Goal: Task Accomplishment & Management: Use online tool/utility

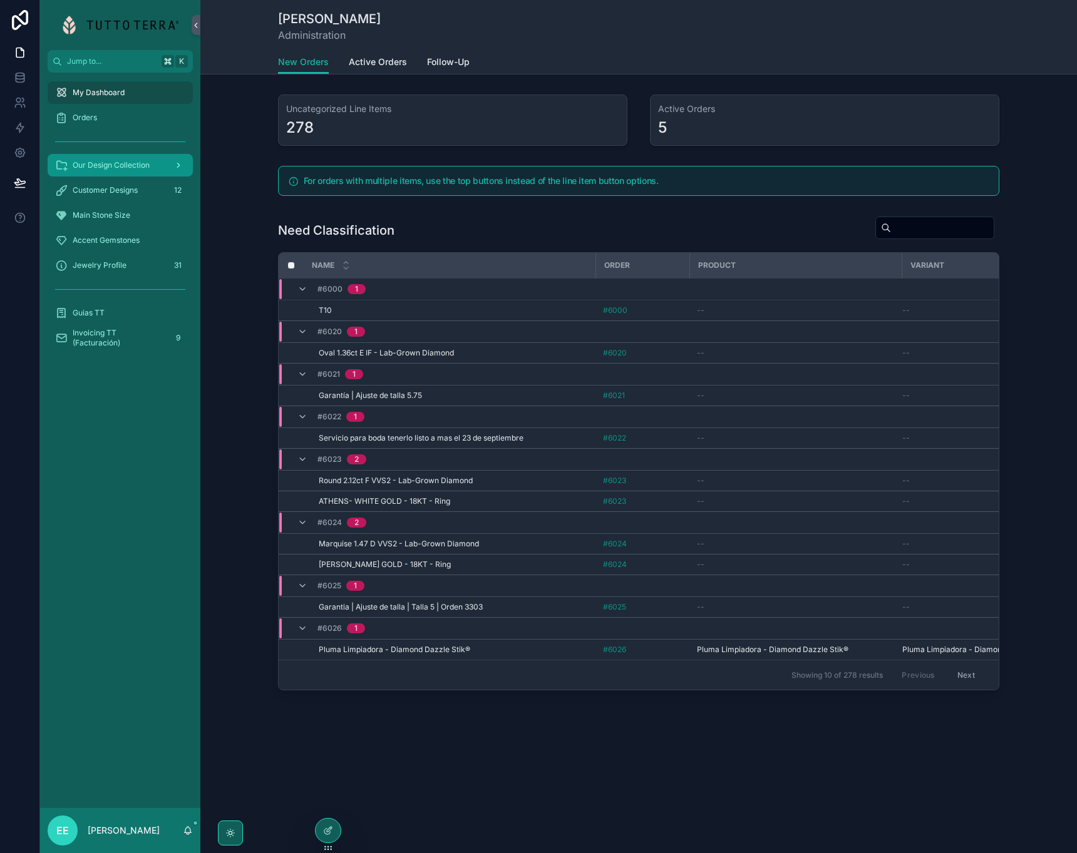
click at [124, 161] on span "Our Design Collection" at bounding box center [111, 165] width 77 height 10
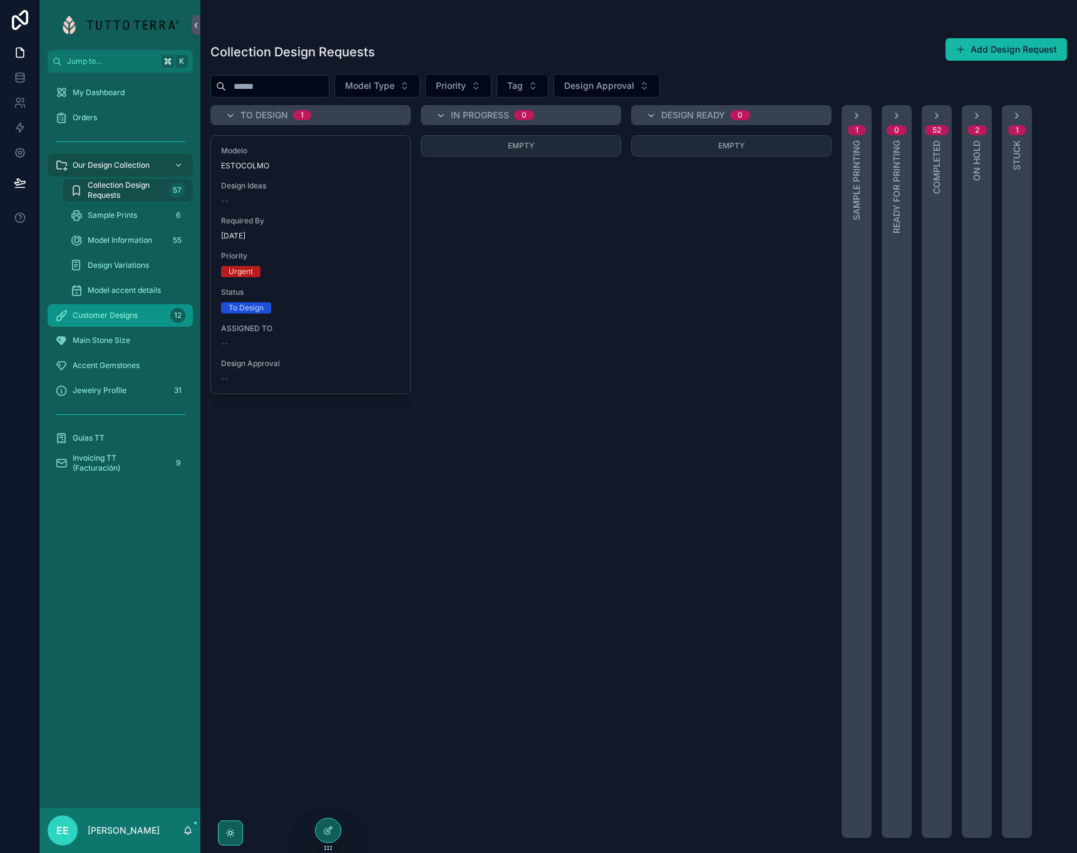
click at [117, 314] on span "Customer Designs" at bounding box center [105, 315] width 65 height 10
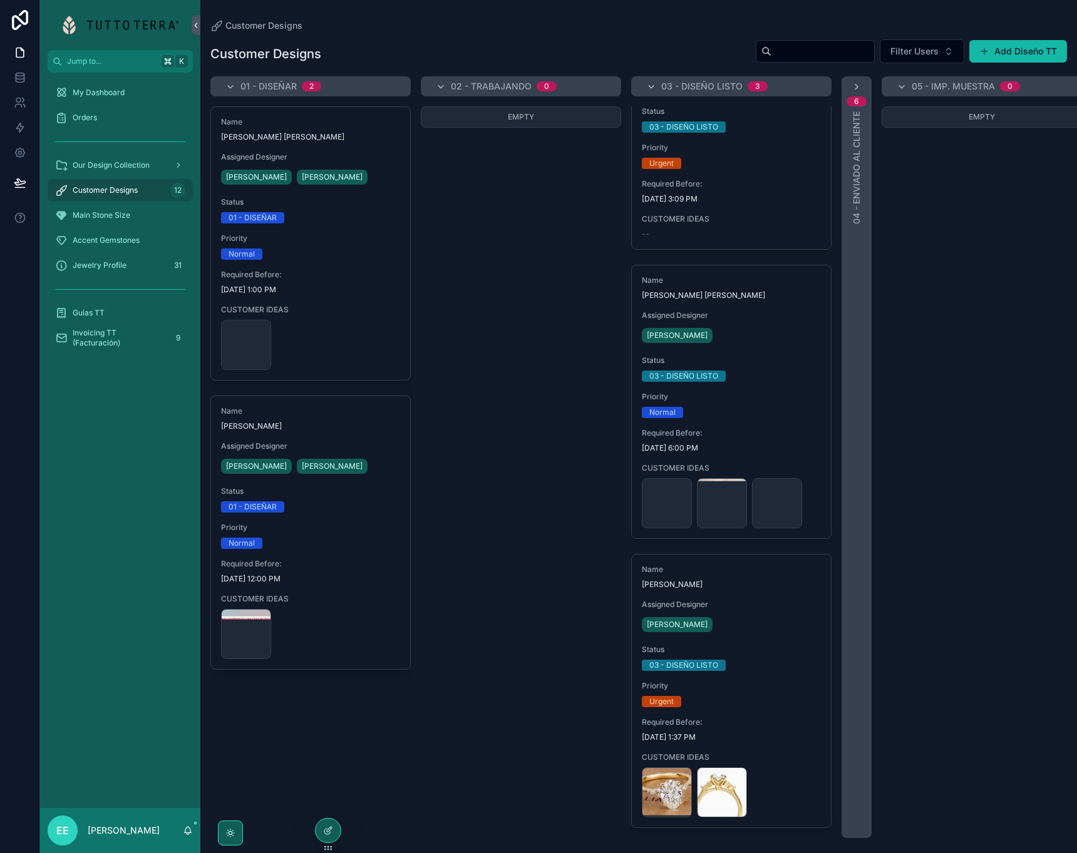
scroll to position [91, 0]
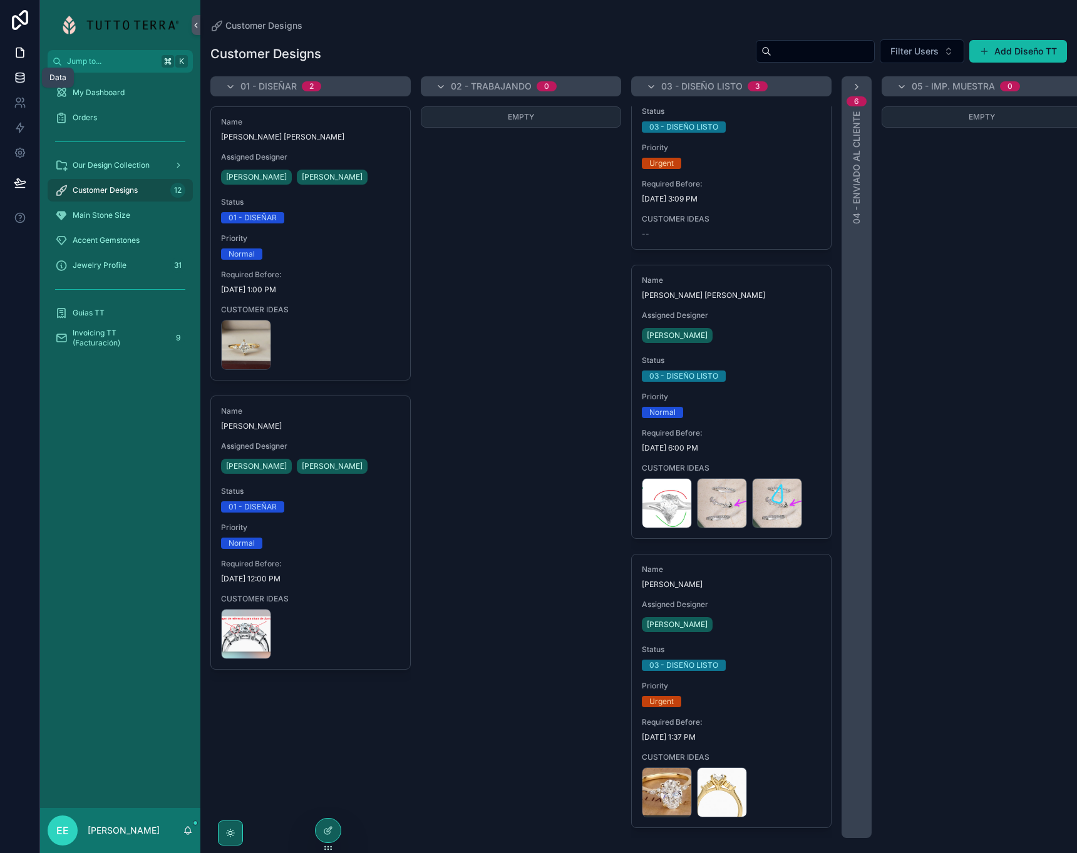
click at [21, 82] on icon at bounding box center [20, 80] width 8 height 5
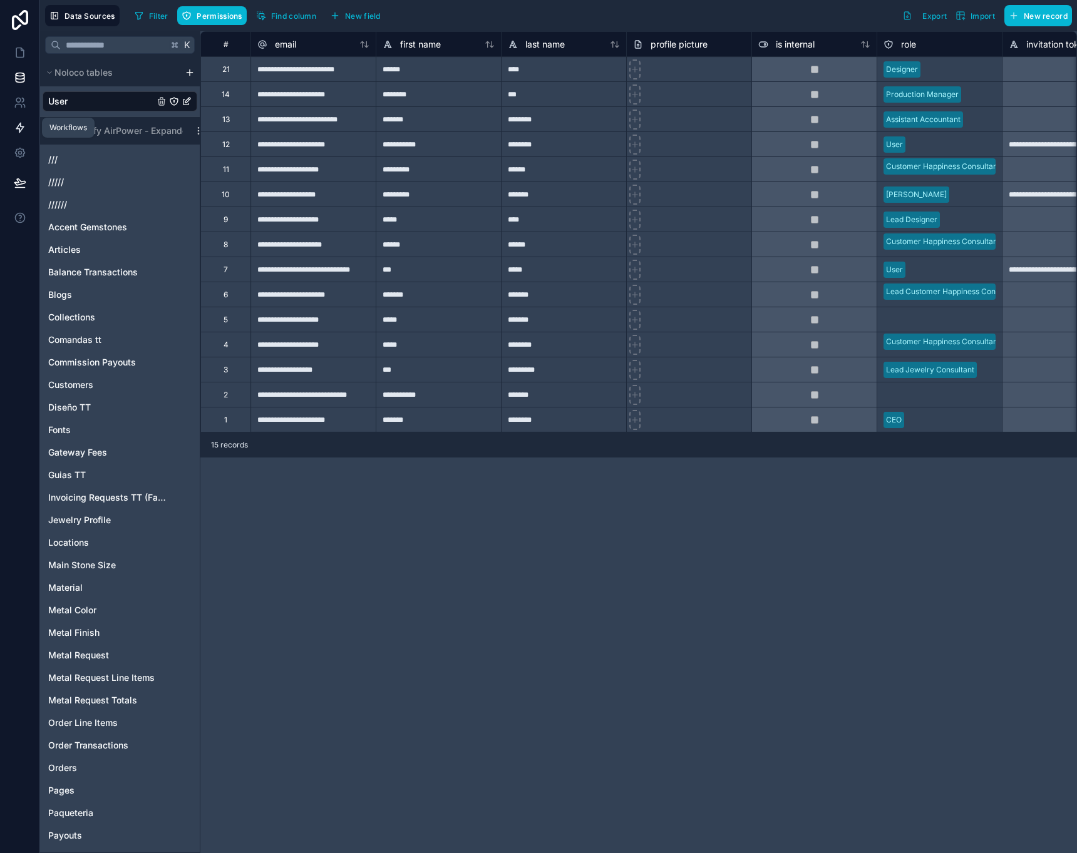
click at [21, 128] on icon at bounding box center [20, 127] width 13 height 13
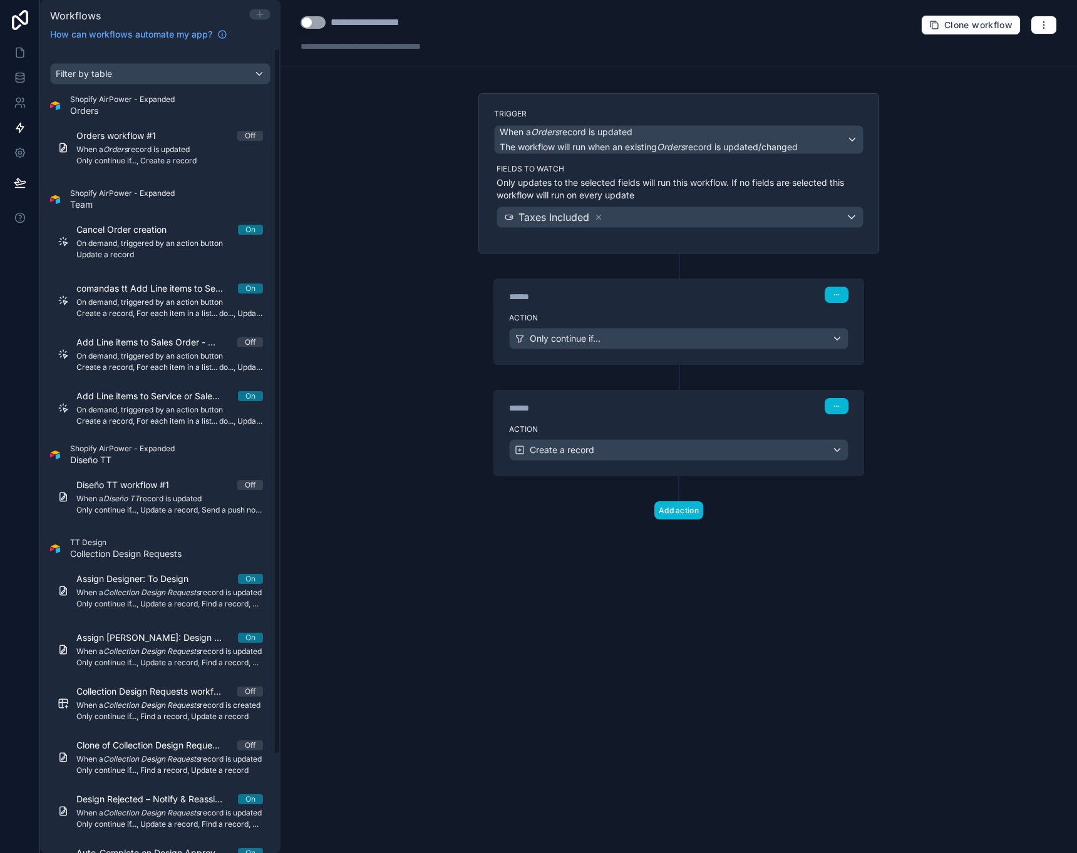
click at [259, 14] on icon at bounding box center [260, 14] width 6 height 0
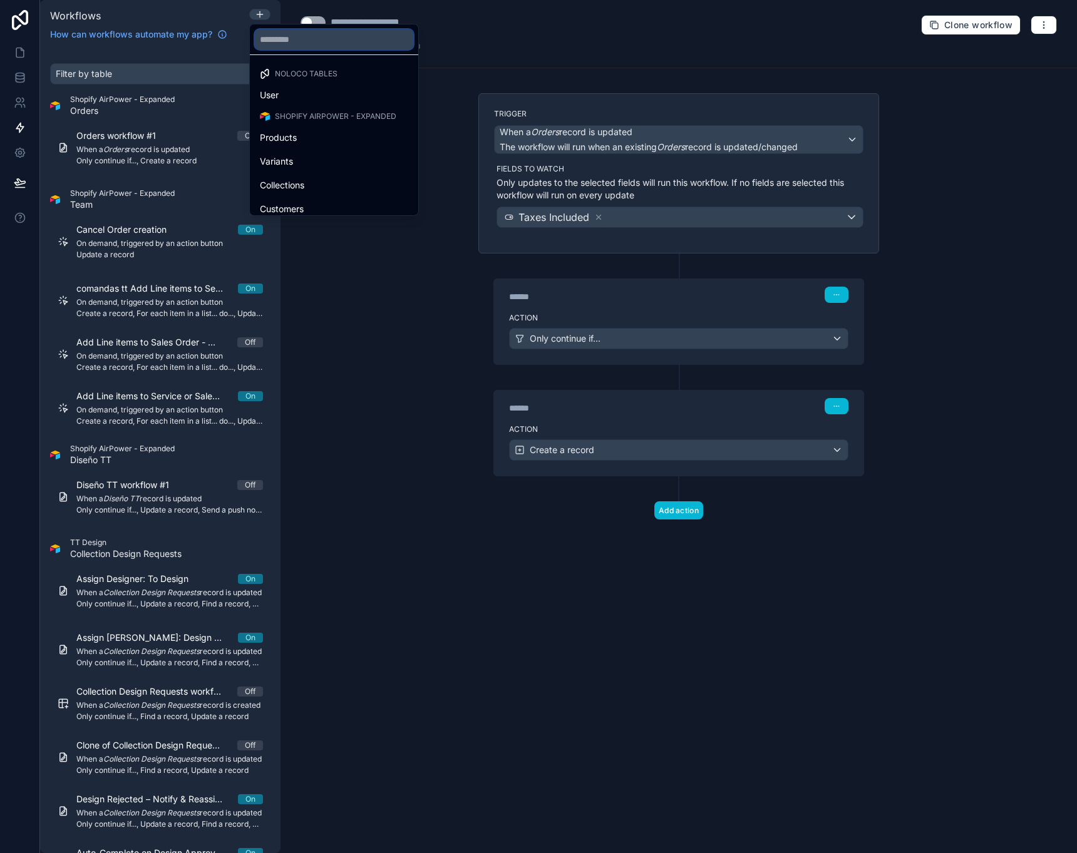
click at [277, 41] on input "text" at bounding box center [334, 39] width 158 height 20
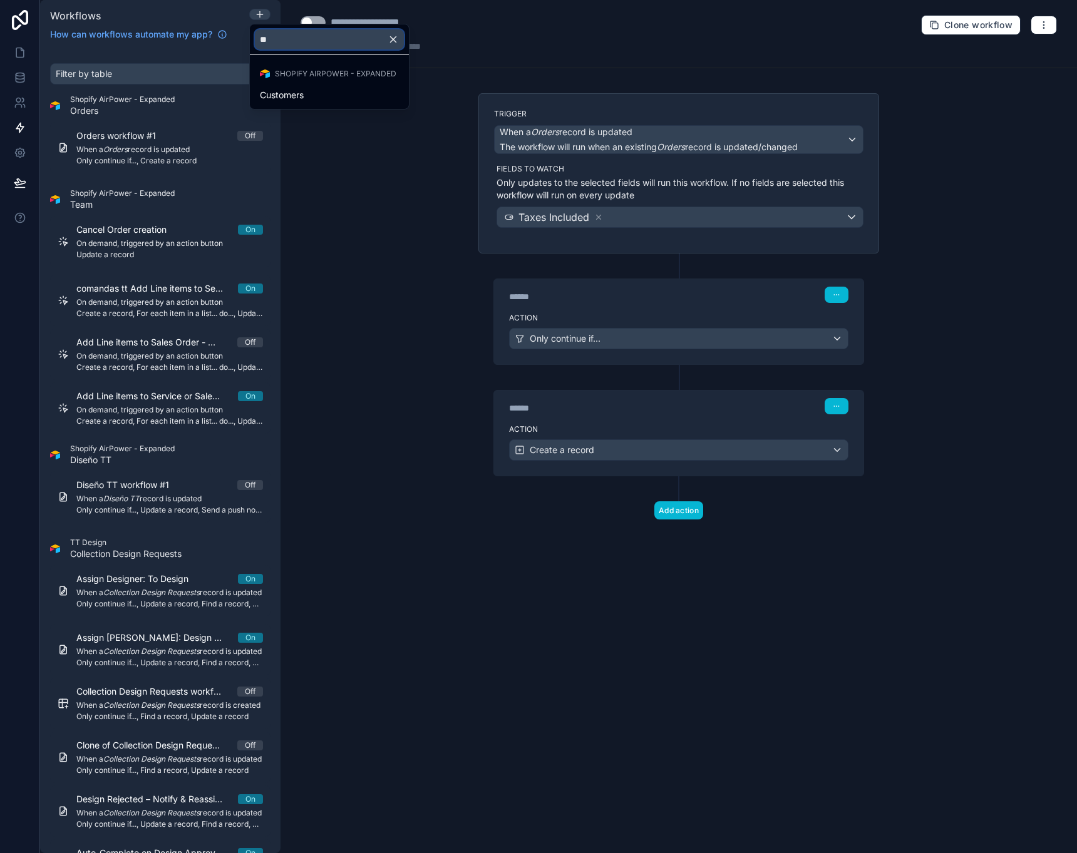
type input "*"
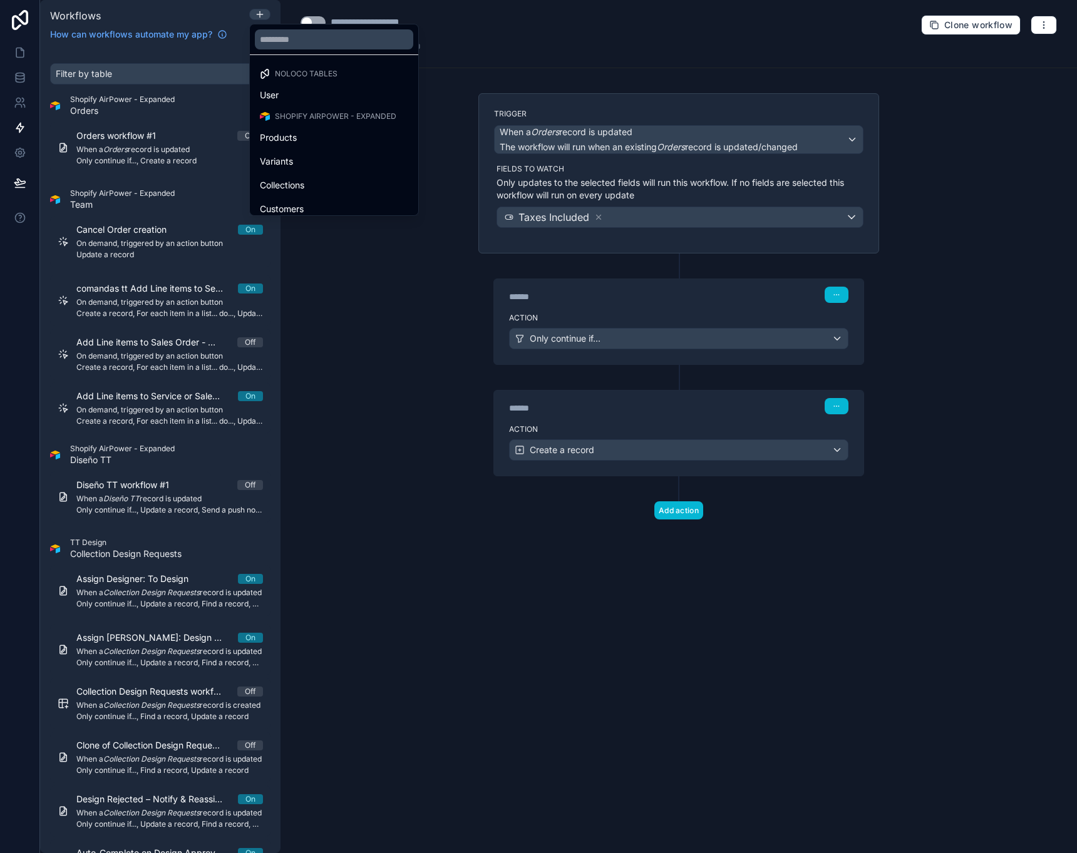
click at [317, 68] on div "Noloco tables" at bounding box center [333, 74] width 163 height 18
click at [290, 118] on span "Shopify AirPower - Expanded" at bounding box center [335, 116] width 121 height 10
click at [13, 74] on div at bounding box center [538, 426] width 1077 height 853
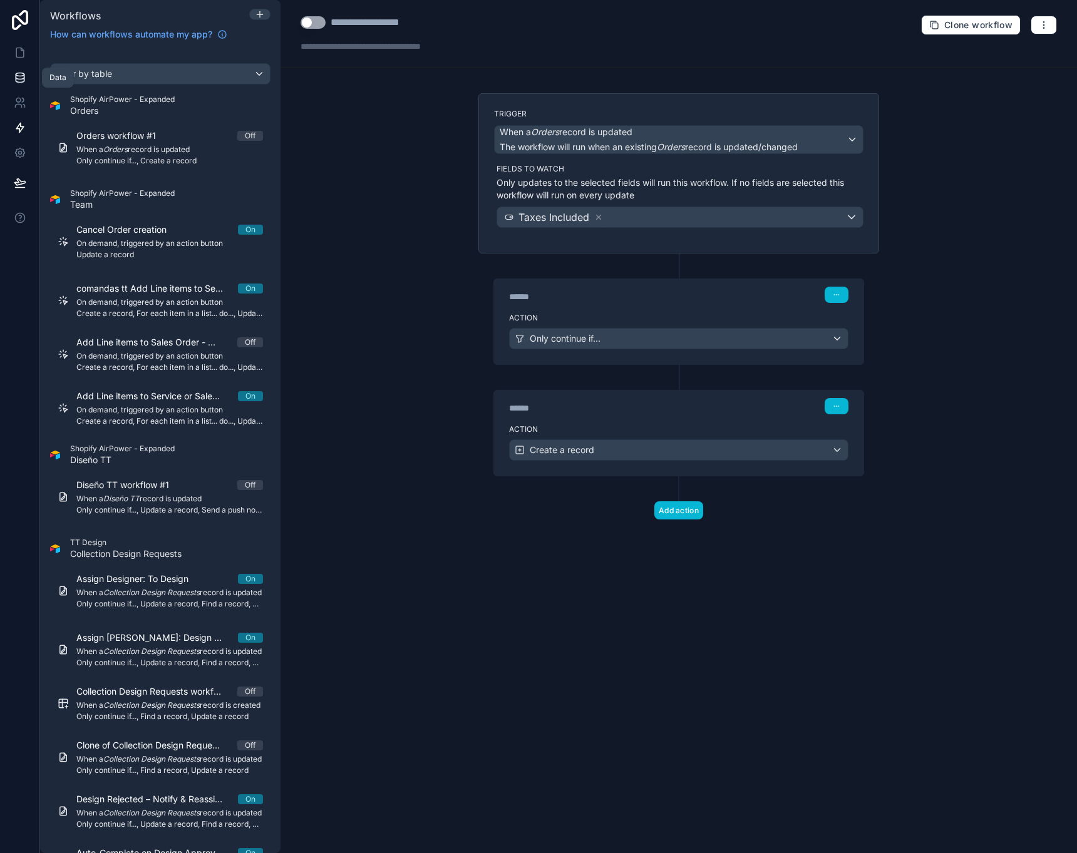
click at [19, 77] on icon at bounding box center [20, 77] width 13 height 13
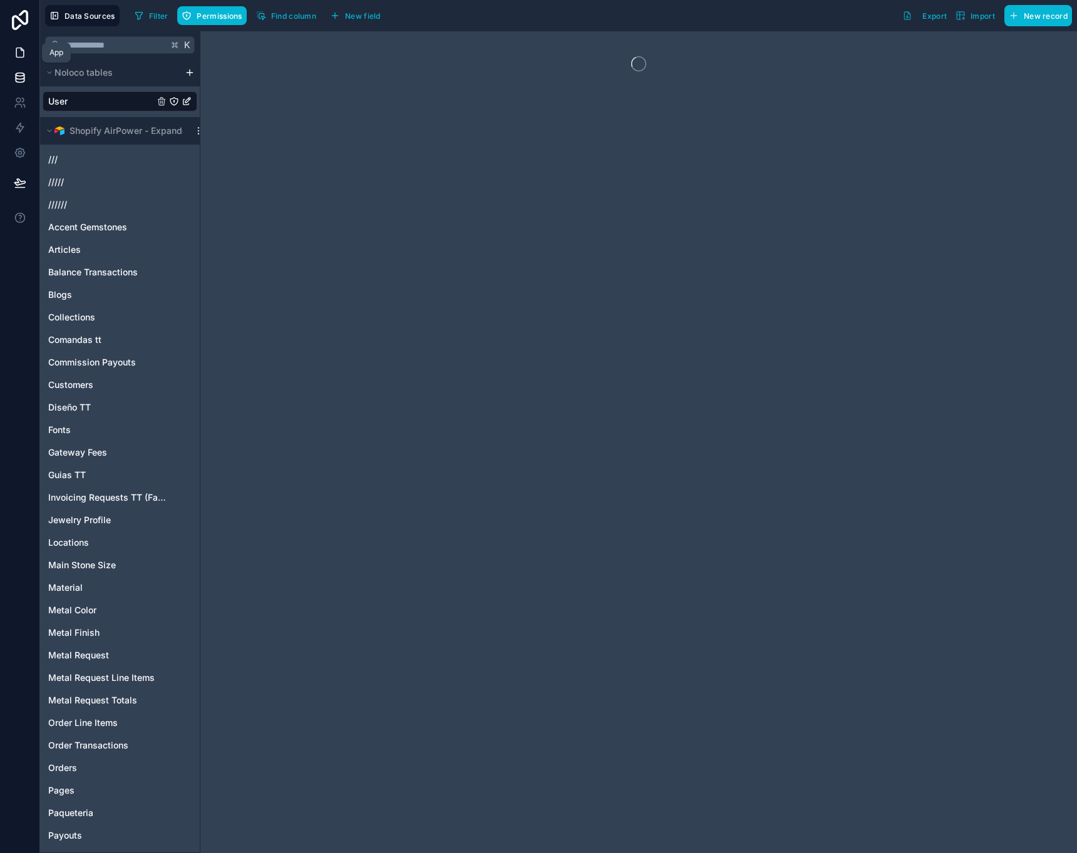
click at [19, 58] on icon at bounding box center [20, 52] width 13 height 13
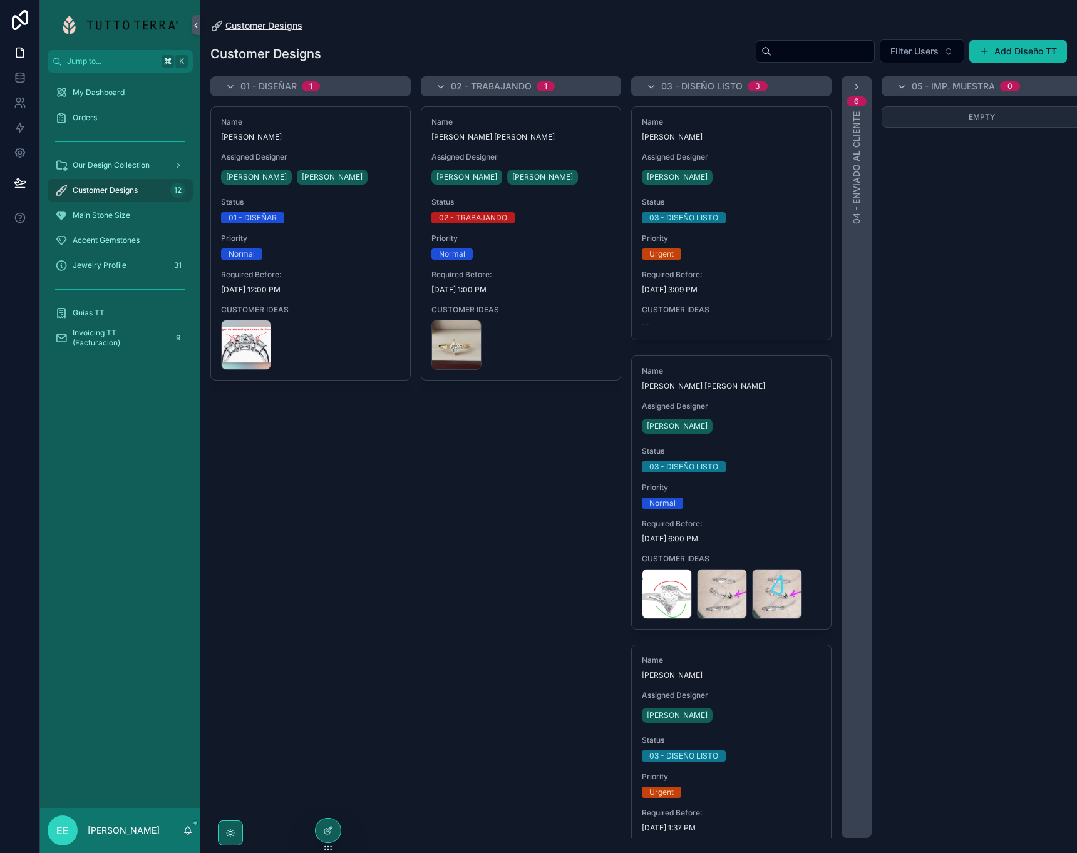
click at [238, 24] on span "Customer Designs" at bounding box center [263, 25] width 77 height 13
click at [372, 466] on div "Name [PERSON_NAME] Assigned Designer [PERSON_NAME] [PERSON_NAME] Status 01 - DI…" at bounding box center [310, 472] width 200 height 732
click at [18, 79] on icon at bounding box center [20, 76] width 8 height 5
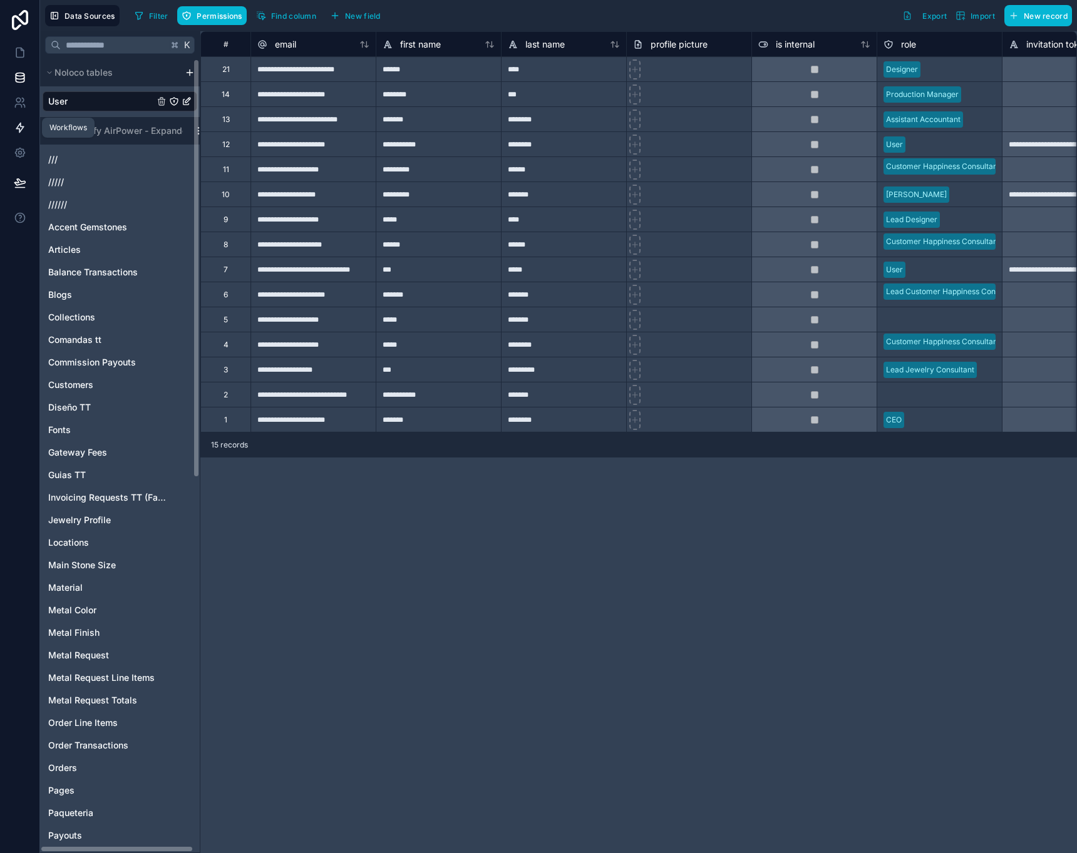
click at [18, 125] on icon at bounding box center [20, 127] width 13 height 13
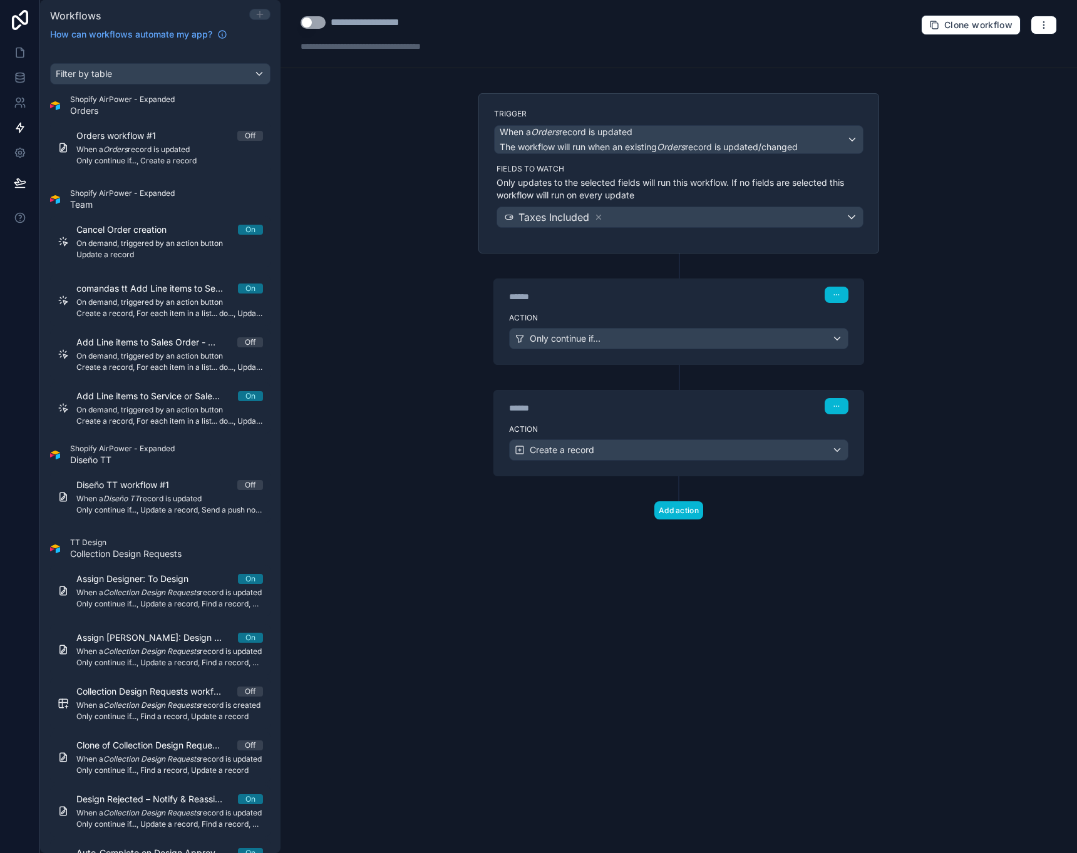
click at [264, 9] on icon at bounding box center [260, 14] width 10 height 10
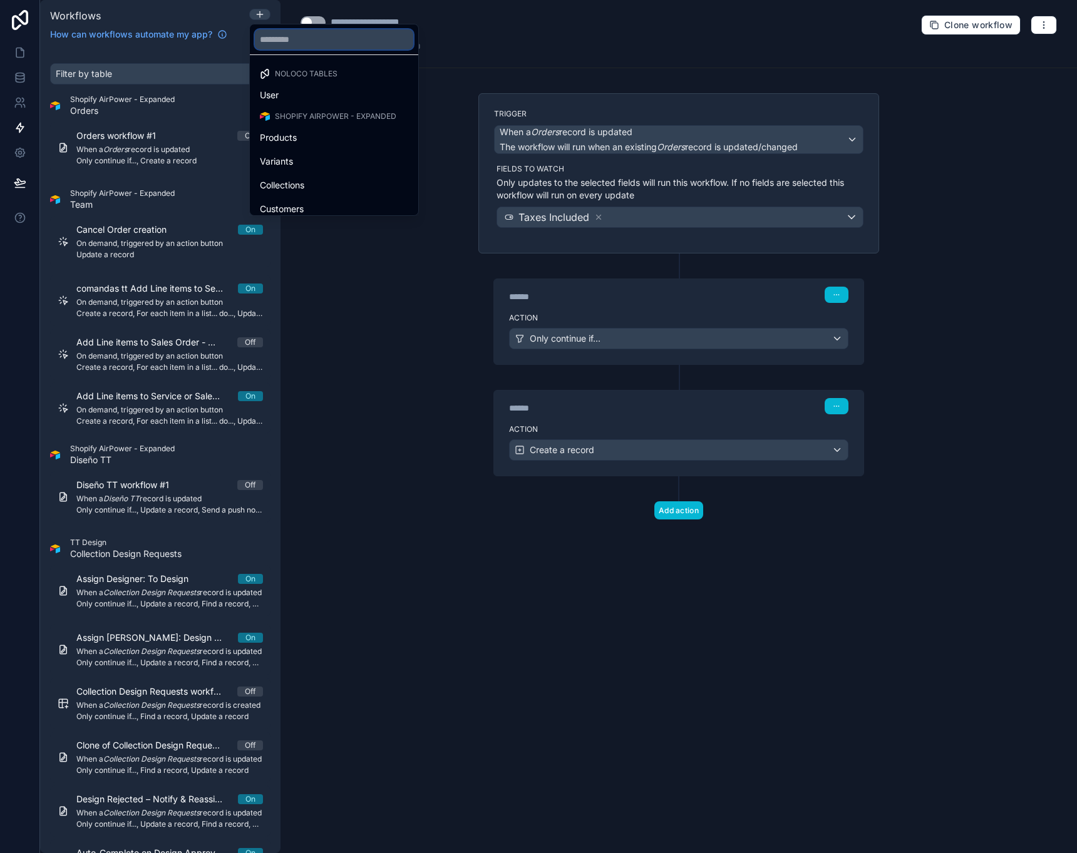
click at [295, 35] on input "text" at bounding box center [334, 39] width 158 height 20
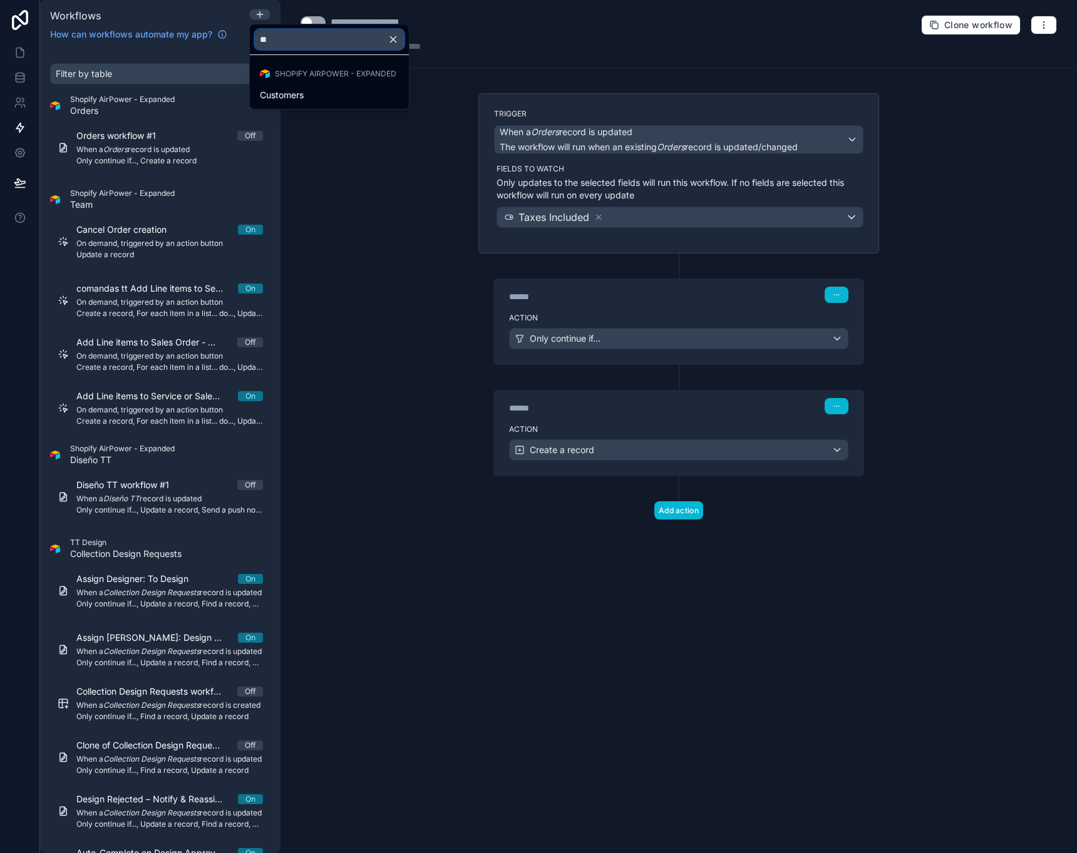
type input "*"
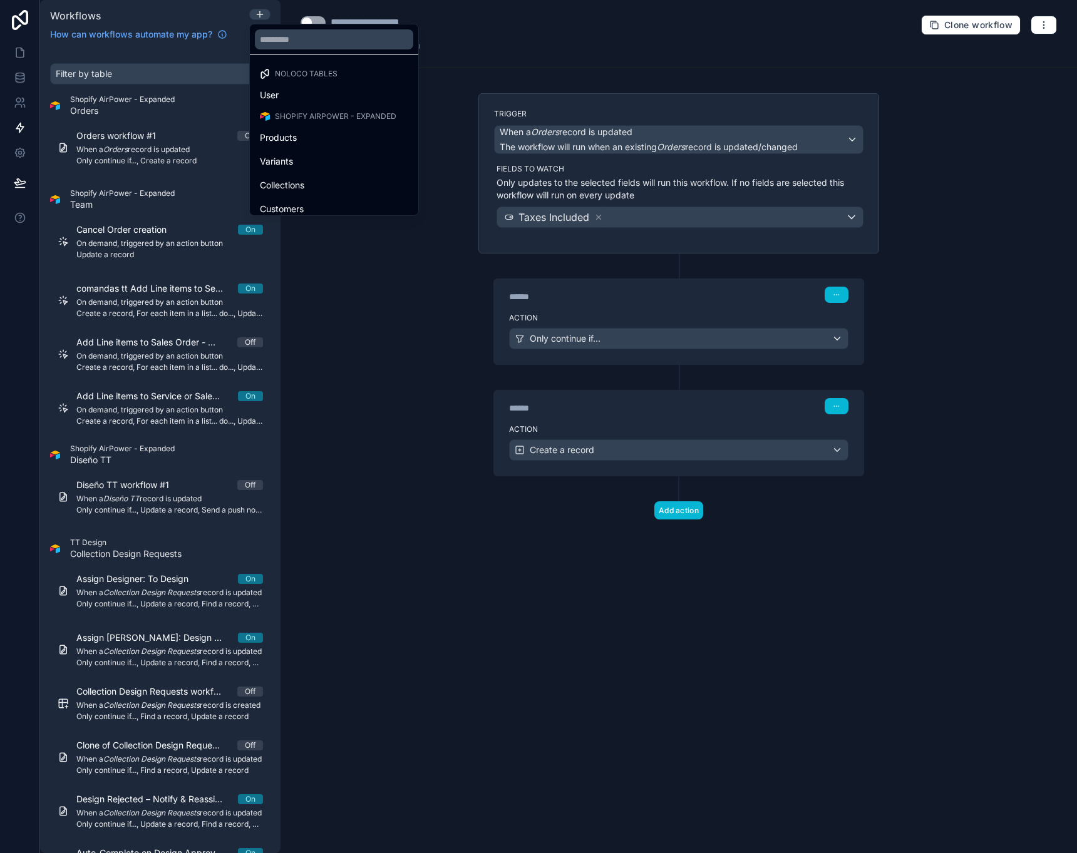
click at [336, 284] on div at bounding box center [538, 426] width 1077 height 853
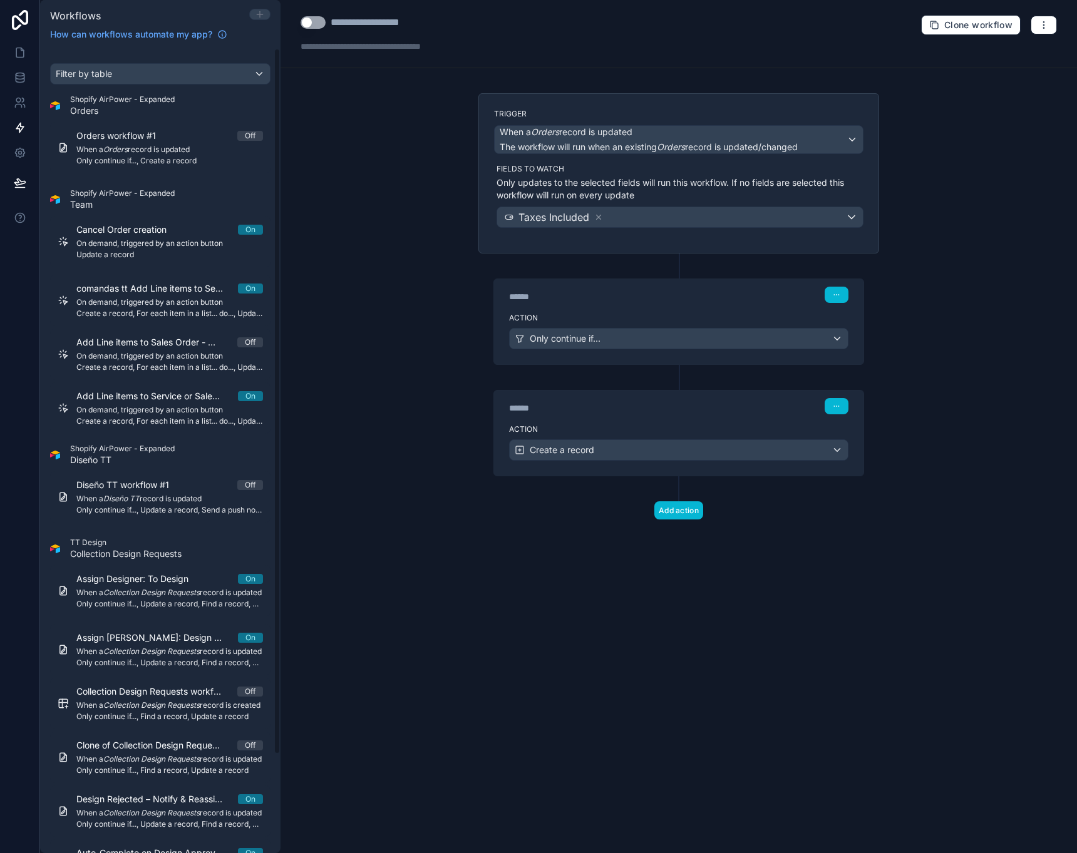
click at [262, 16] on icon at bounding box center [260, 14] width 10 height 10
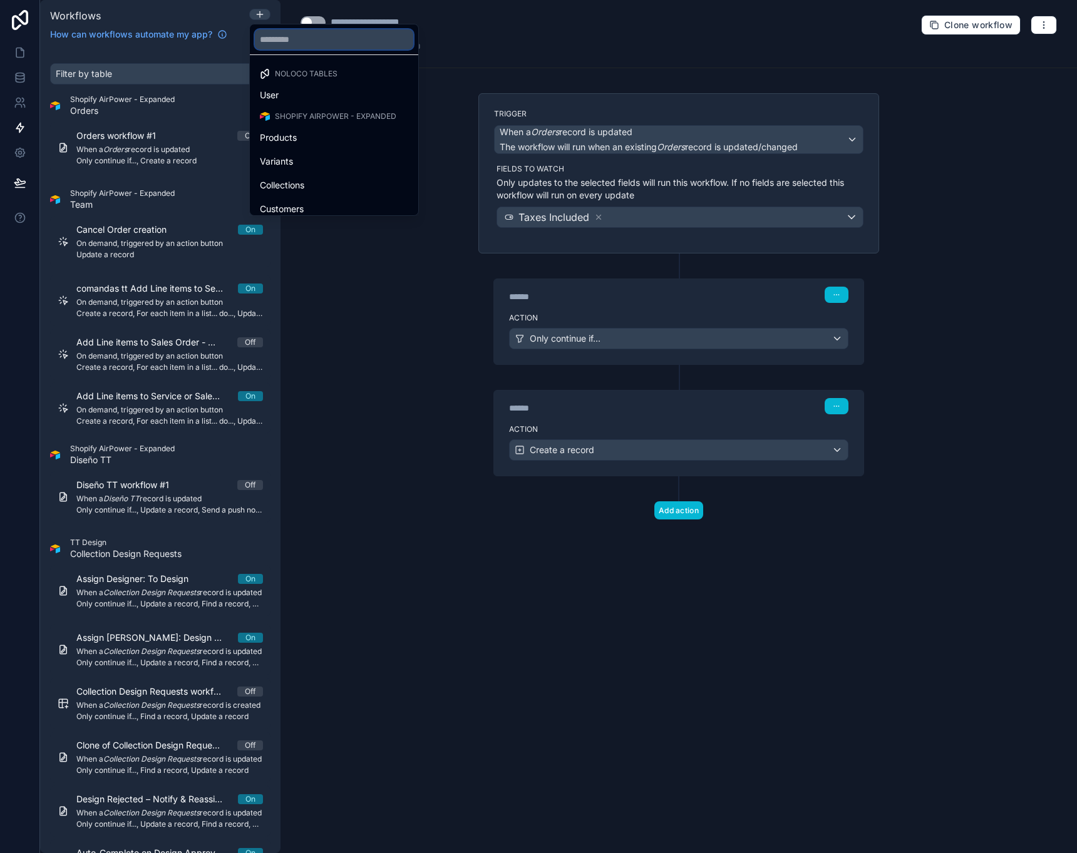
click at [270, 45] on input "text" at bounding box center [334, 39] width 158 height 20
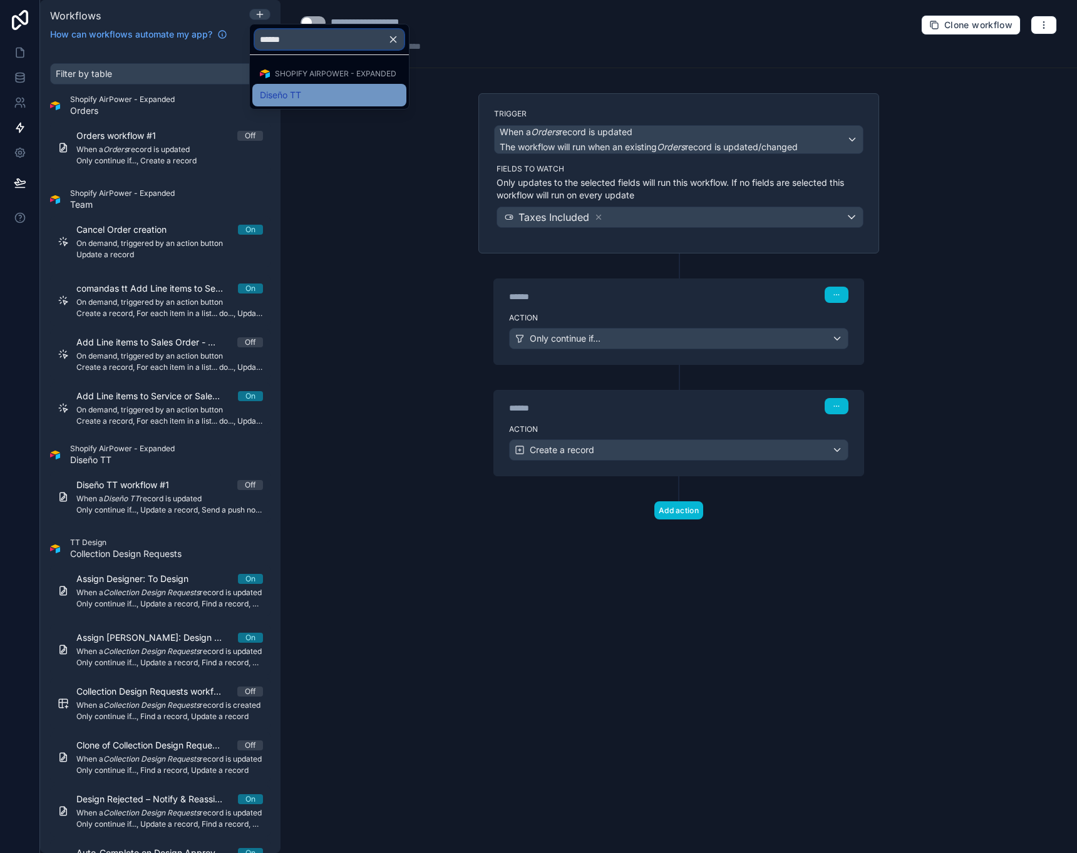
type input "******"
click at [295, 90] on span "Diseño TT" at bounding box center [280, 95] width 41 height 15
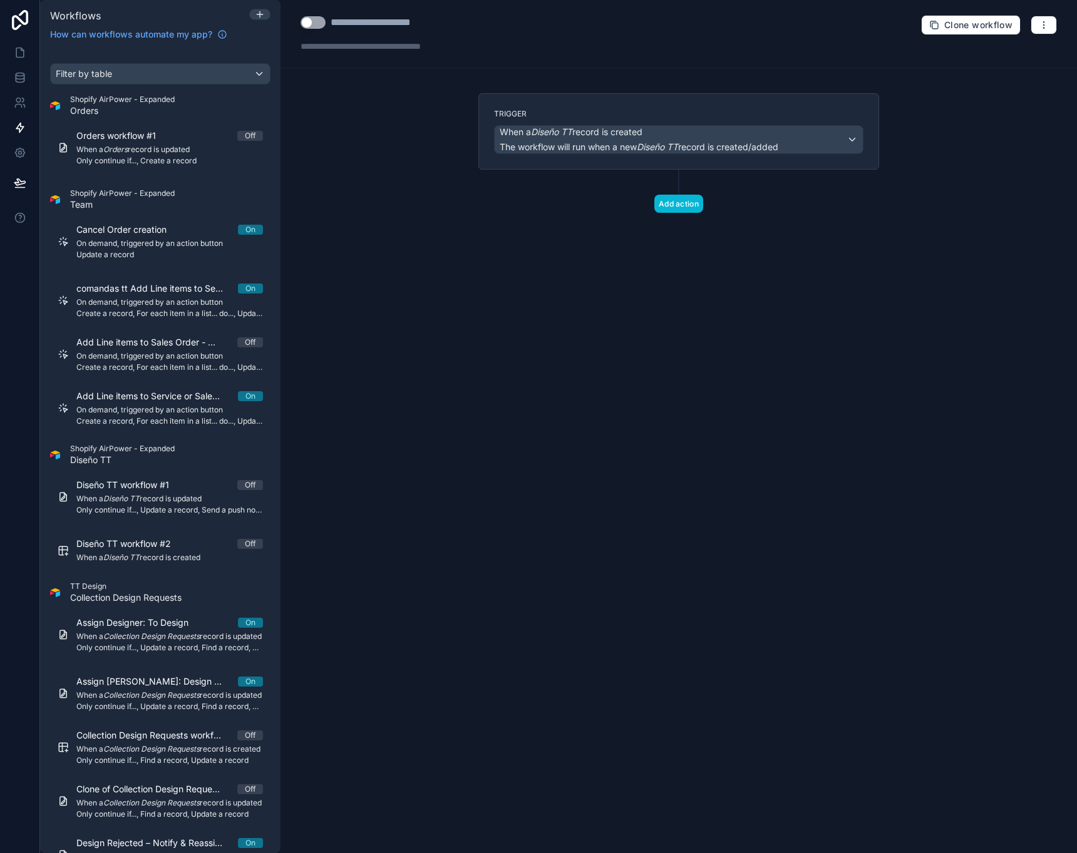
click at [793, 136] on div "When a Diseño TT record is created The workflow will run when a new Diseño TT r…" at bounding box center [679, 140] width 368 height 28
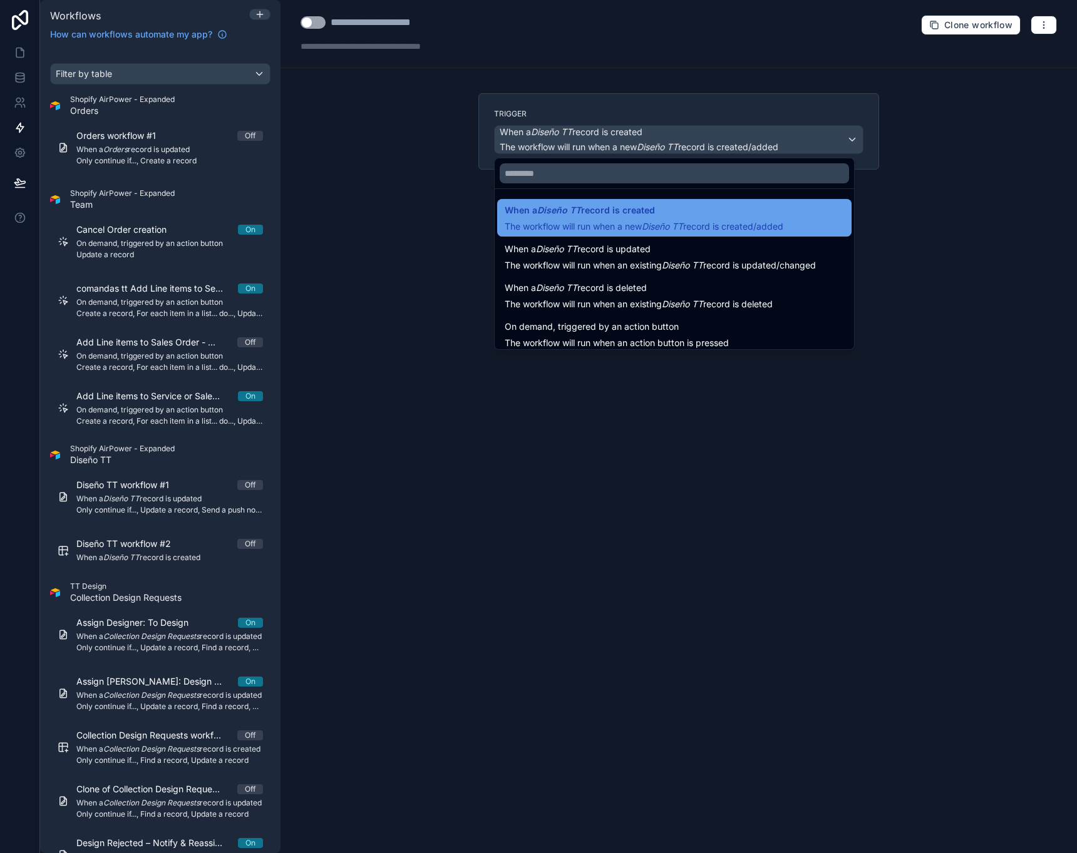
click at [714, 211] on span "When a Diseño TT record is created" at bounding box center [644, 210] width 279 height 15
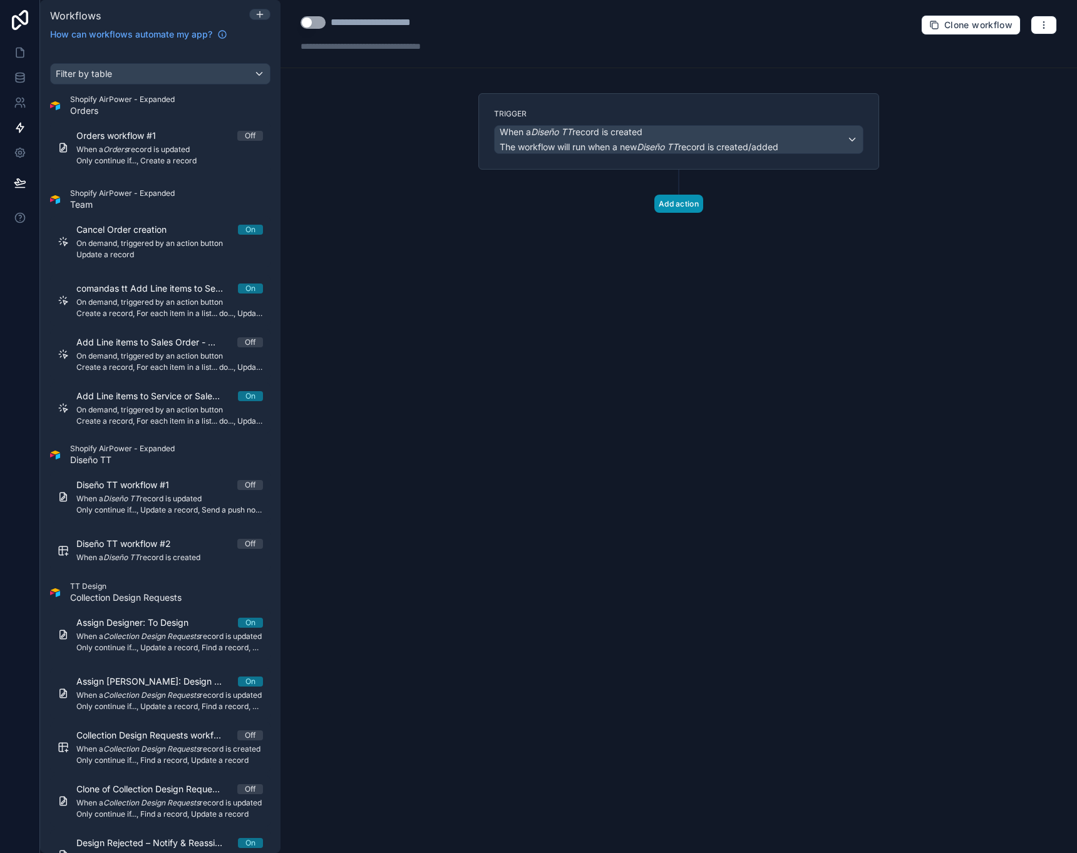
click at [691, 209] on button "Add action" at bounding box center [678, 204] width 49 height 18
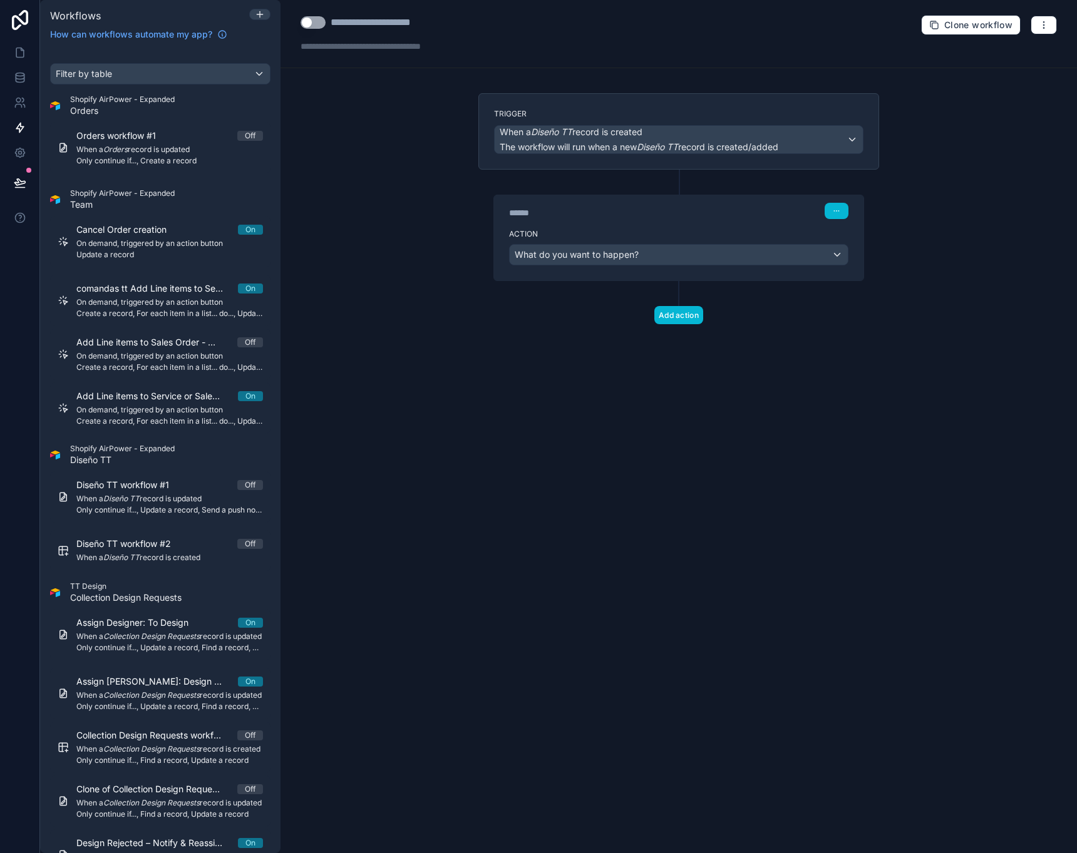
click at [644, 259] on div "What do you want to happen?" at bounding box center [679, 255] width 338 height 20
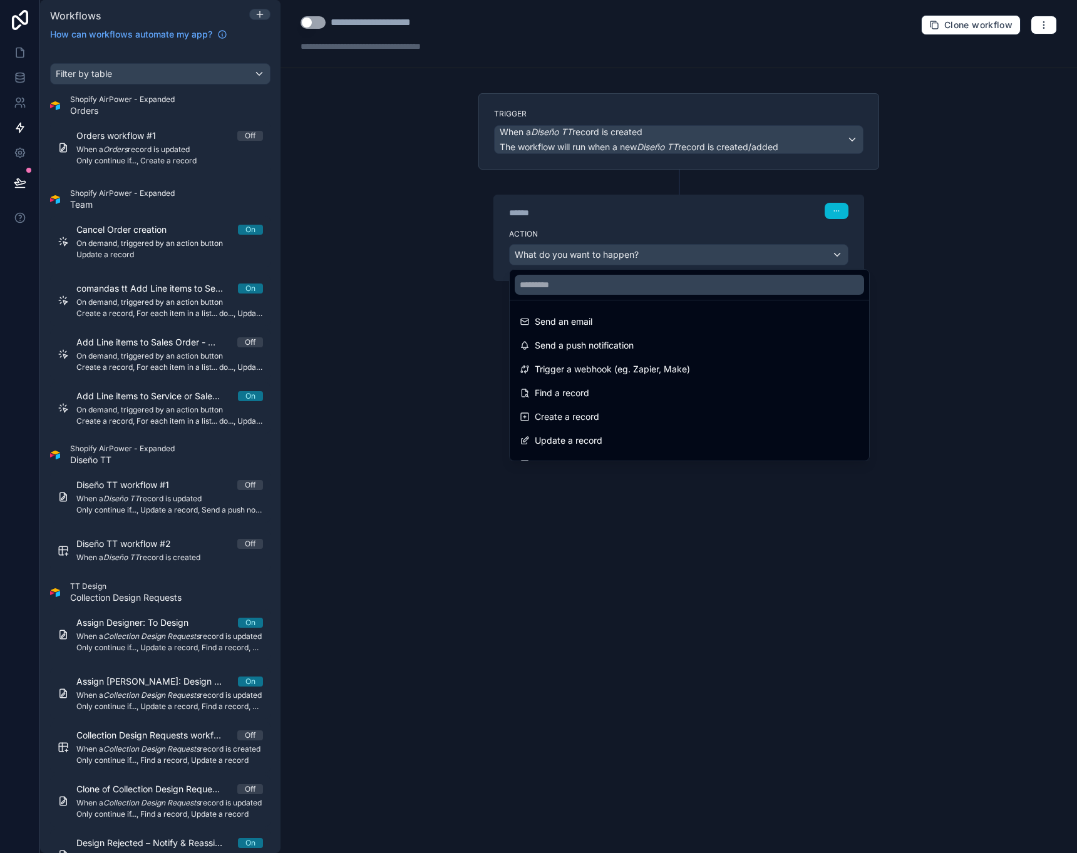
click at [685, 237] on div at bounding box center [538, 426] width 1077 height 853
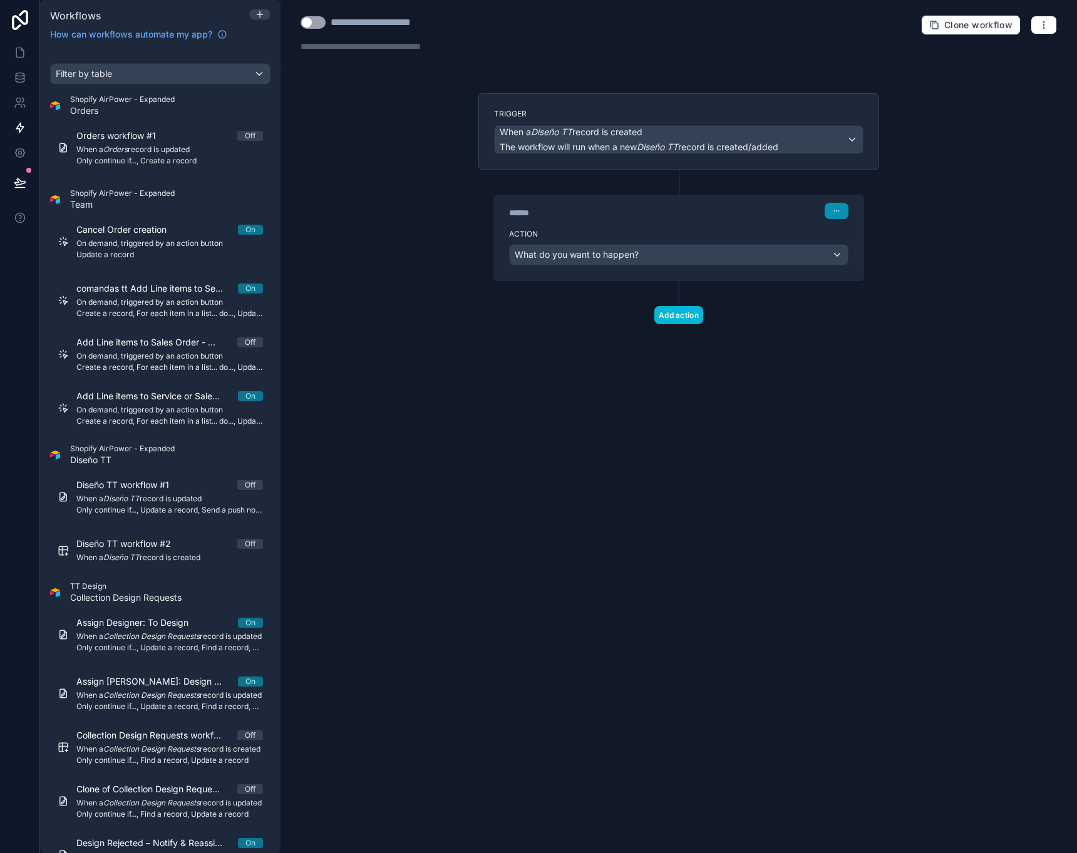
click at [834, 213] on icon "button" at bounding box center [837, 211] width 8 height 8
click at [749, 219] on div "****** Step 1" at bounding box center [678, 209] width 369 height 29
click at [689, 257] on div "What do you want to happen?" at bounding box center [679, 255] width 338 height 20
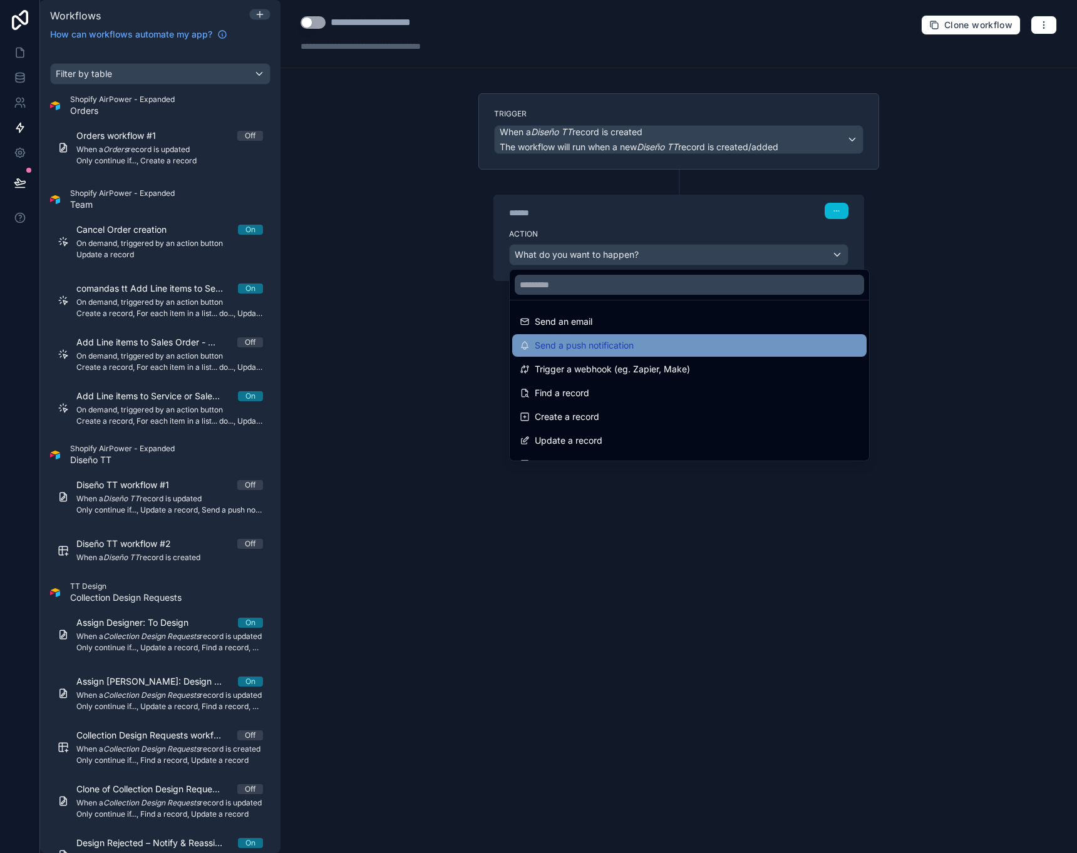
click at [662, 342] on div "Send a push notification" at bounding box center [689, 345] width 339 height 15
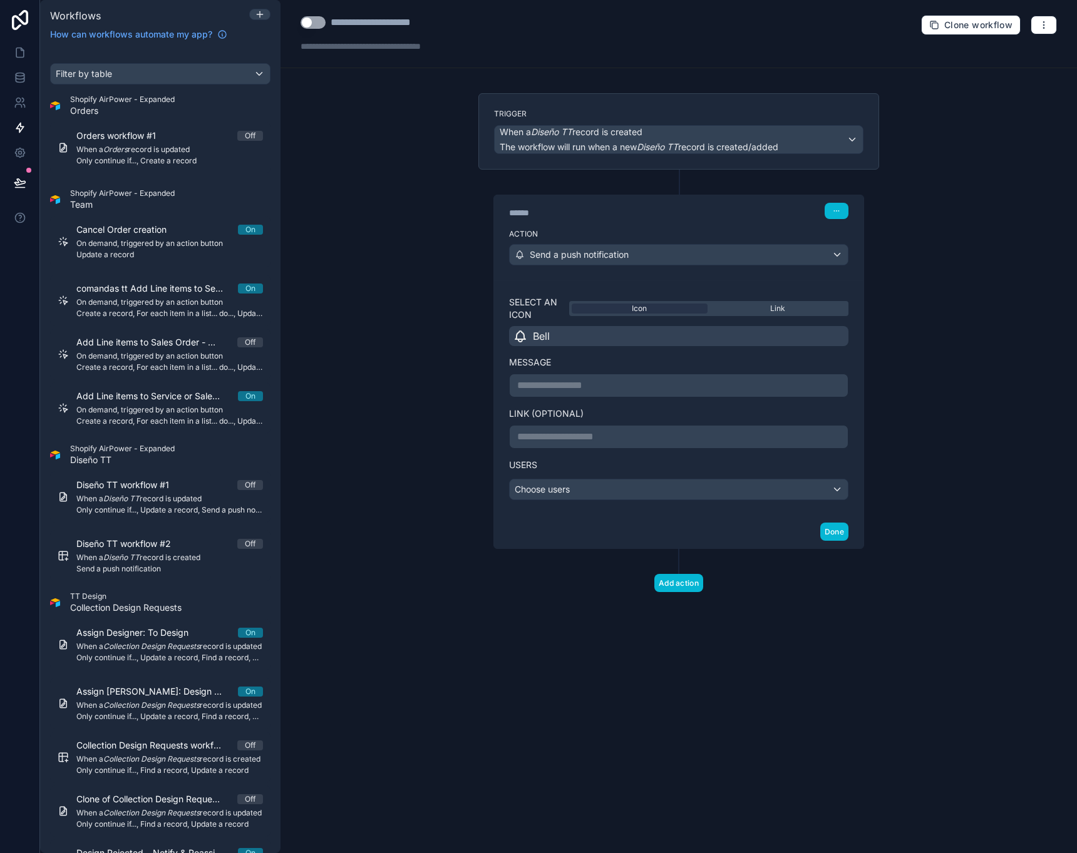
click at [570, 440] on p "**********" at bounding box center [678, 436] width 323 height 15
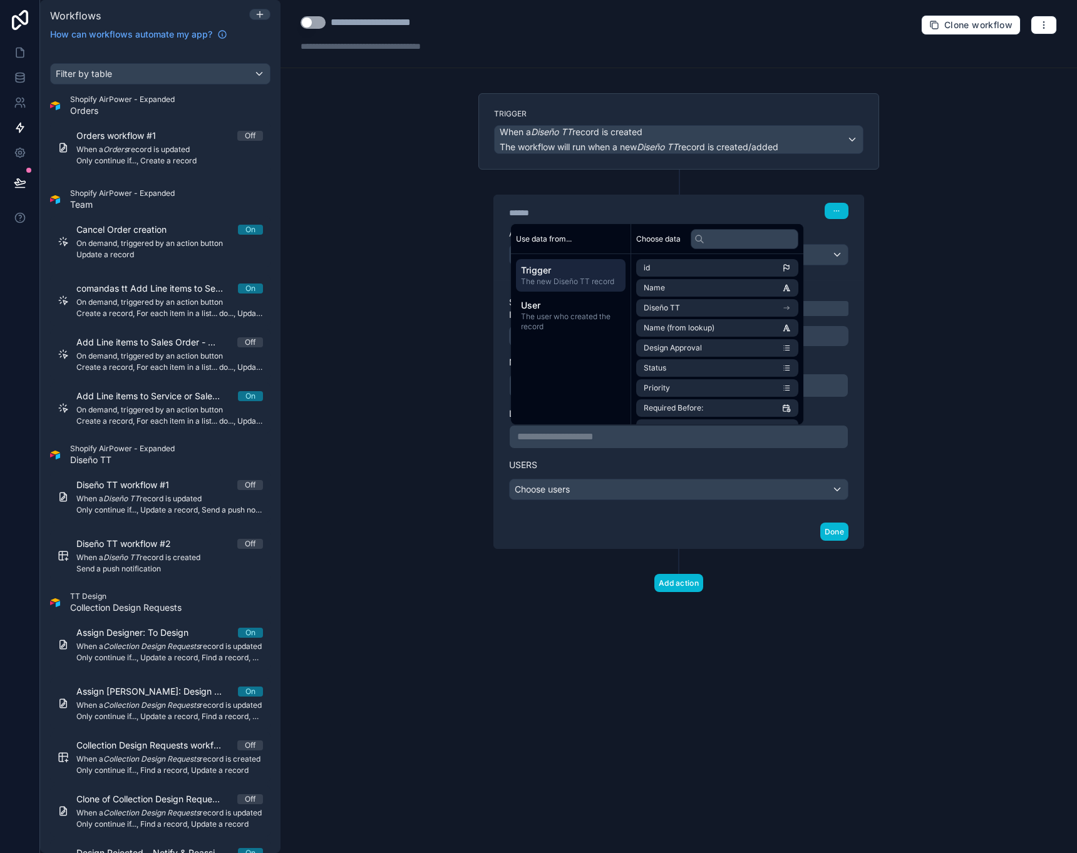
click at [572, 491] on div "Choose users" at bounding box center [679, 490] width 338 height 20
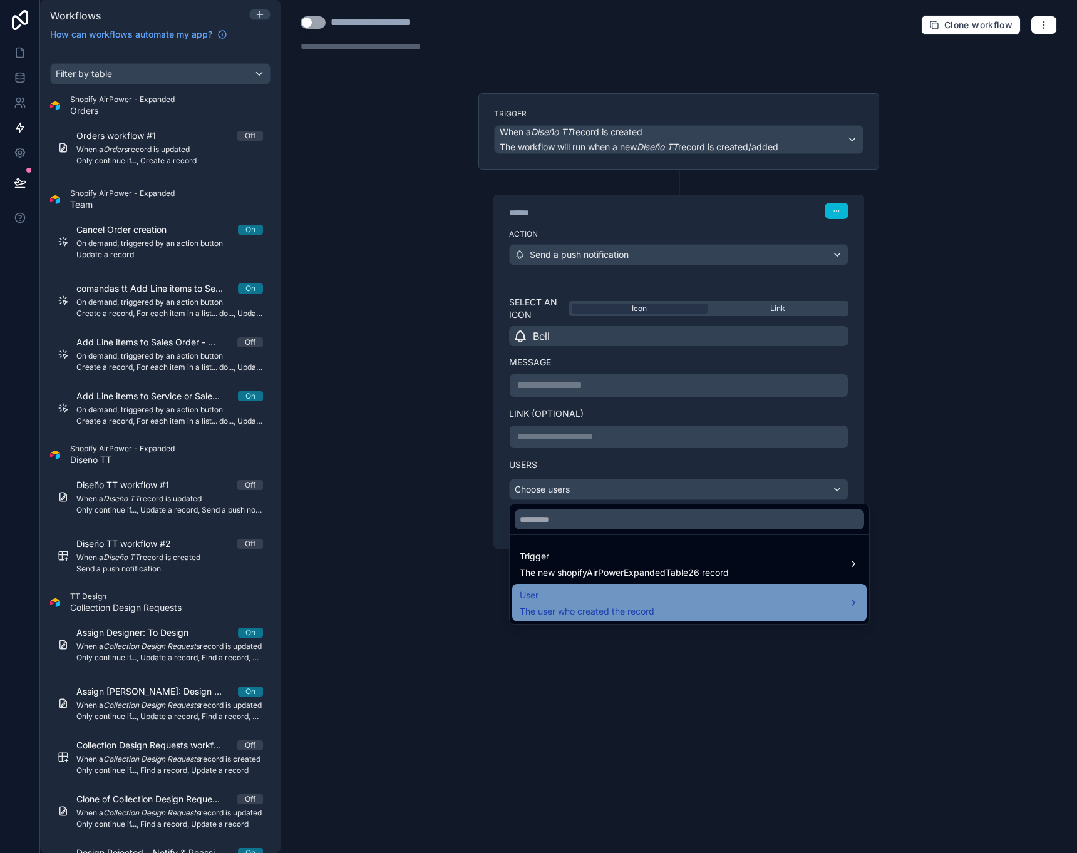
click at [612, 610] on span "The user who created the record" at bounding box center [587, 611] width 135 height 13
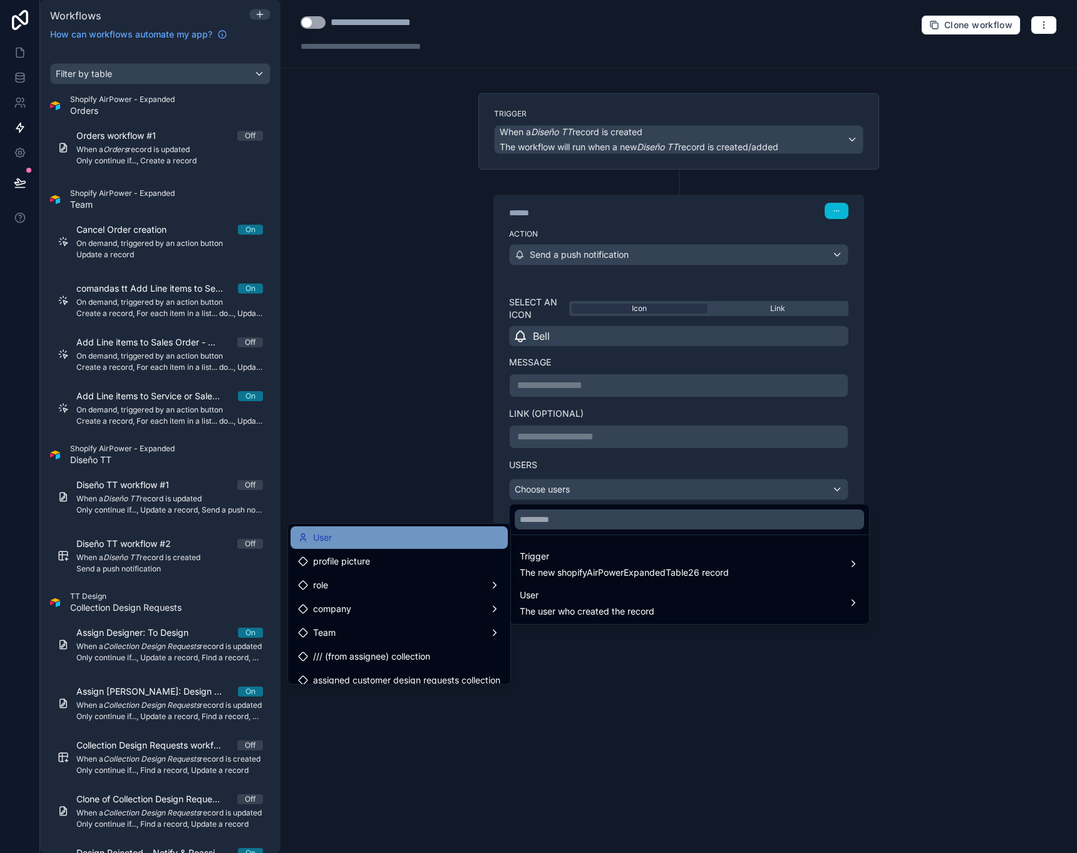
click at [413, 531] on div "User" at bounding box center [399, 537] width 202 height 15
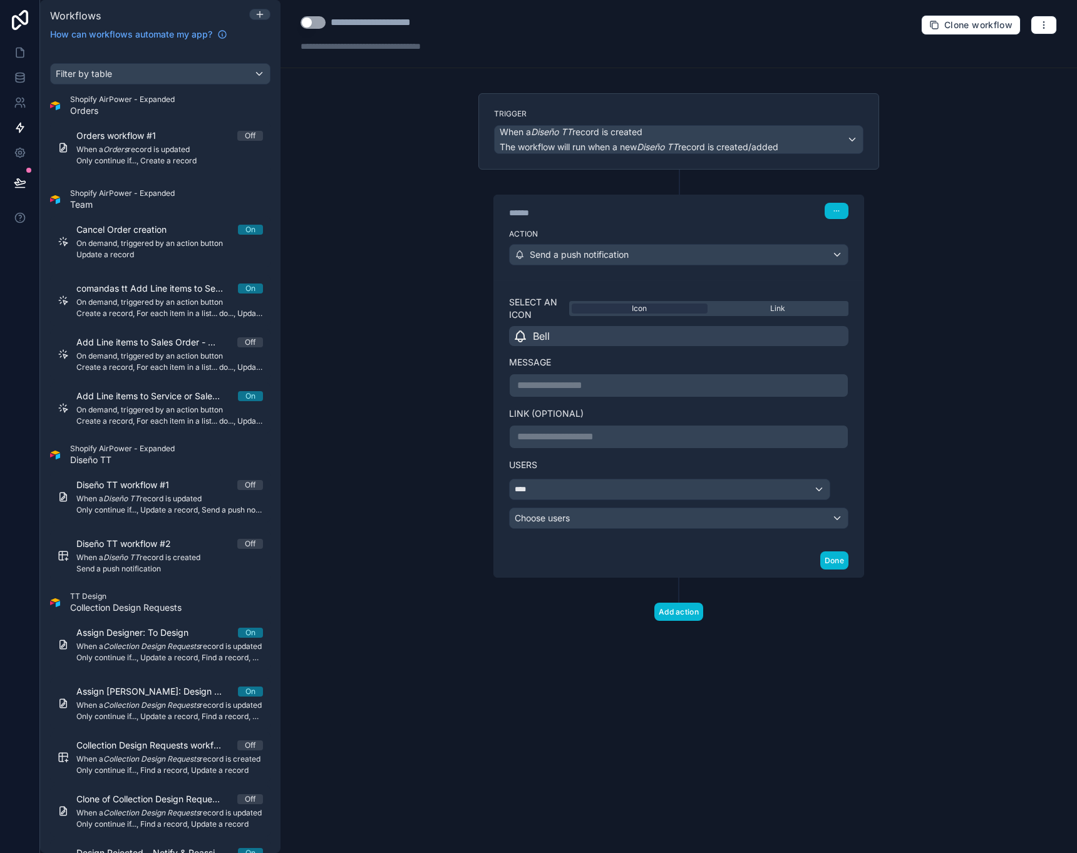
click at [742, 521] on div "Choose users" at bounding box center [679, 518] width 338 height 20
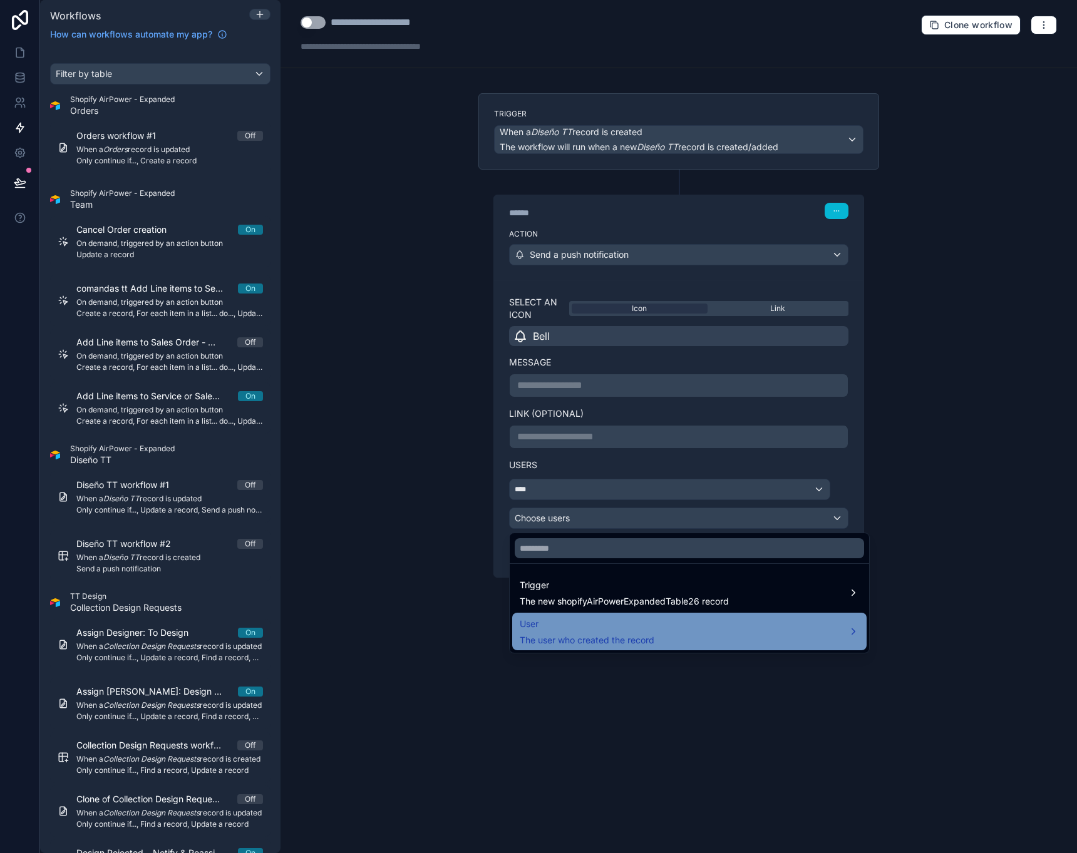
click at [581, 627] on span "User" at bounding box center [587, 624] width 135 height 15
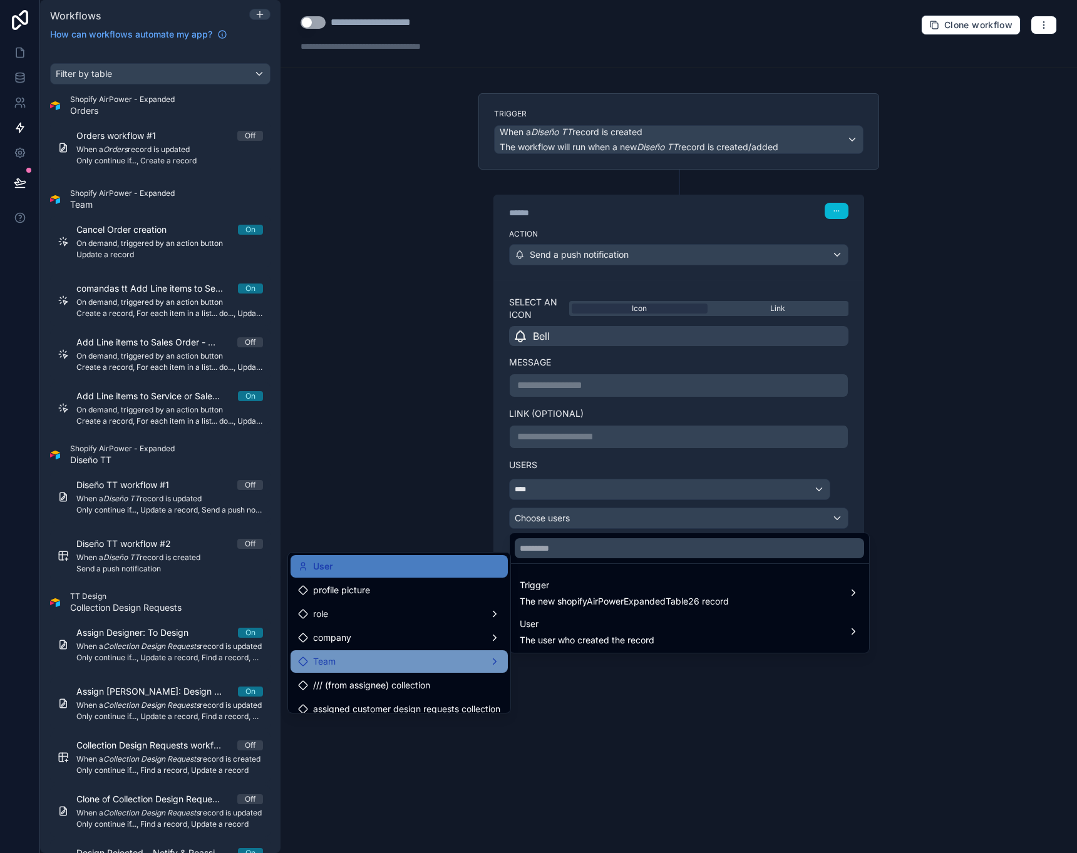
click at [416, 661] on div "Team" at bounding box center [399, 661] width 202 height 15
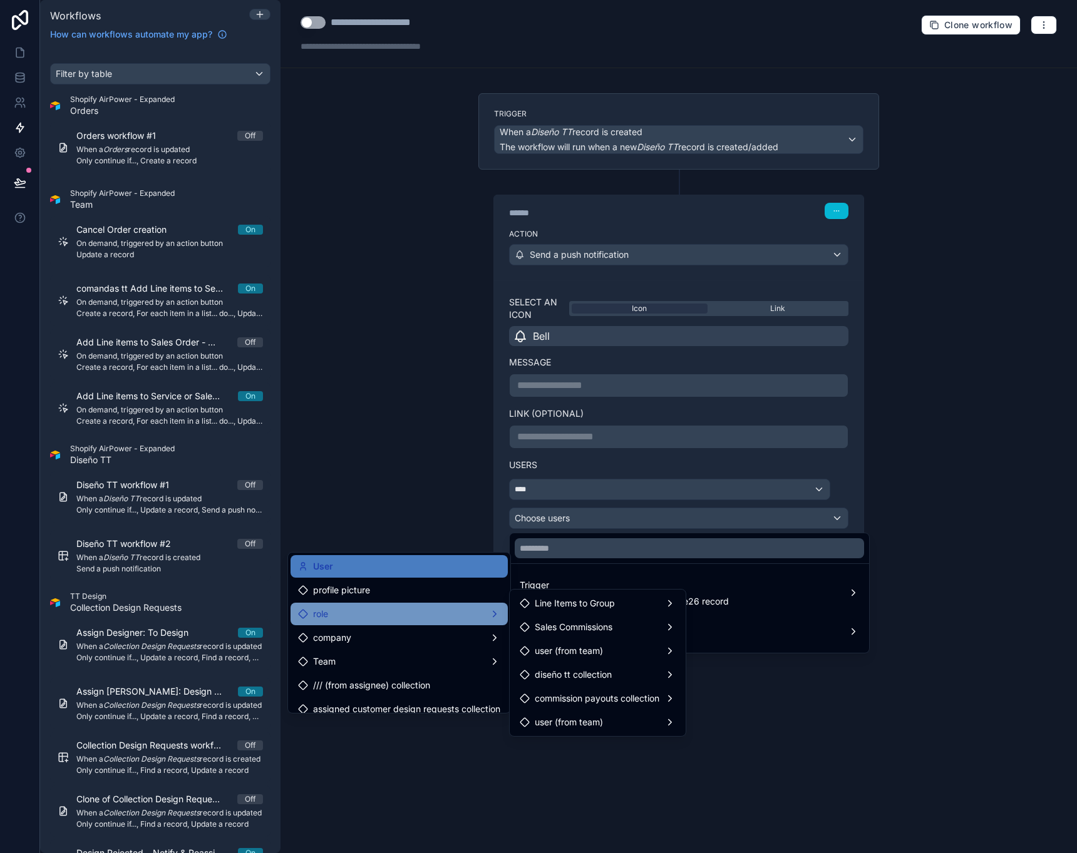
click at [379, 615] on div "role" at bounding box center [399, 614] width 202 height 15
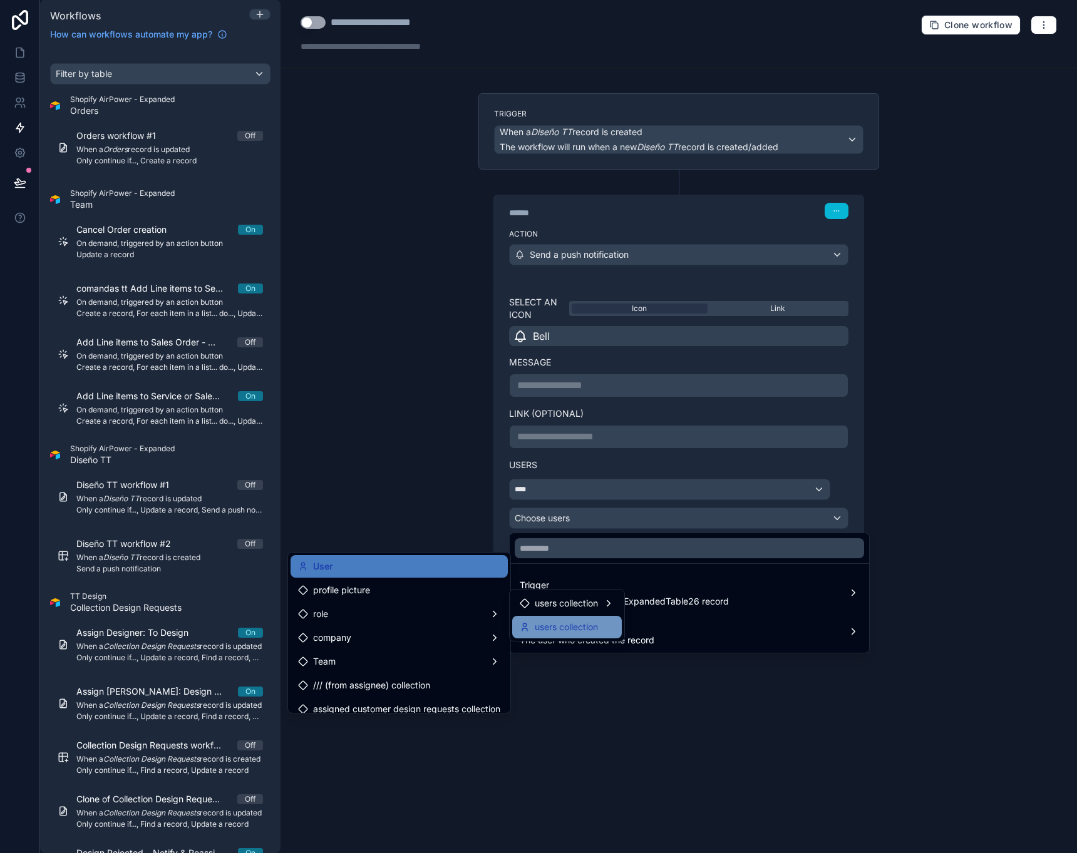
click at [581, 622] on span "users collection" at bounding box center [566, 627] width 63 height 15
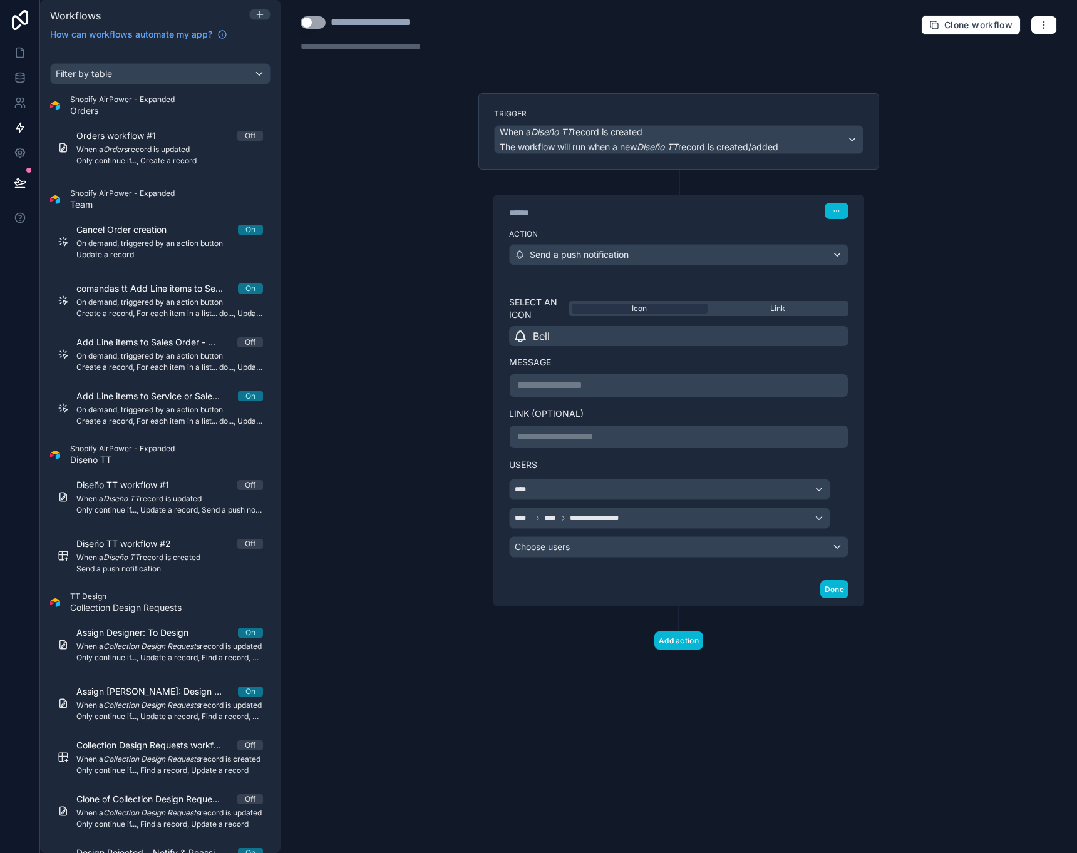
click at [606, 543] on div "Choose users" at bounding box center [679, 547] width 338 height 20
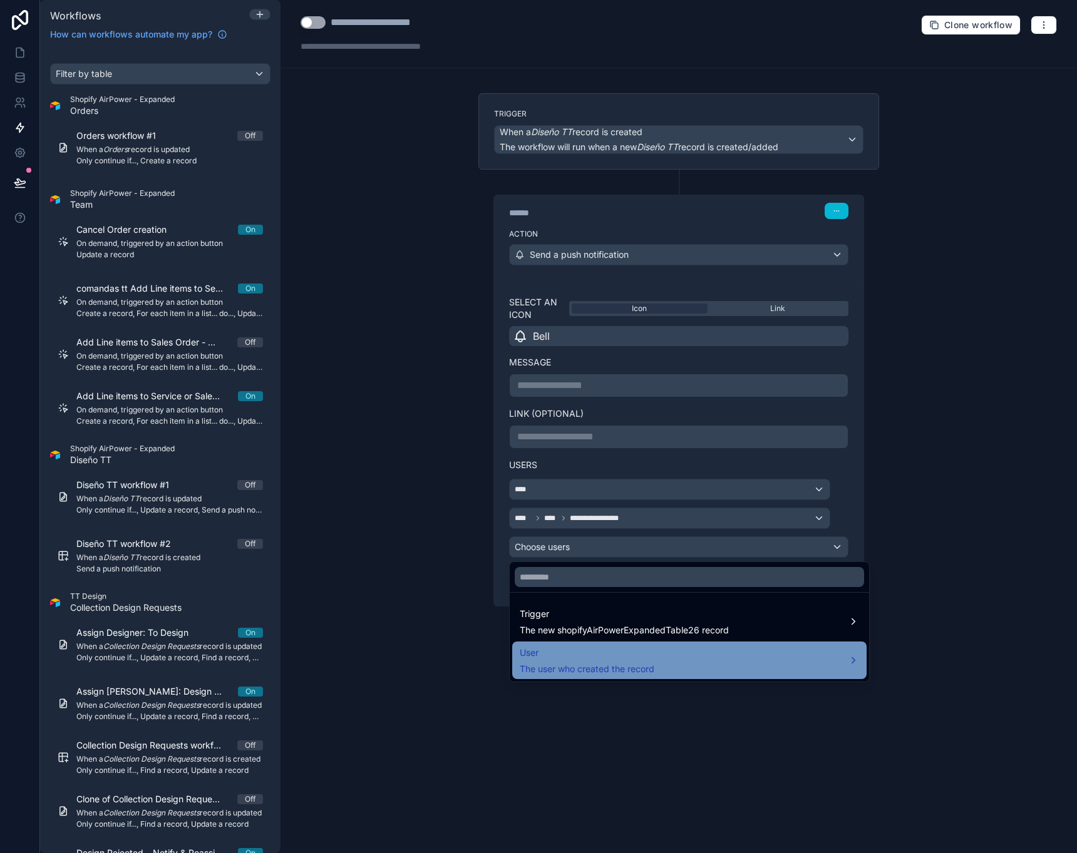
click at [554, 664] on span "The user who created the record" at bounding box center [587, 669] width 135 height 13
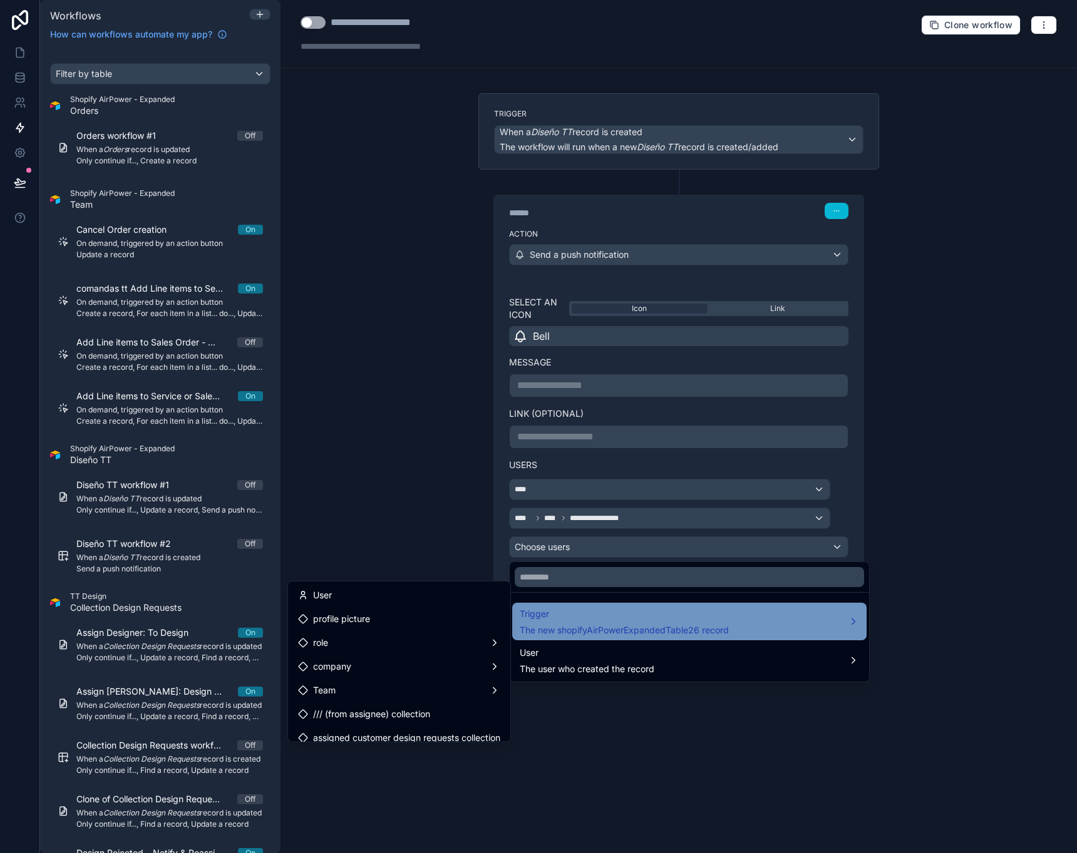
click at [570, 633] on span "The new shopifyAirPowerExpandedTable26 record" at bounding box center [624, 630] width 209 height 13
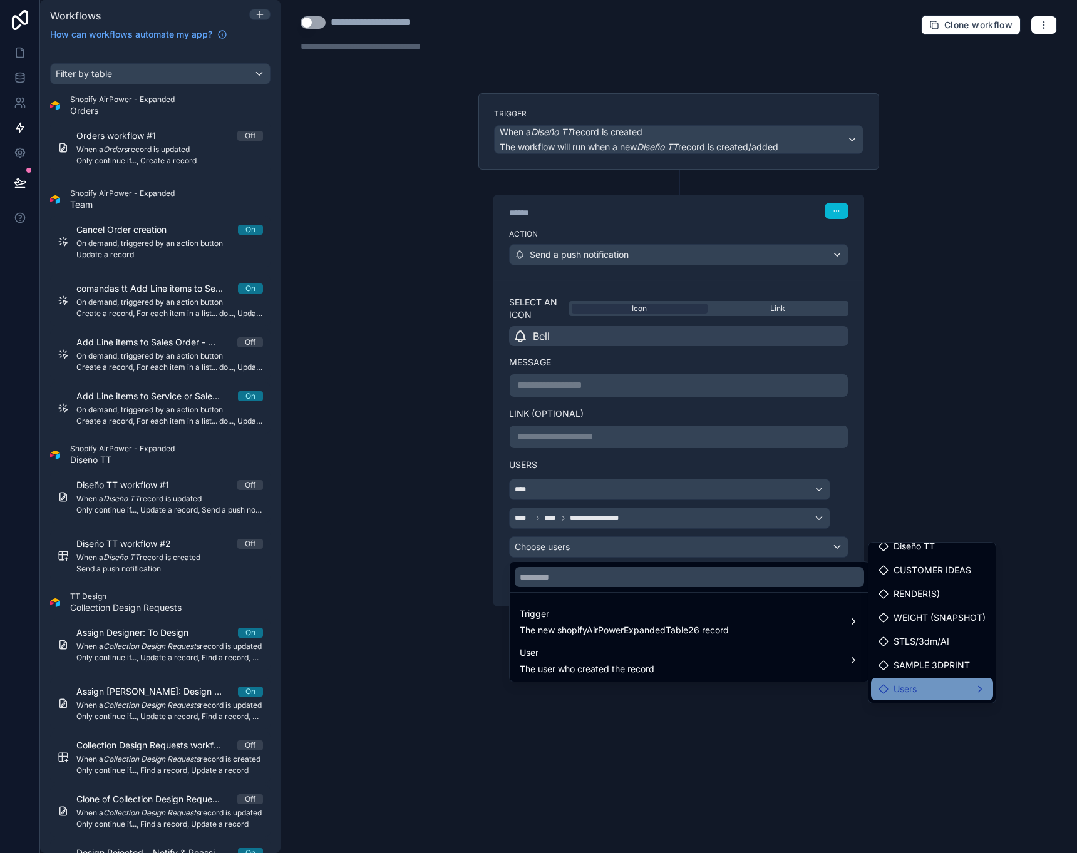
scroll to position [10, 0]
click at [953, 694] on div "Users" at bounding box center [931, 689] width 107 height 15
click at [1028, 686] on span "Users" at bounding box center [1031, 690] width 23 height 15
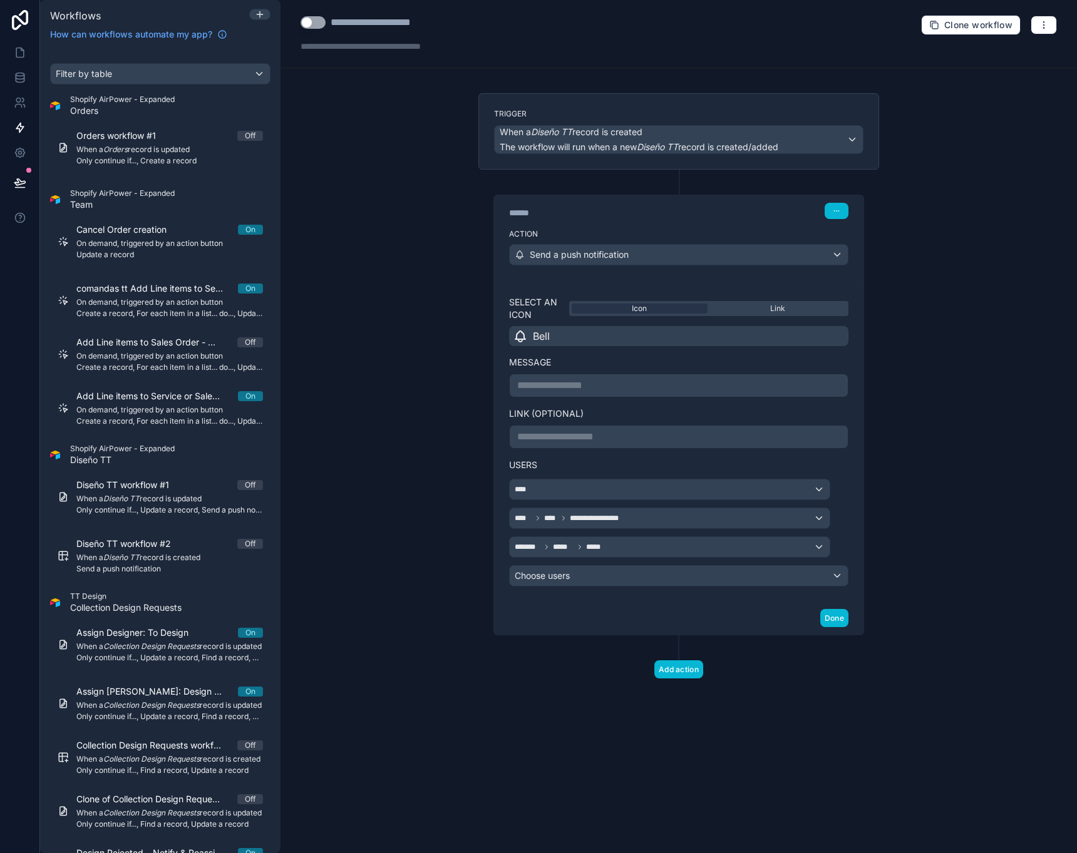
click at [790, 575] on div "Choose users" at bounding box center [679, 576] width 338 height 20
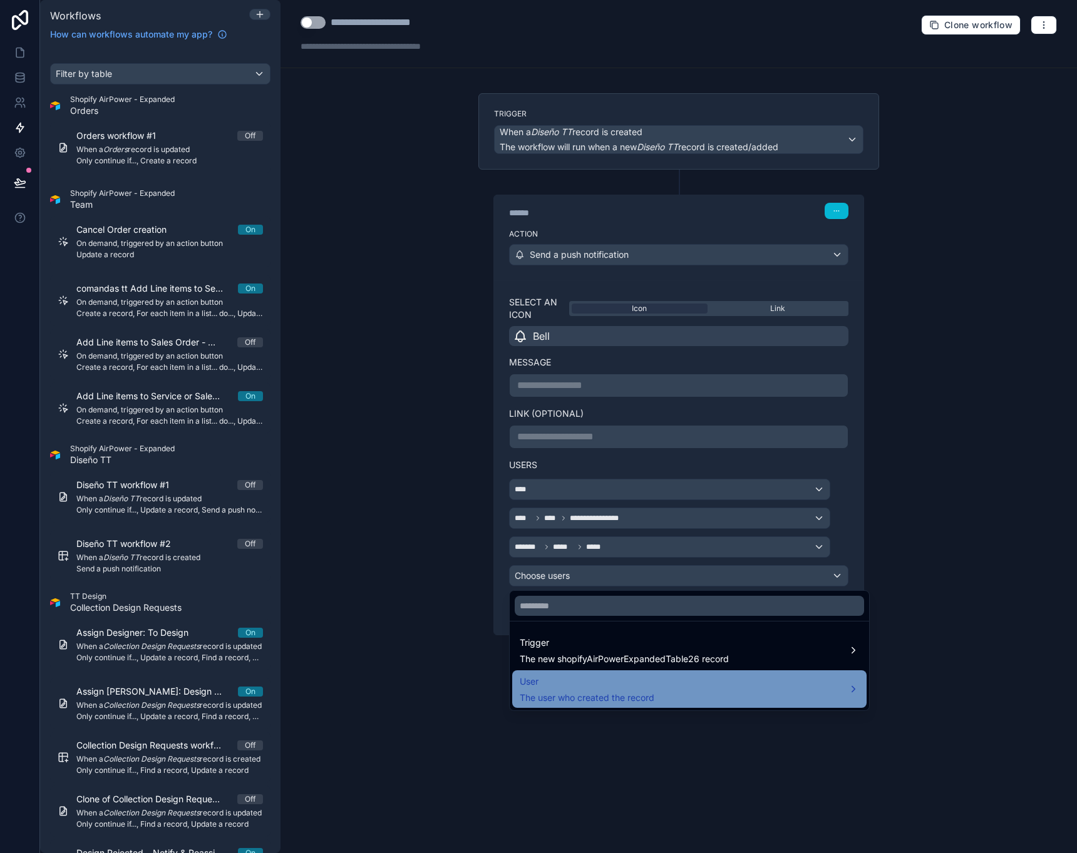
click at [613, 684] on span "User" at bounding box center [587, 681] width 135 height 15
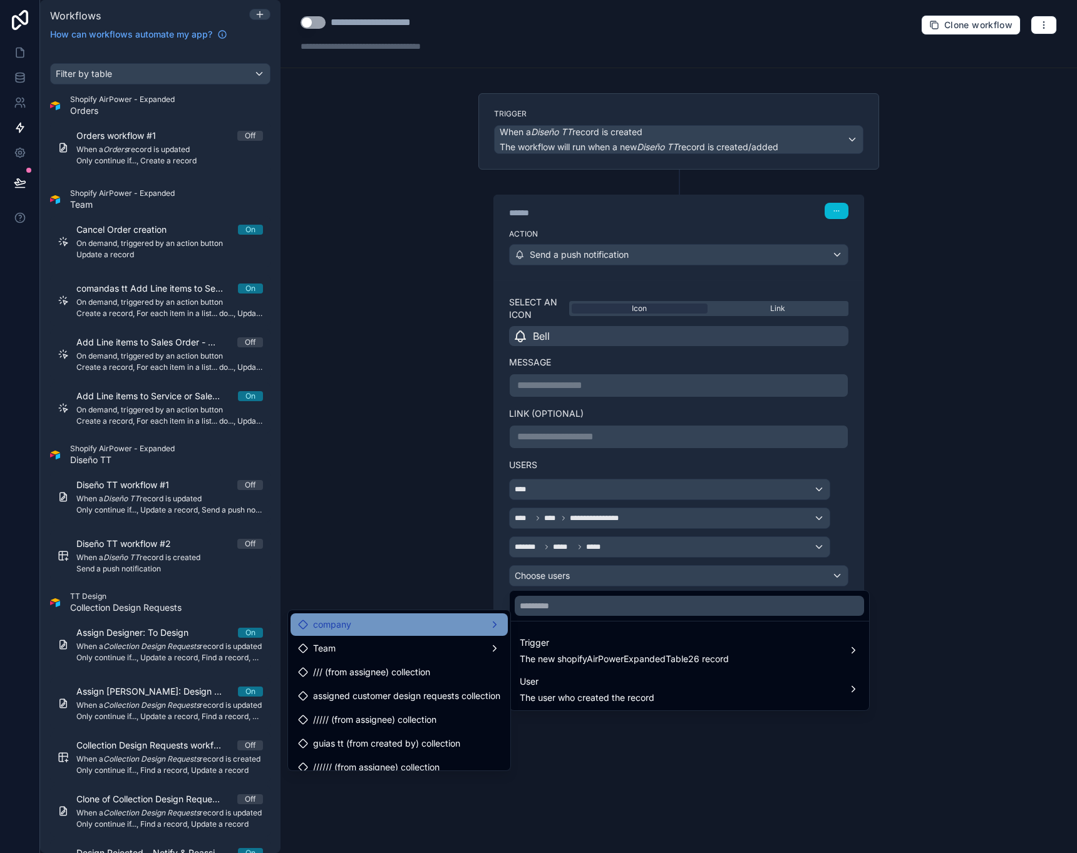
scroll to position [83, 0]
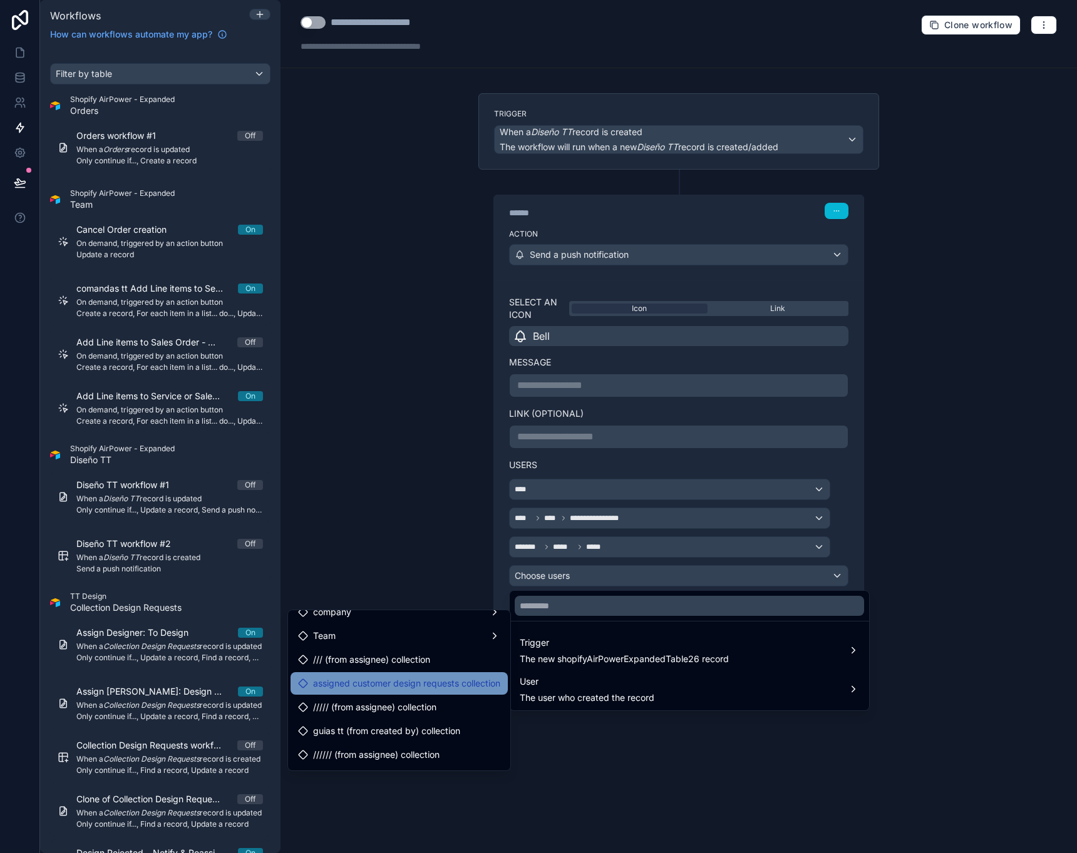
click at [369, 687] on span "assigned customer design requests collection" at bounding box center [406, 683] width 187 height 15
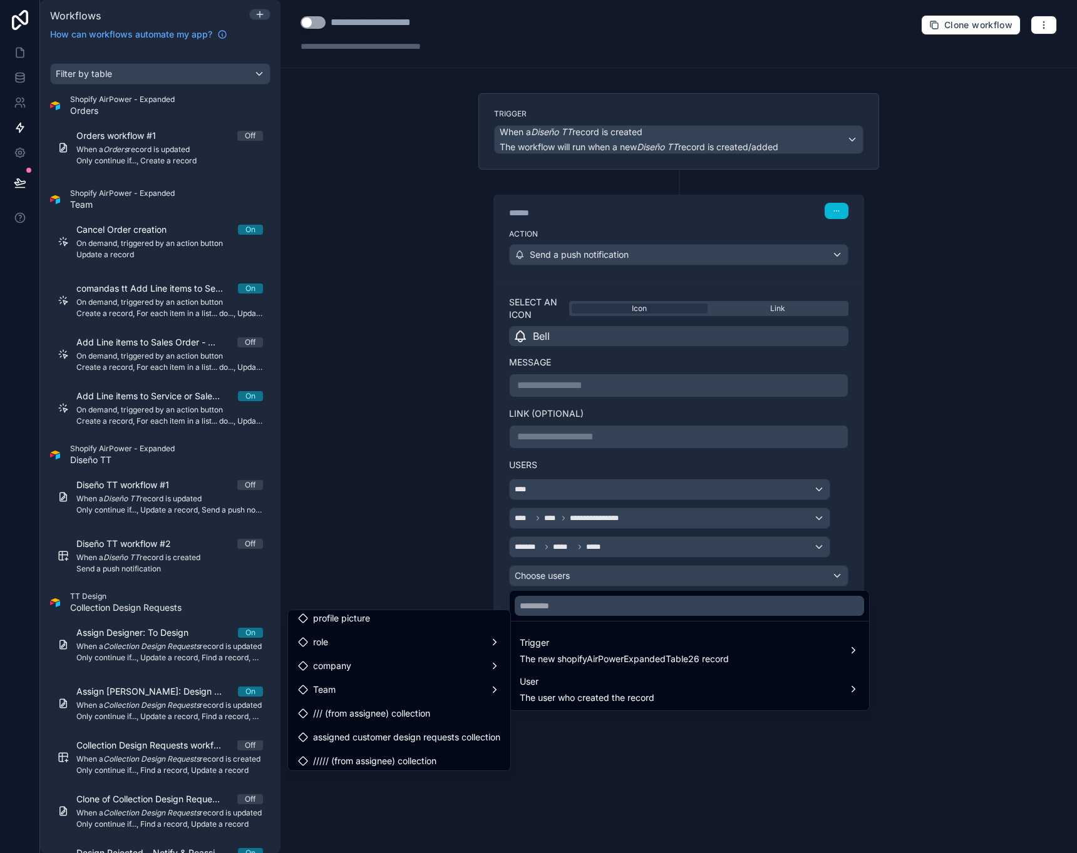
scroll to position [24, 0]
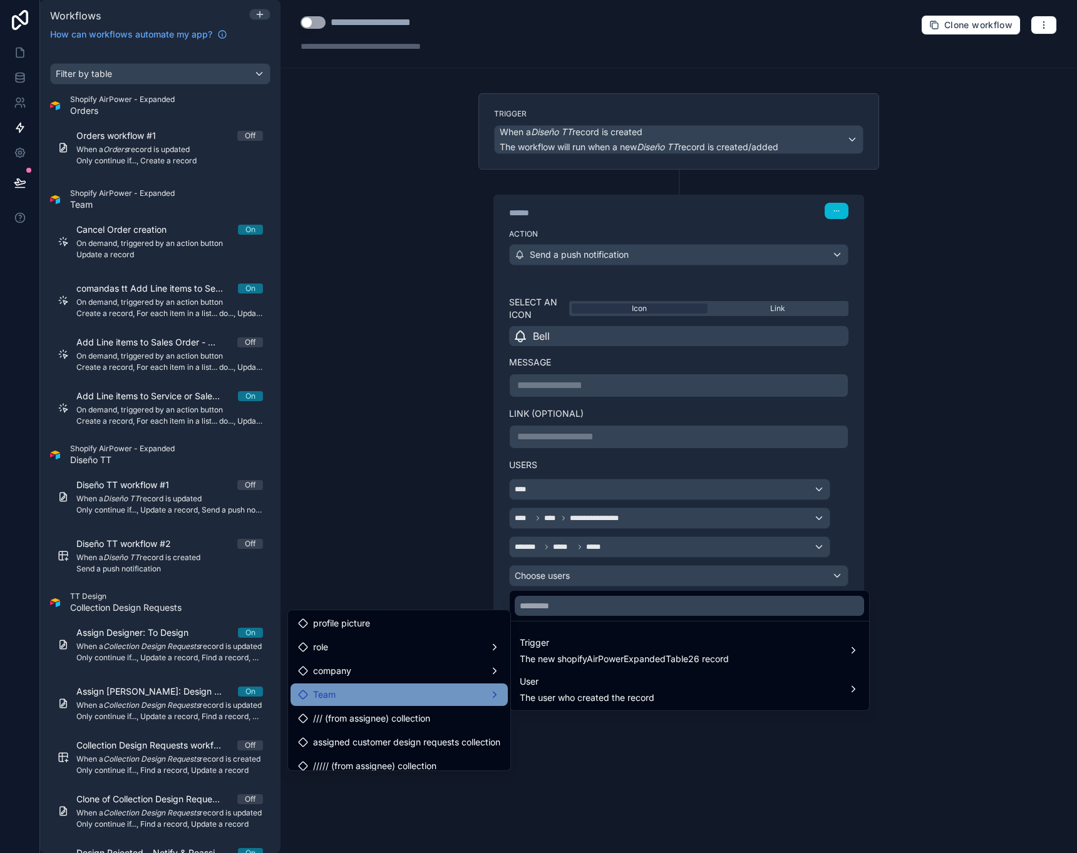
click at [385, 695] on div "Team" at bounding box center [399, 694] width 202 height 15
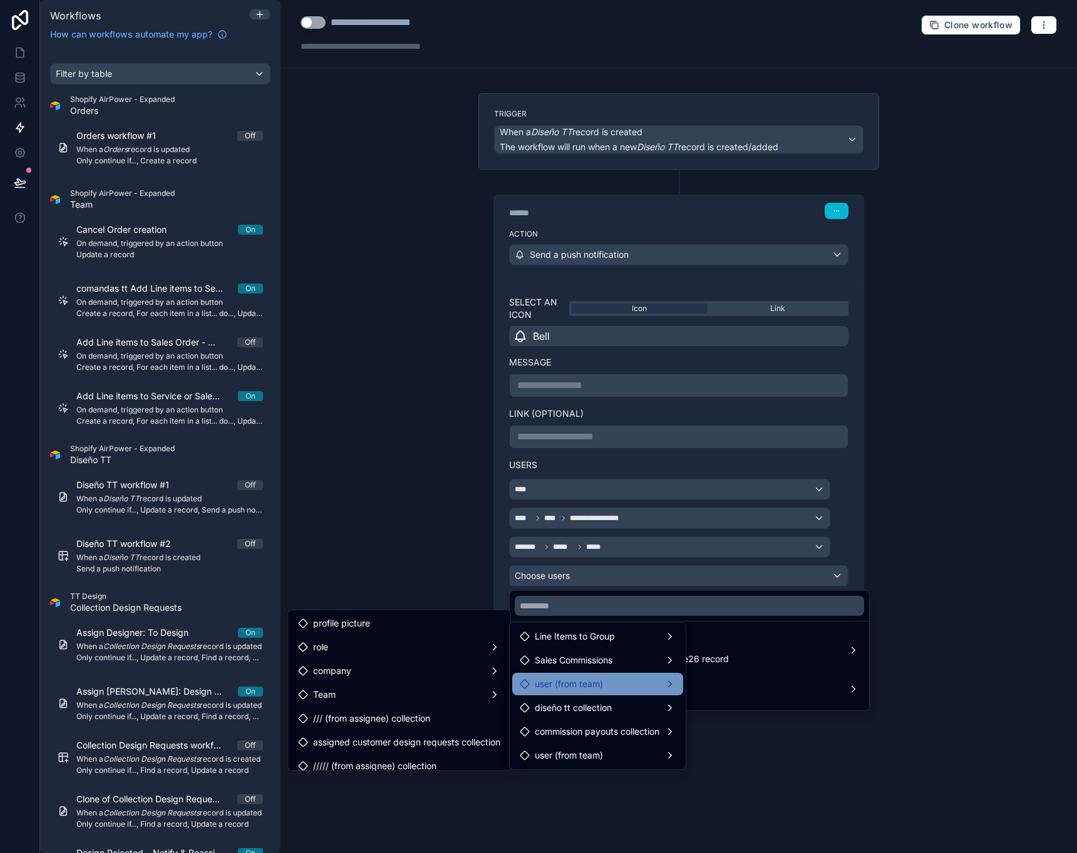
click at [646, 679] on div "user (from team)" at bounding box center [598, 684] width 156 height 15
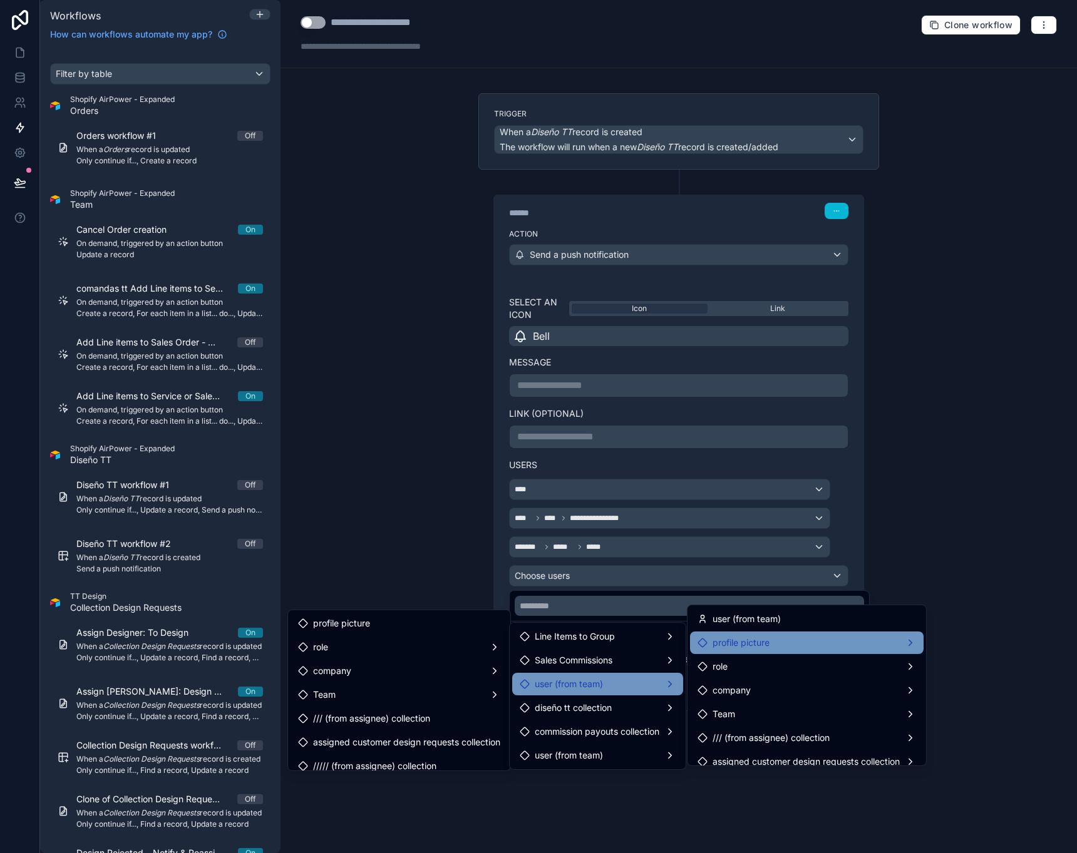
click at [797, 642] on div "profile picture" at bounding box center [806, 642] width 218 height 15
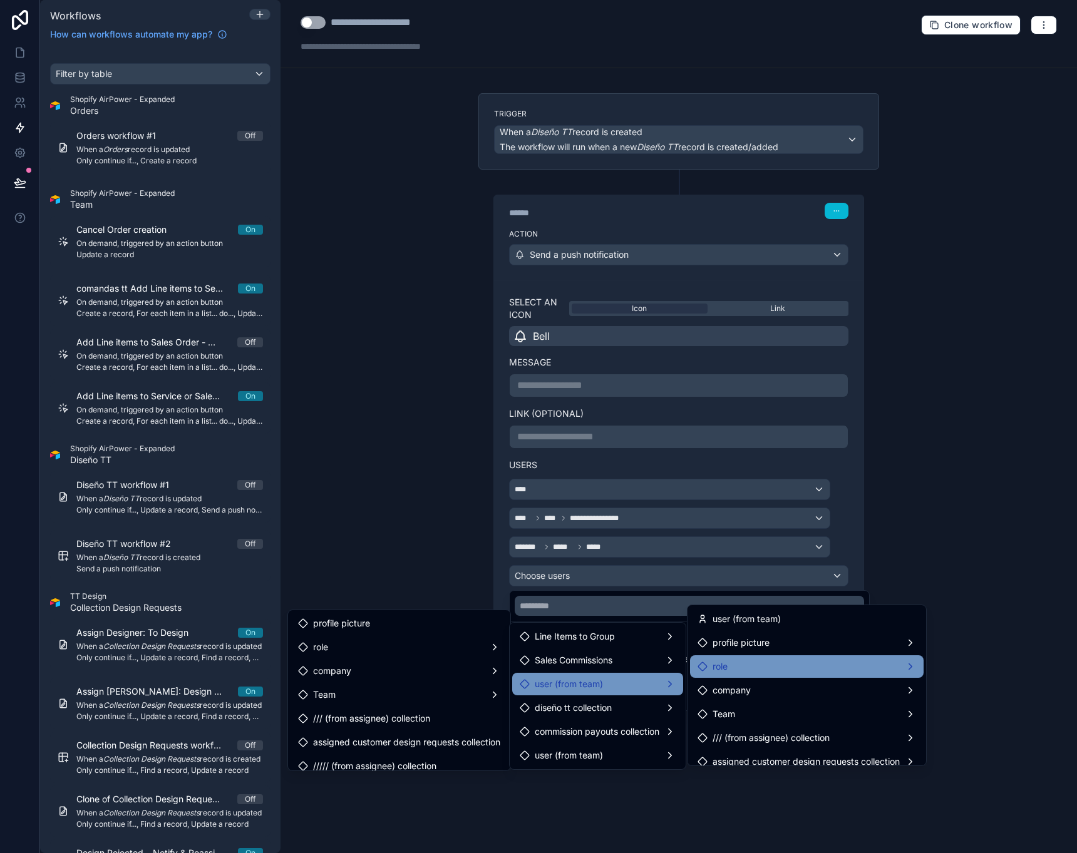
scroll to position [0, 0]
click at [816, 665] on div "role" at bounding box center [806, 666] width 218 height 15
click at [1019, 667] on div "users collection" at bounding box center [985, 667] width 95 height 15
click at [1007, 668] on span "users collection" at bounding box center [984, 667] width 63 height 15
click at [968, 665] on span "users collection" at bounding box center [984, 667] width 63 height 15
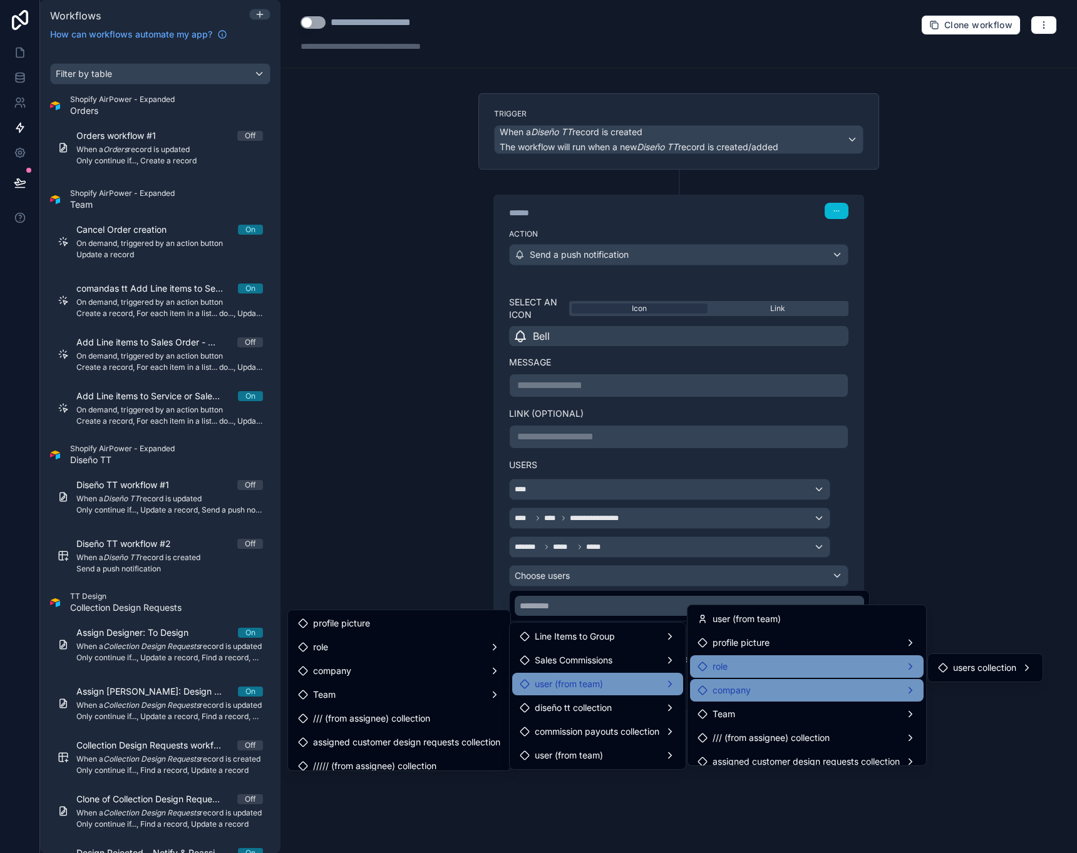
click at [830, 687] on div "company" at bounding box center [806, 690] width 218 height 15
click at [969, 677] on span "logo" at bounding box center [962, 679] width 18 height 15
click at [854, 712] on div "Team" at bounding box center [806, 714] width 218 height 15
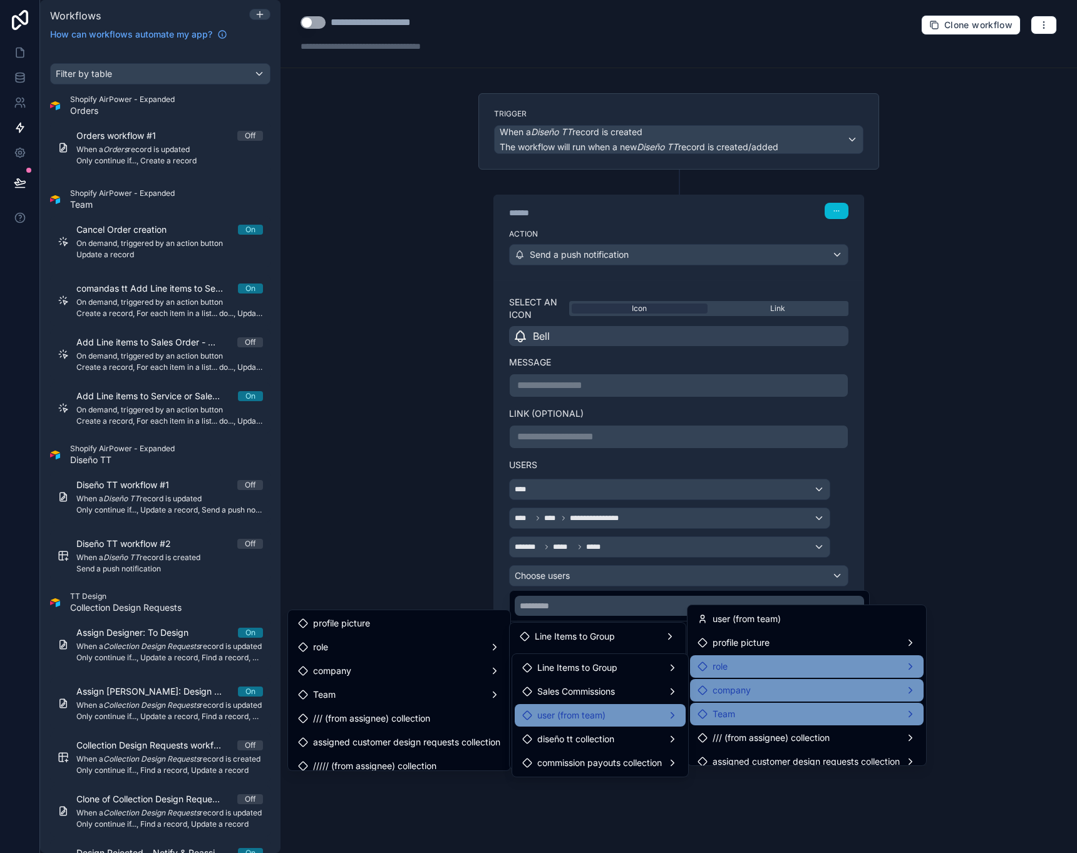
click at [642, 726] on ul "Line Items to Group Sales Commissions user (from team) diseño tt collection com…" at bounding box center [600, 715] width 176 height 123
click at [638, 715] on div "user (from team)" at bounding box center [600, 715] width 156 height 15
click at [646, 719] on div "user (from team)" at bounding box center [600, 715] width 156 height 15
click at [626, 604] on input "text" at bounding box center [689, 606] width 349 height 20
click at [496, 577] on div at bounding box center [538, 426] width 1077 height 853
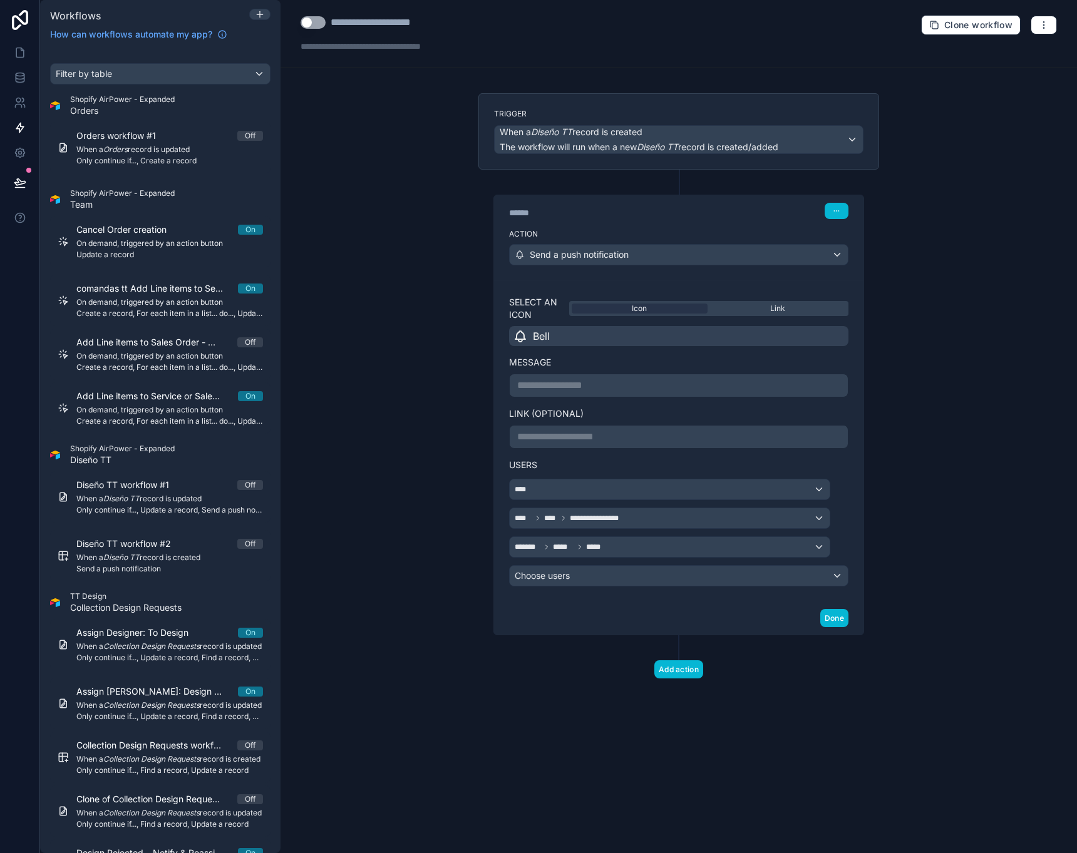
click at [669, 573] on div "Choose users" at bounding box center [679, 576] width 338 height 20
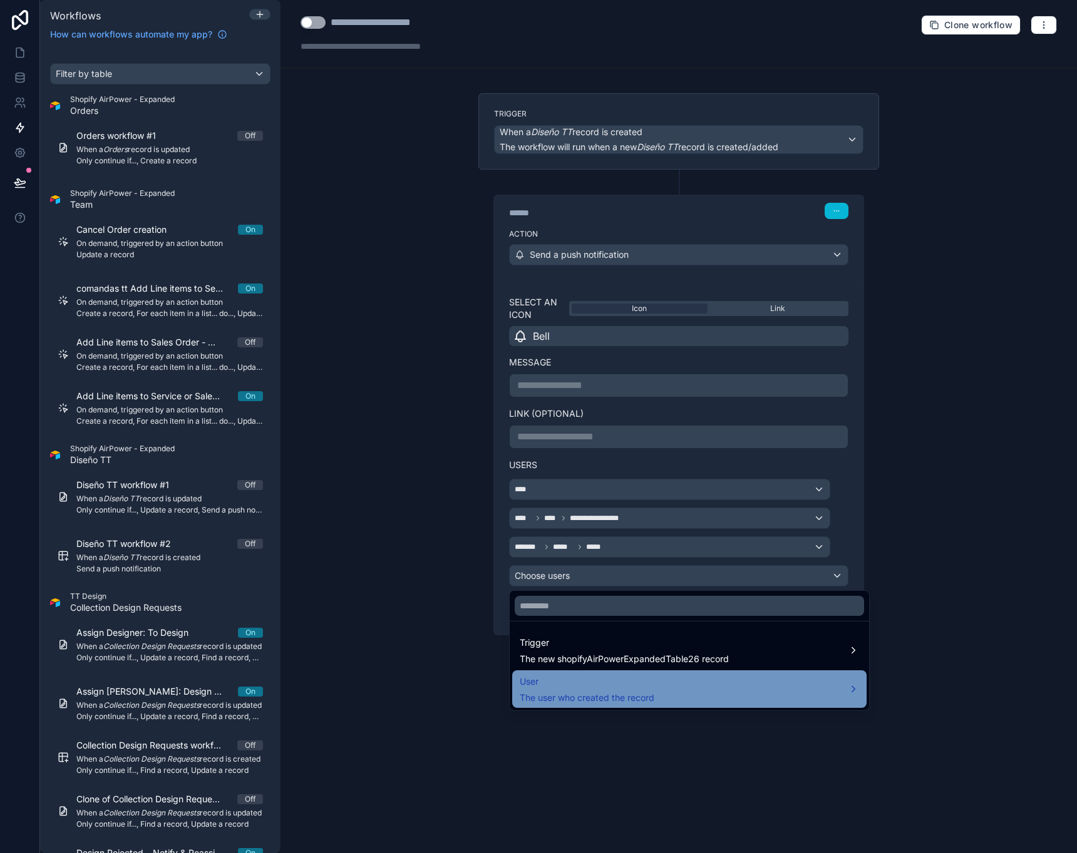
click at [630, 679] on span "User" at bounding box center [587, 681] width 135 height 15
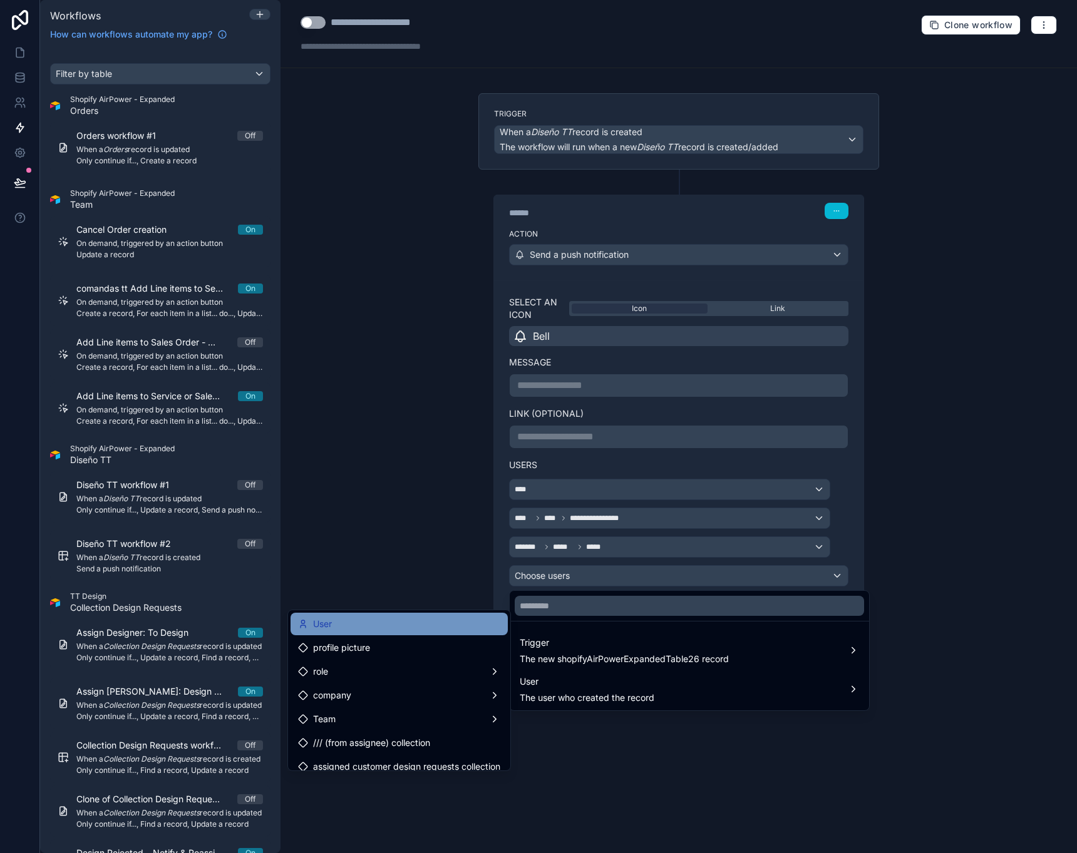
click at [391, 623] on div "User" at bounding box center [399, 624] width 202 height 15
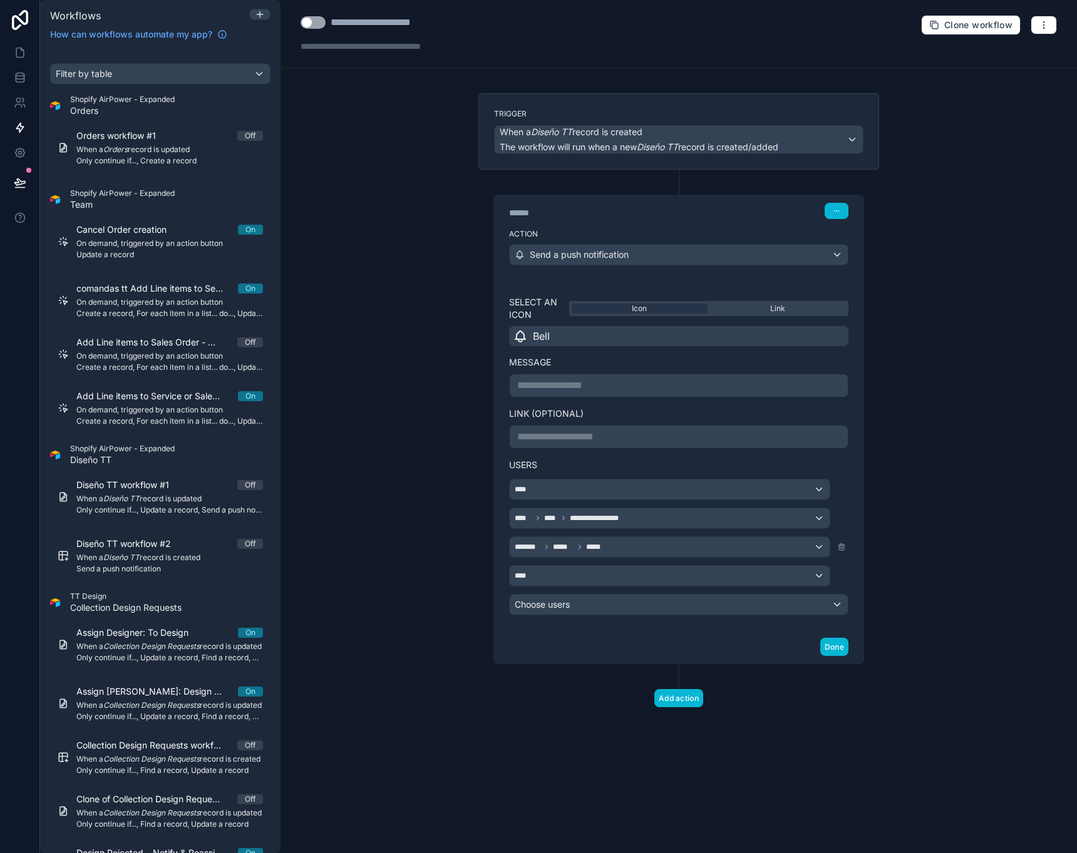
click at [591, 539] on div "******* ***** *****" at bounding box center [670, 547] width 320 height 20
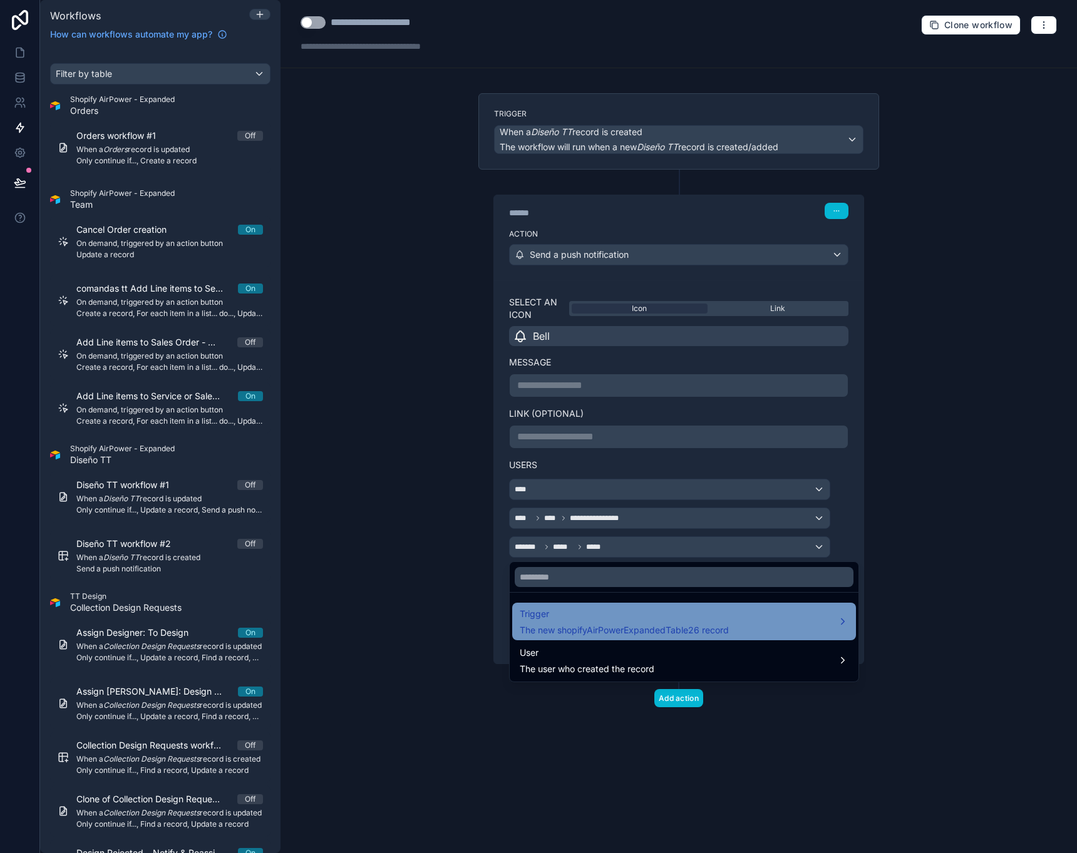
click at [565, 623] on div "Trigger The new shopifyAirPowerExpandedTable26 record" at bounding box center [624, 622] width 209 height 30
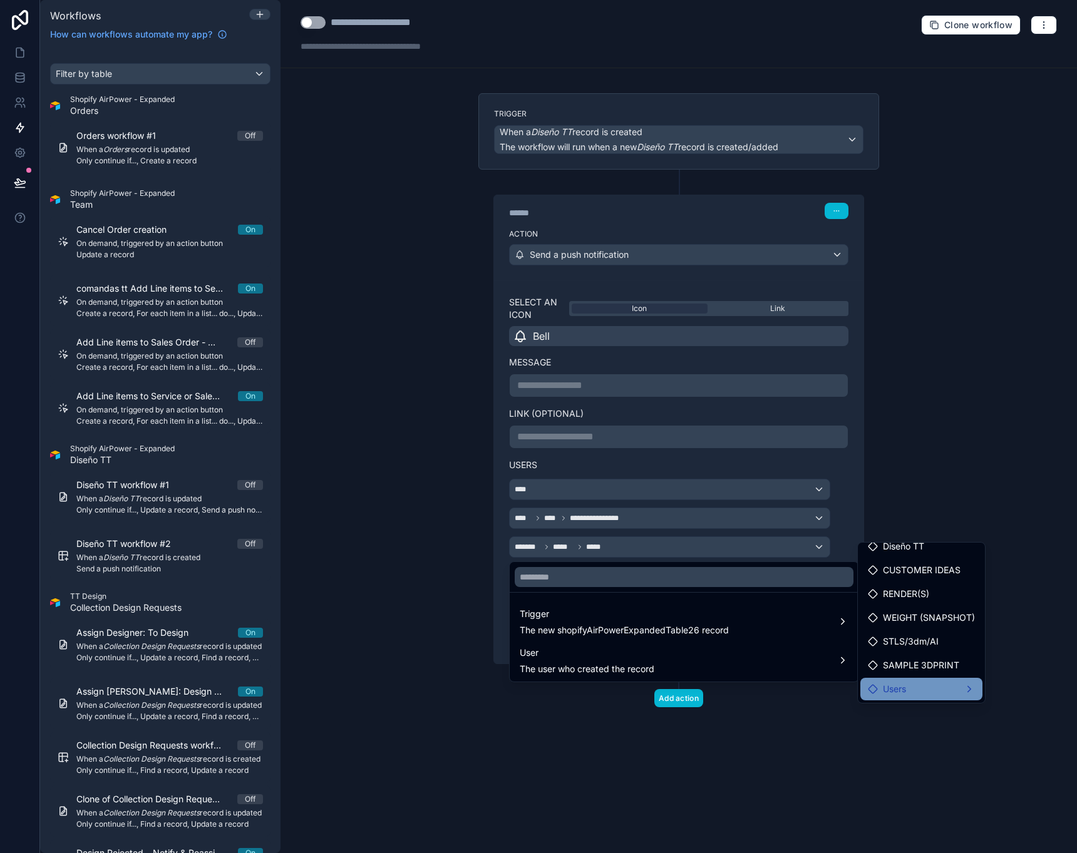
scroll to position [10, 0]
click at [920, 696] on div "Users" at bounding box center [921, 689] width 122 height 23
click at [1017, 695] on span "Users" at bounding box center [1021, 690] width 25 height 15
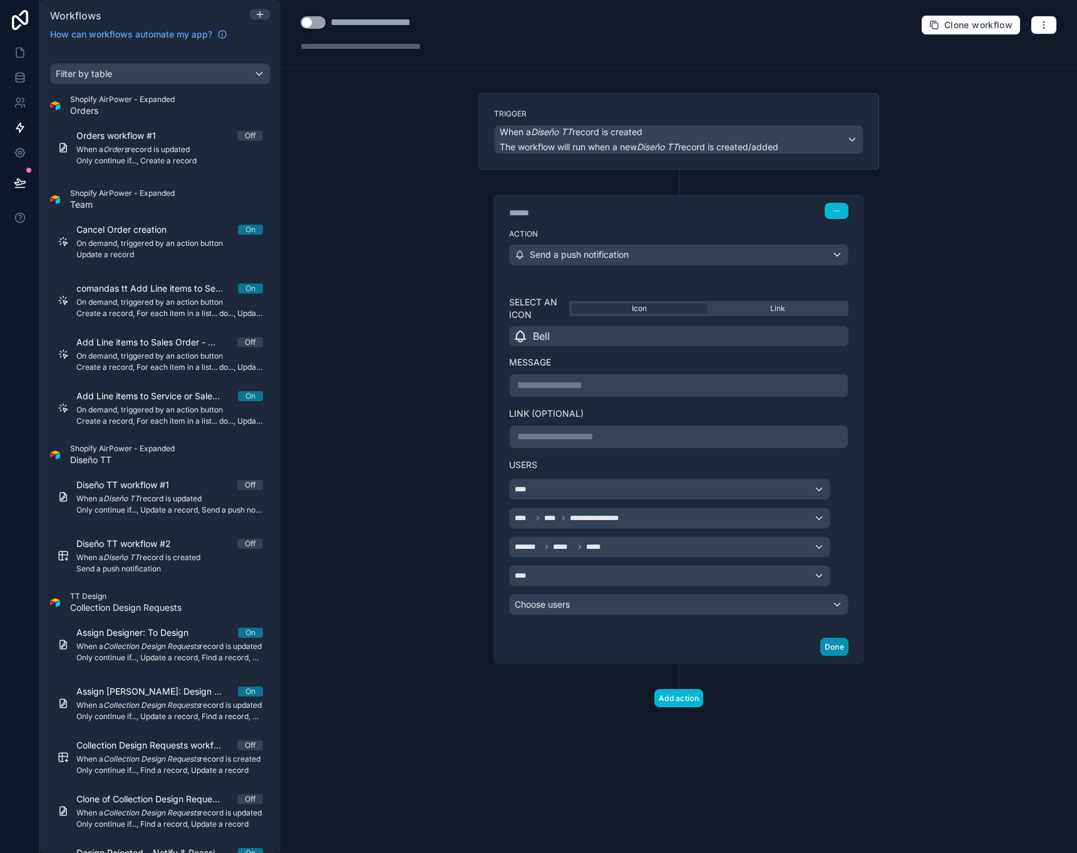
click at [832, 645] on button "Done" at bounding box center [834, 647] width 28 height 18
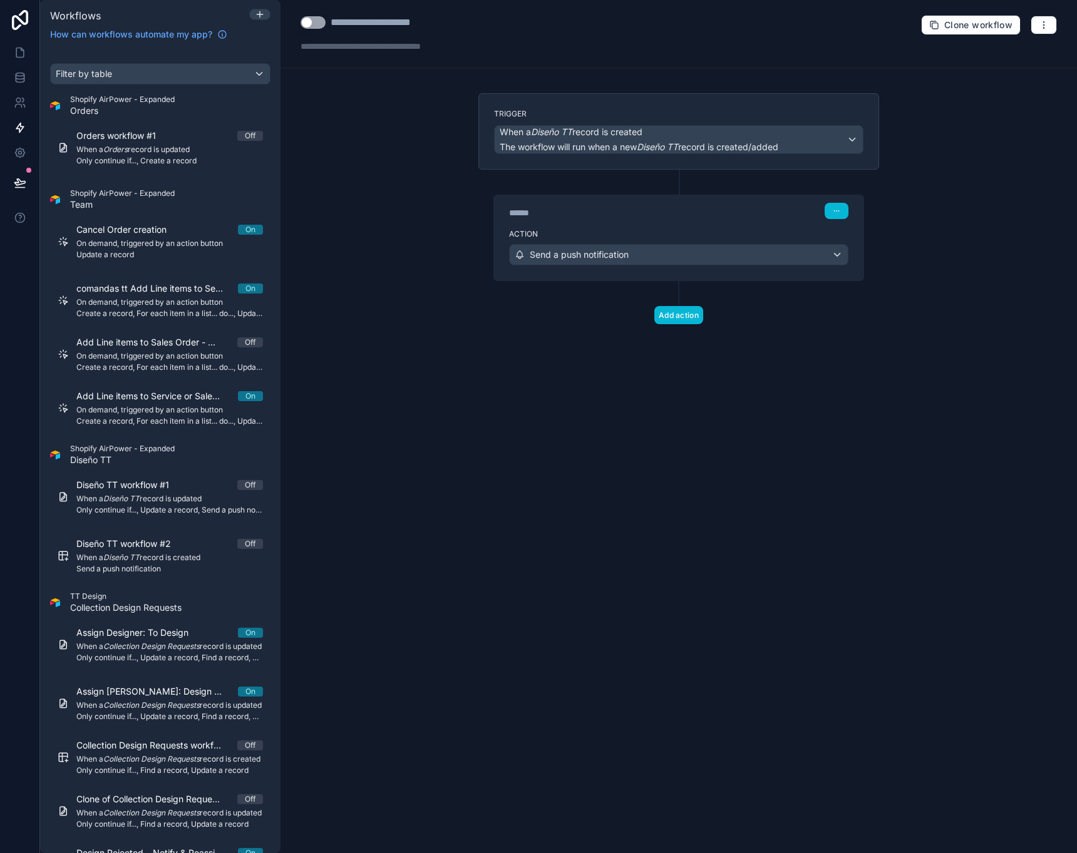
click at [813, 261] on div "Send a push notification" at bounding box center [679, 255] width 338 height 20
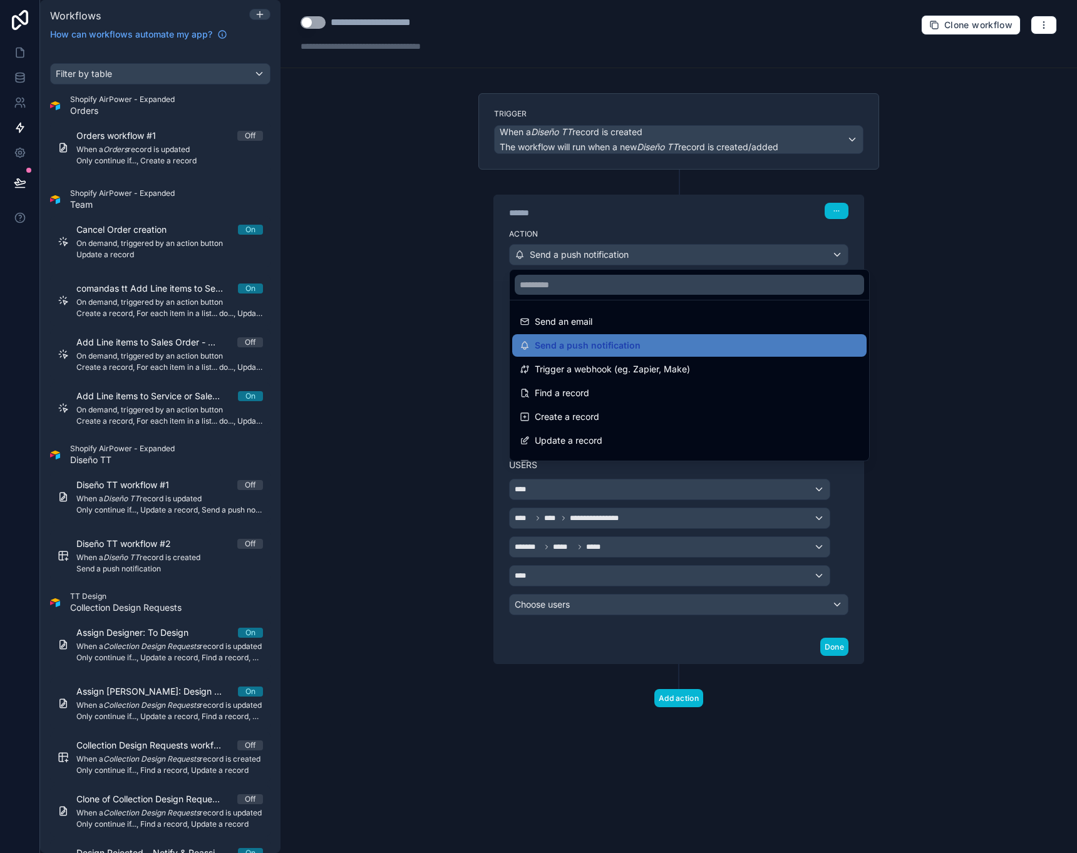
click at [1044, 29] on div at bounding box center [538, 426] width 1077 height 853
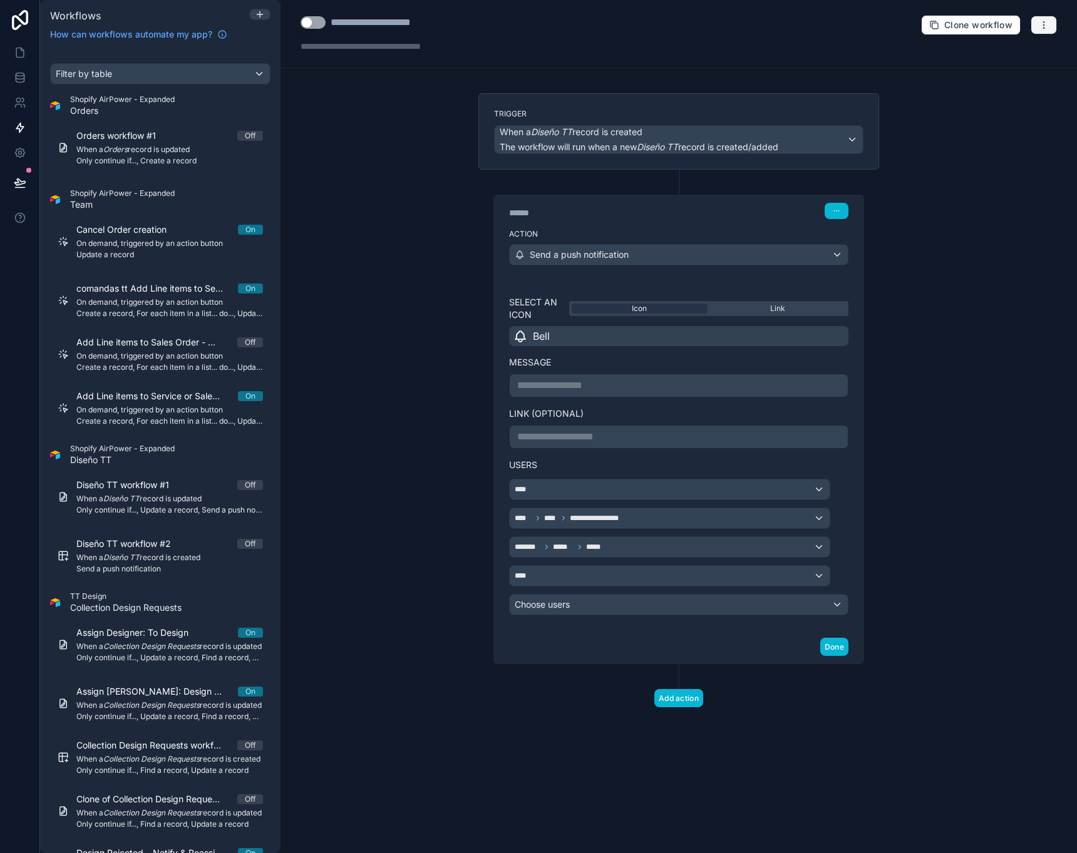
click at [1044, 29] on icon "button" at bounding box center [1044, 25] width 10 height 10
click at [1015, 55] on span "Test workflow" at bounding box center [1010, 54] width 60 height 10
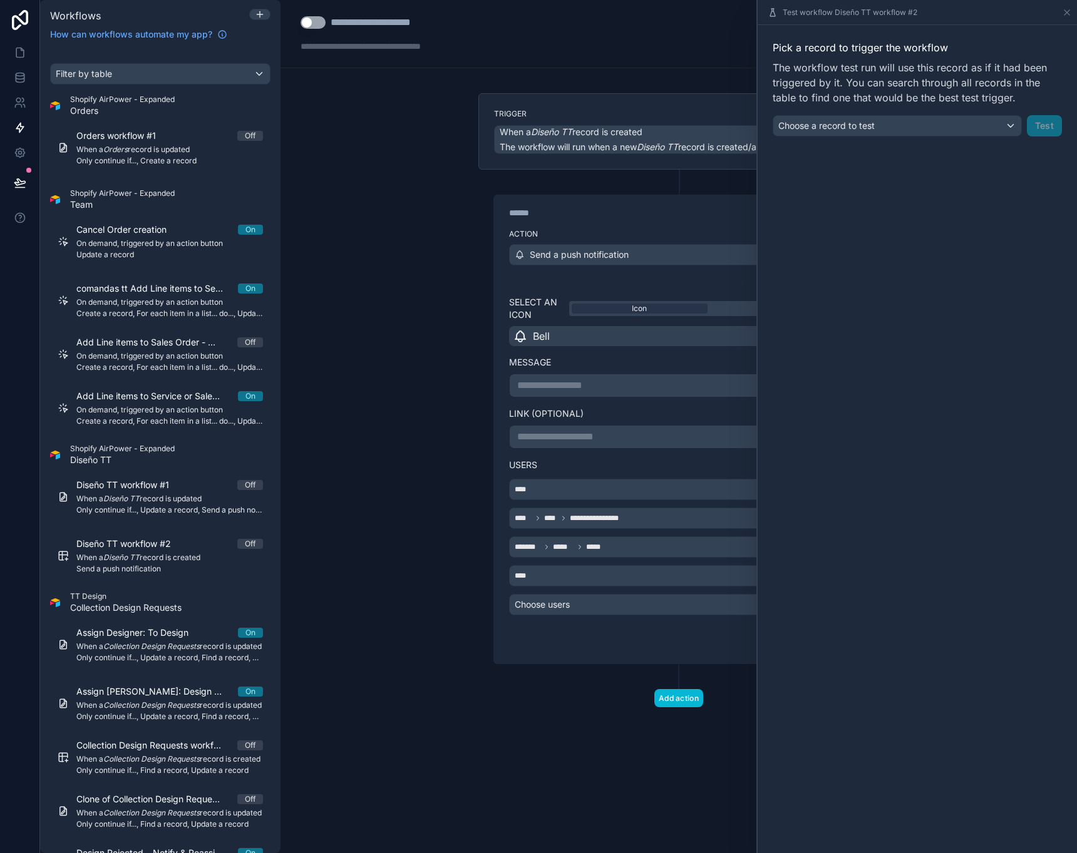
click at [991, 127] on div "Choose a record to test" at bounding box center [897, 126] width 248 height 20
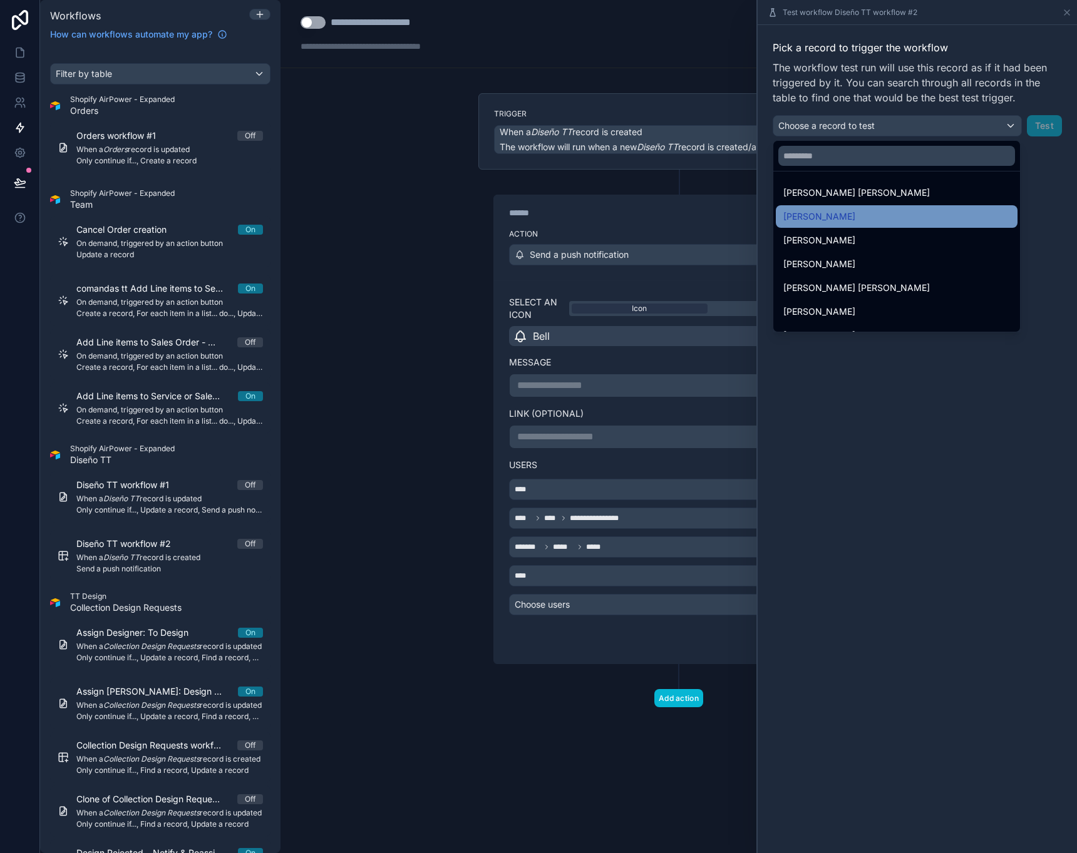
click at [855, 213] on span "[PERSON_NAME]" at bounding box center [819, 216] width 72 height 15
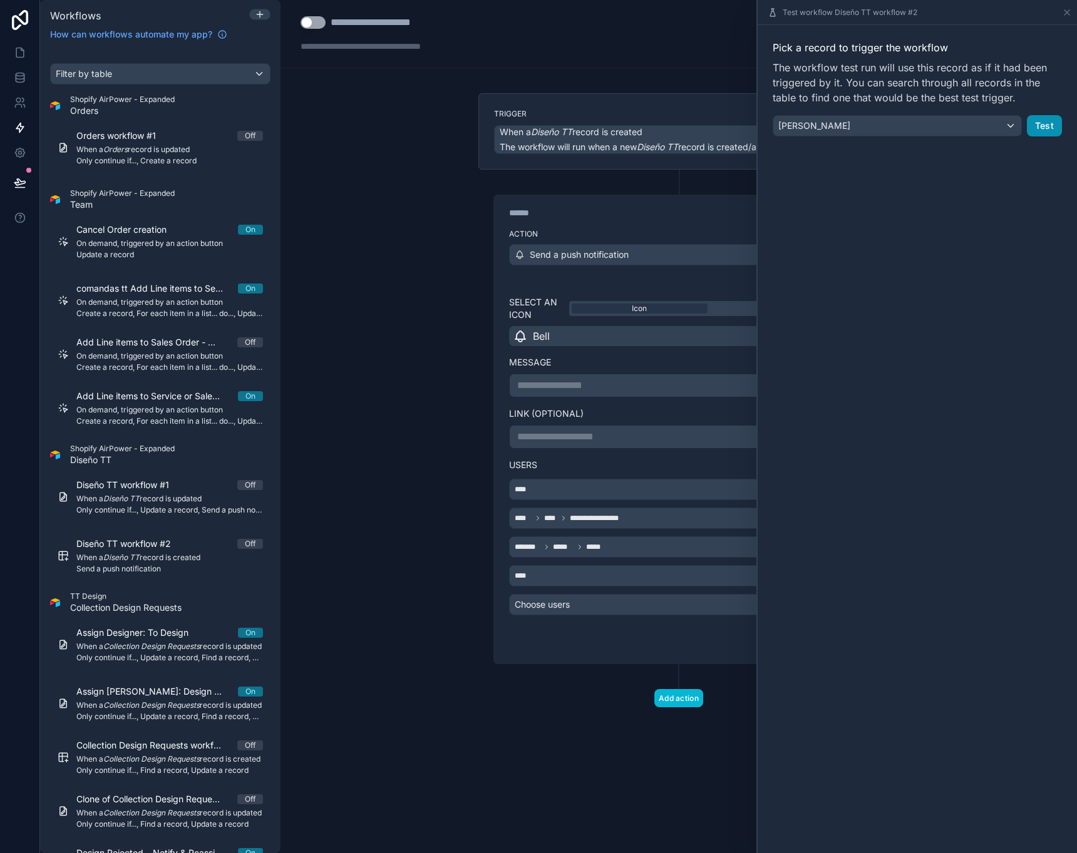
click at [1054, 127] on button "Test" at bounding box center [1044, 125] width 35 height 21
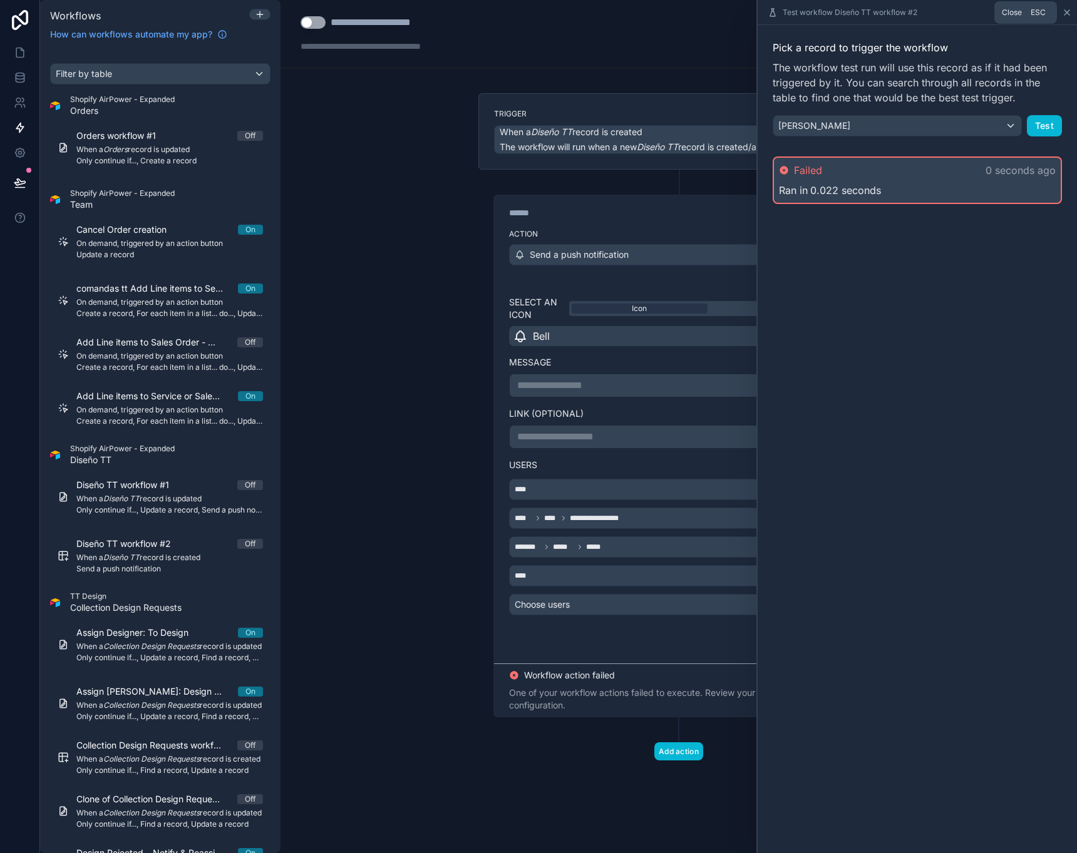
click at [1066, 13] on icon at bounding box center [1067, 13] width 10 height 10
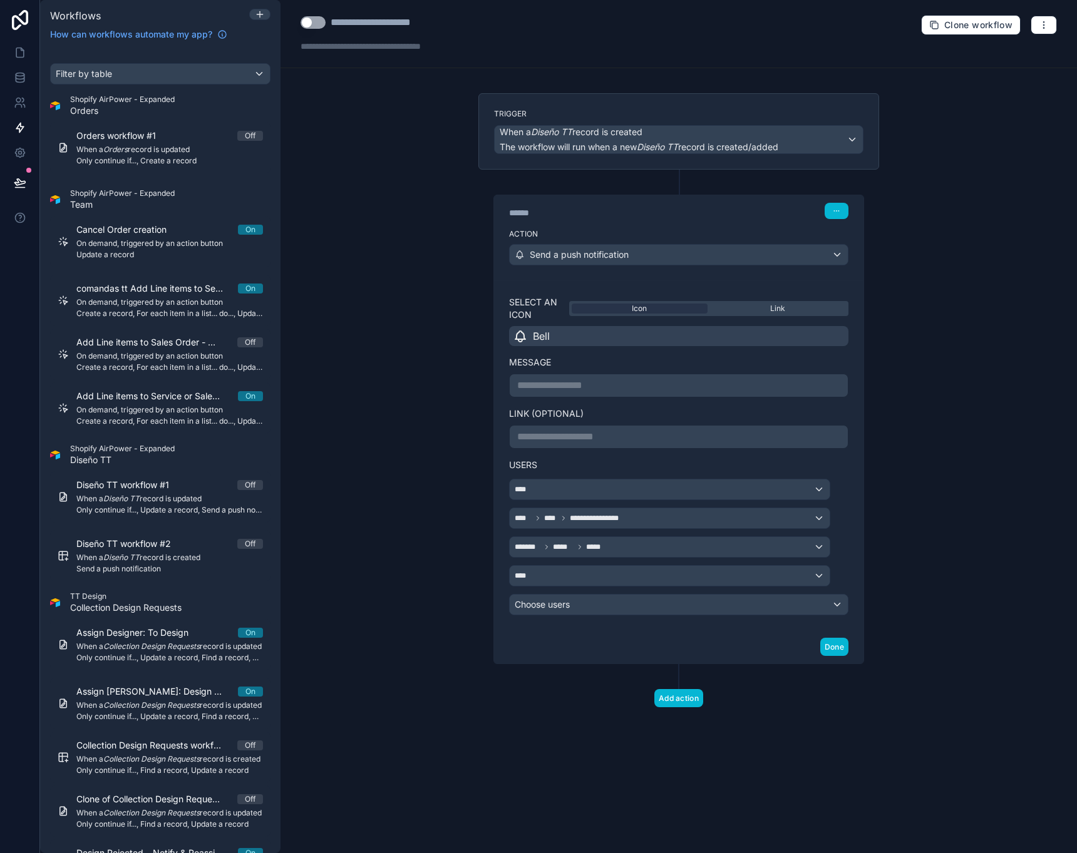
click at [658, 600] on div "Choose users" at bounding box center [679, 605] width 338 height 20
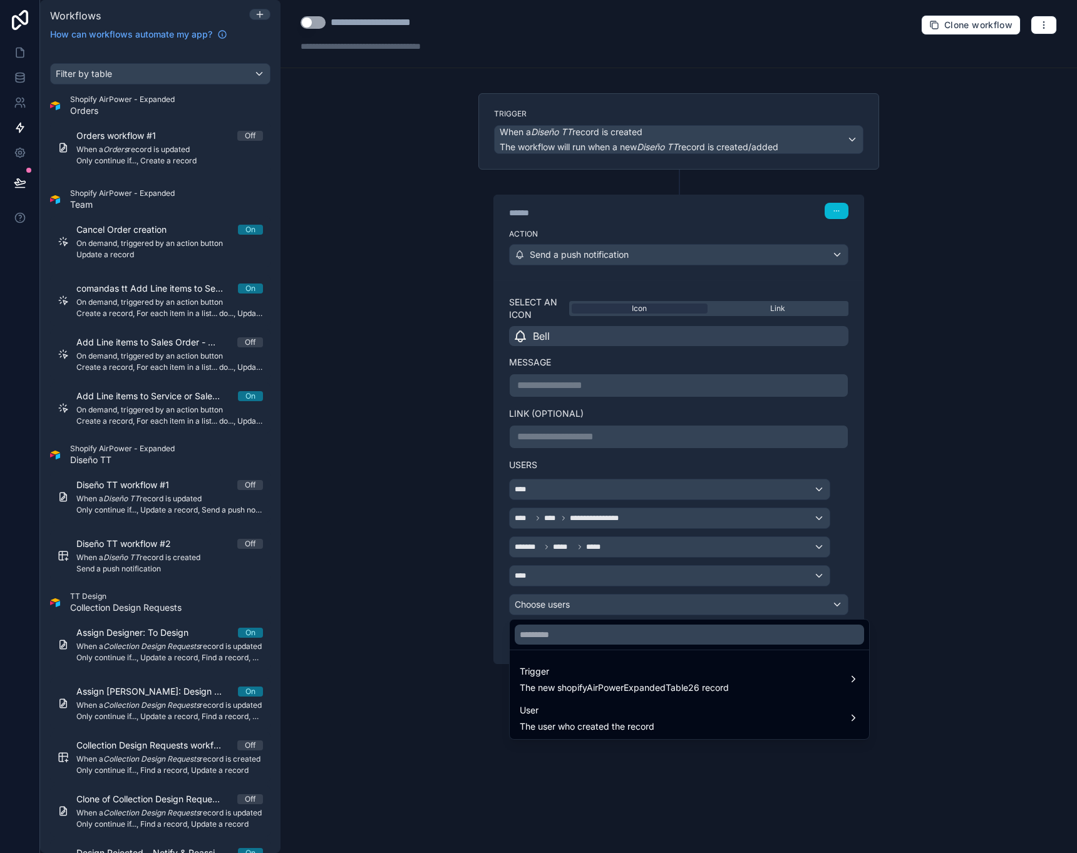
click at [658, 600] on div at bounding box center [538, 426] width 1077 height 853
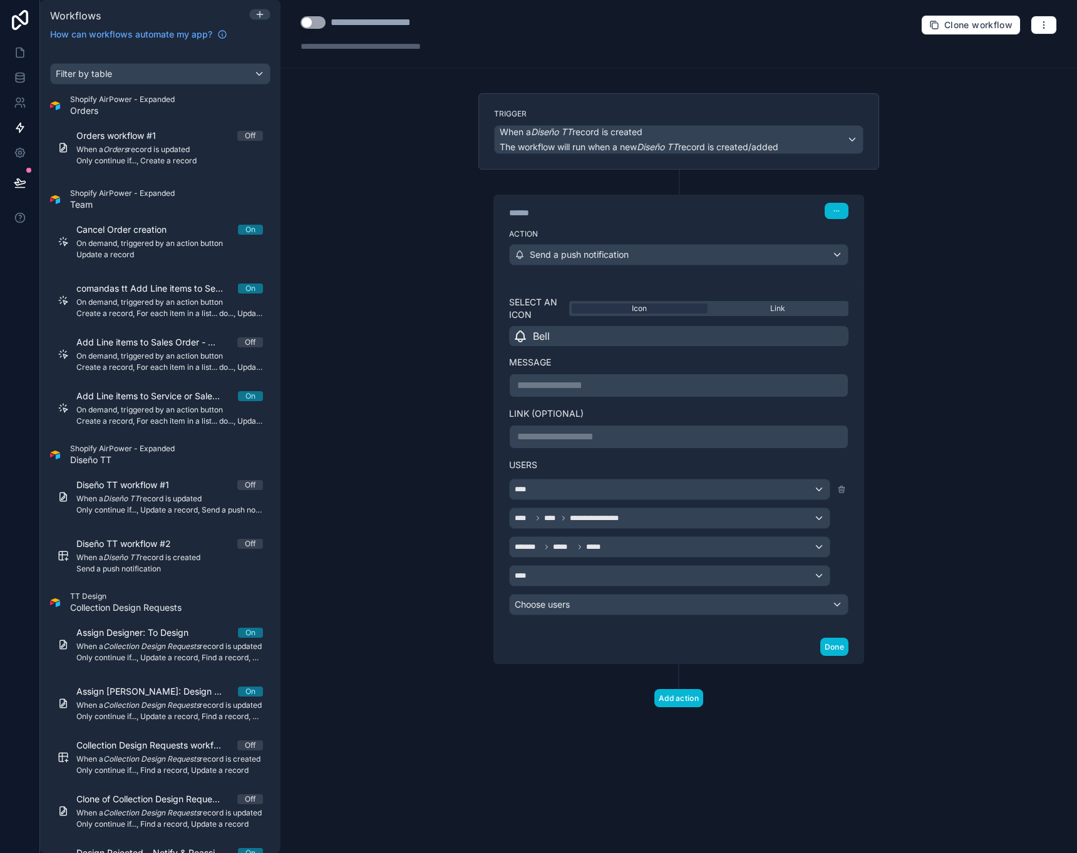
click at [700, 491] on div "****" at bounding box center [670, 490] width 320 height 20
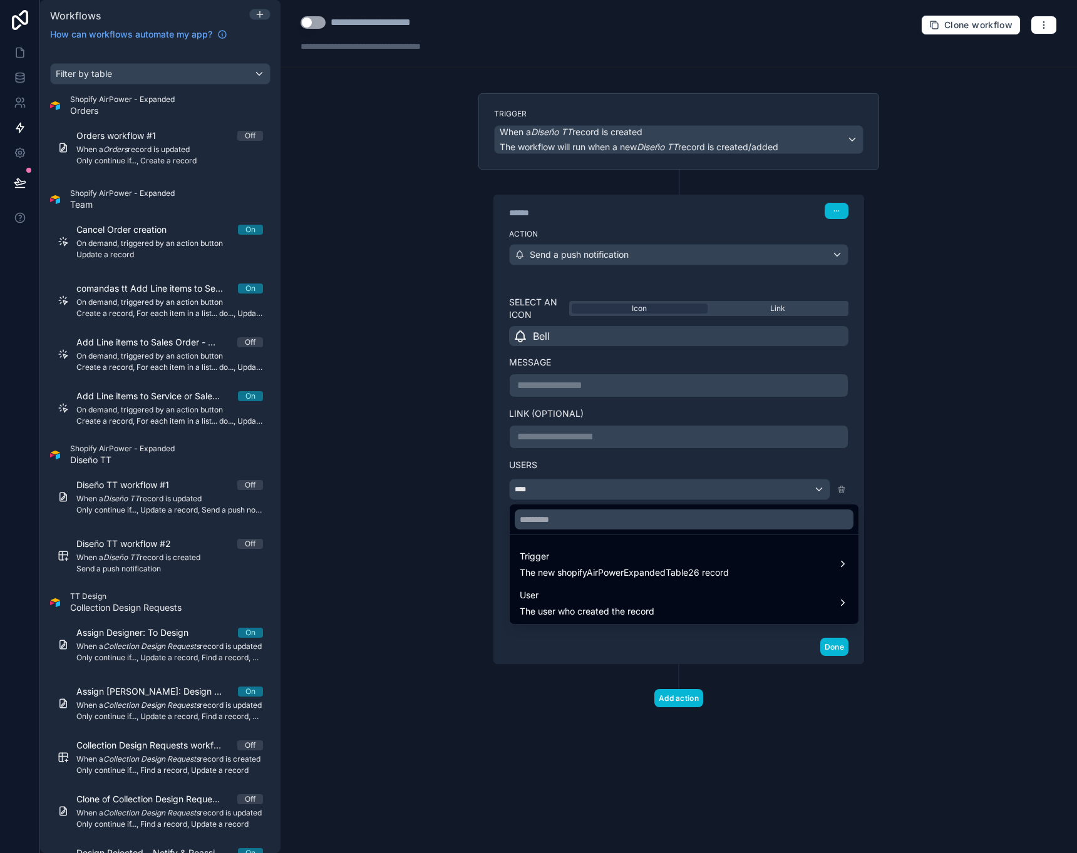
click at [839, 488] on div at bounding box center [538, 426] width 1077 height 853
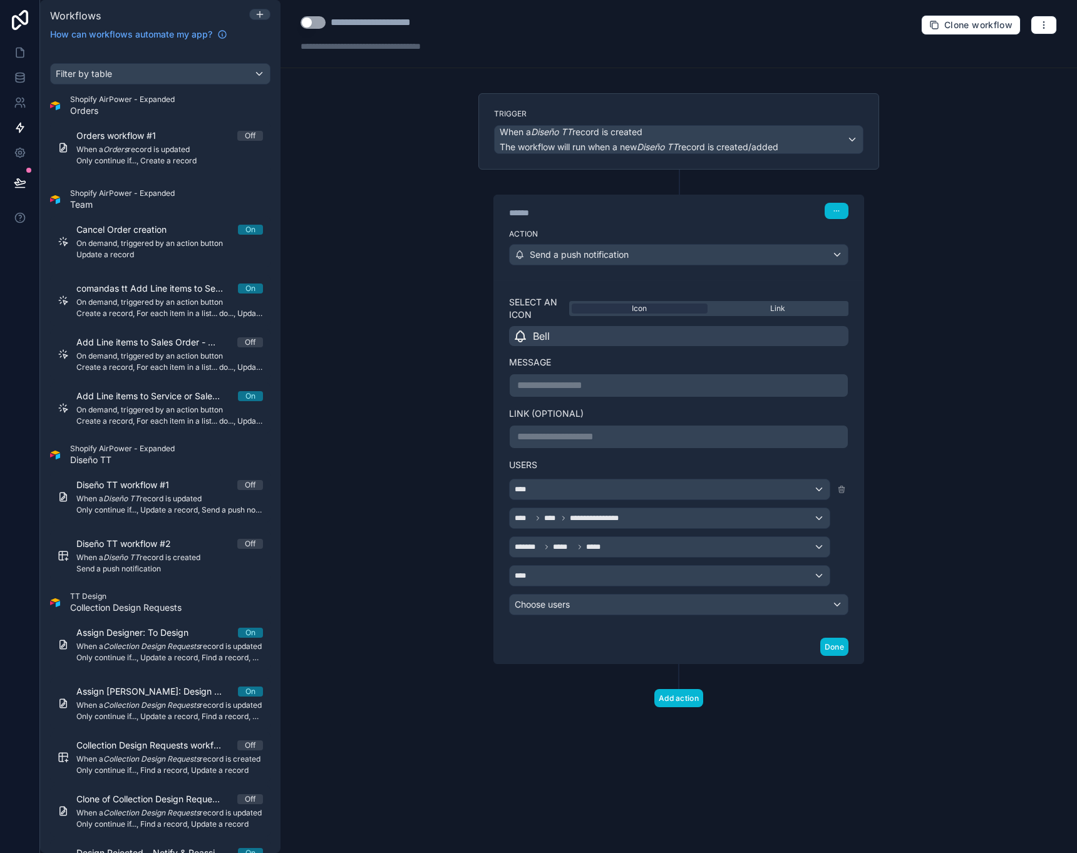
click at [839, 488] on icon at bounding box center [841, 489] width 9 height 9
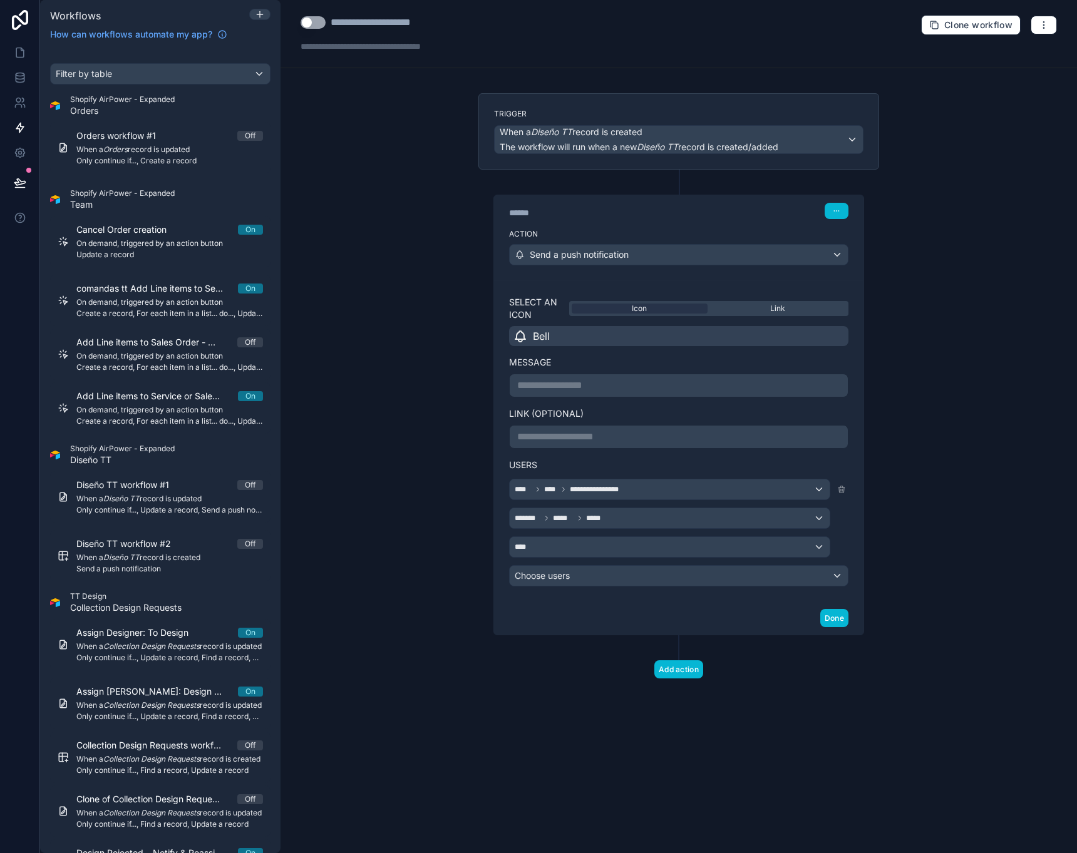
click at [839, 488] on icon at bounding box center [841, 489] width 9 height 9
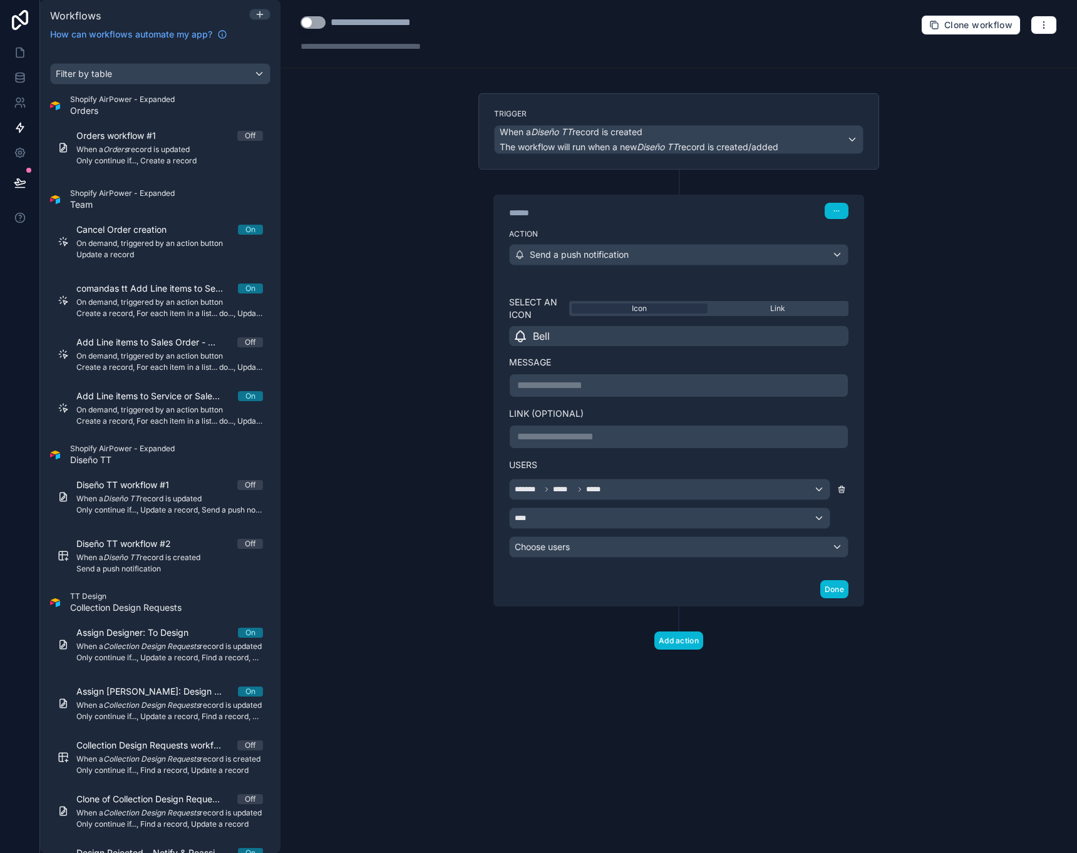
click at [839, 488] on icon at bounding box center [841, 489] width 9 height 9
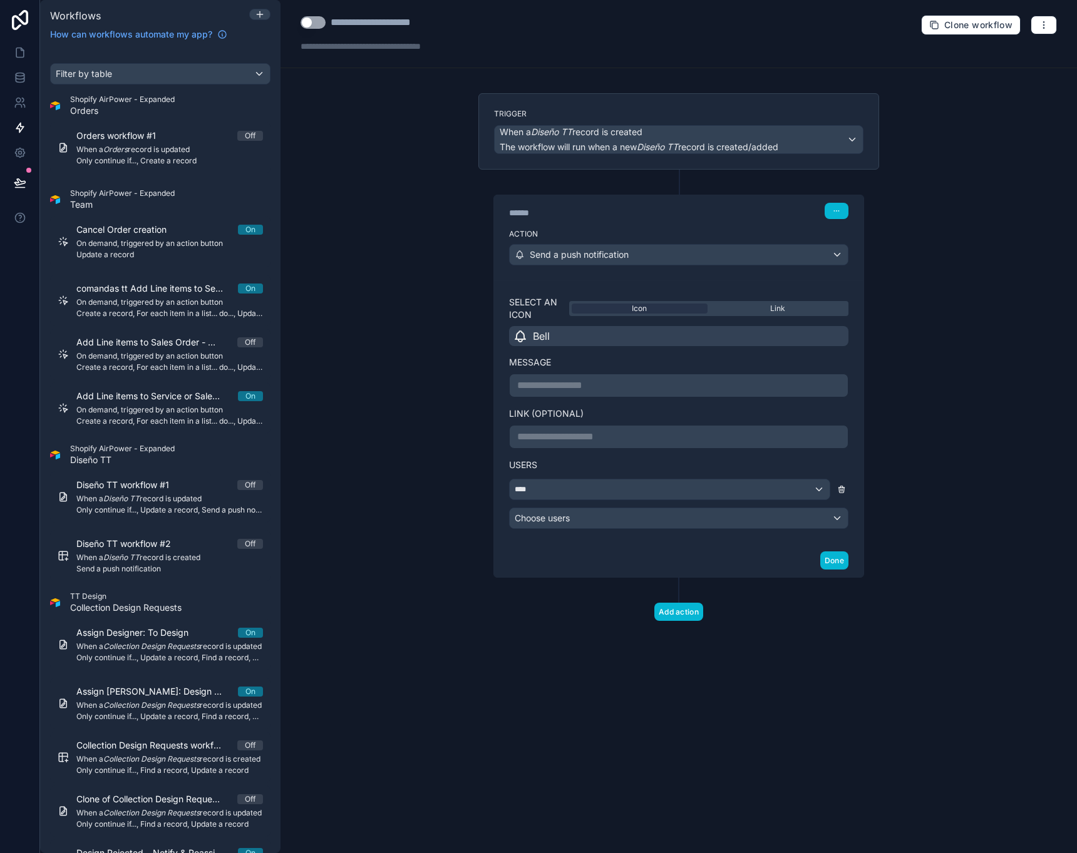
click at [839, 489] on icon at bounding box center [841, 489] width 9 height 9
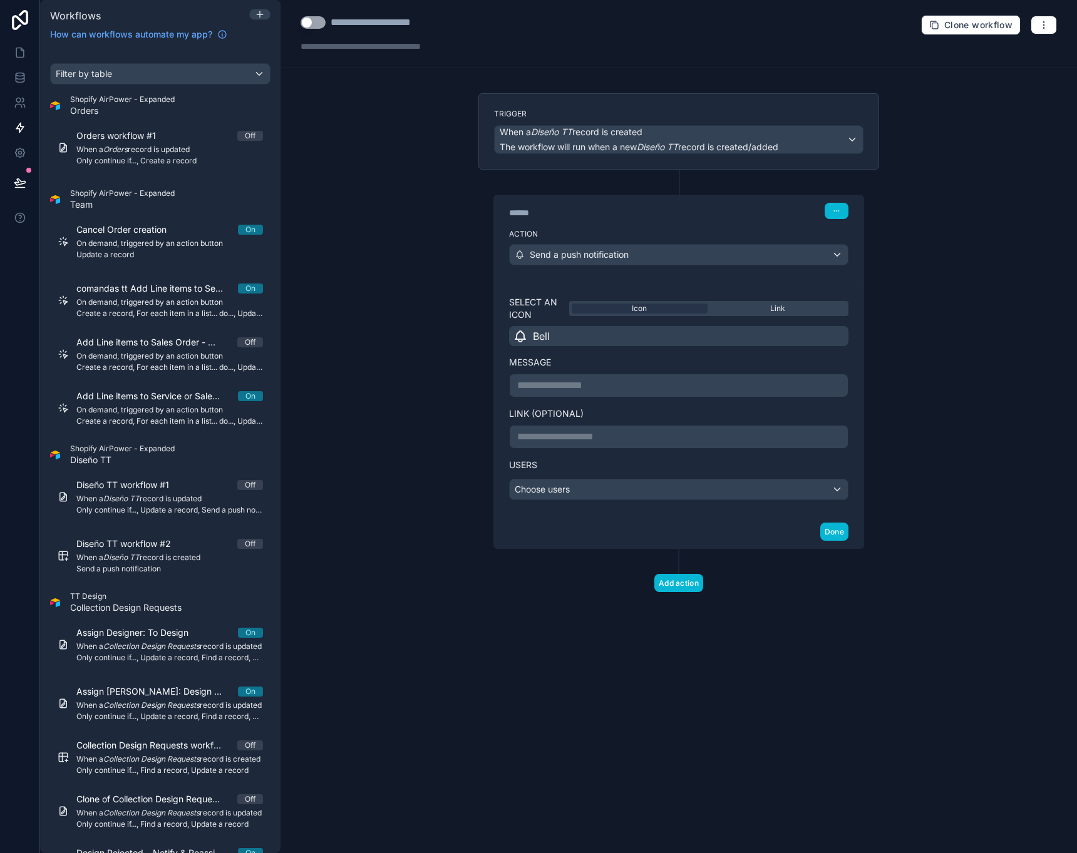
click at [826, 488] on div "Choose users" at bounding box center [679, 490] width 338 height 20
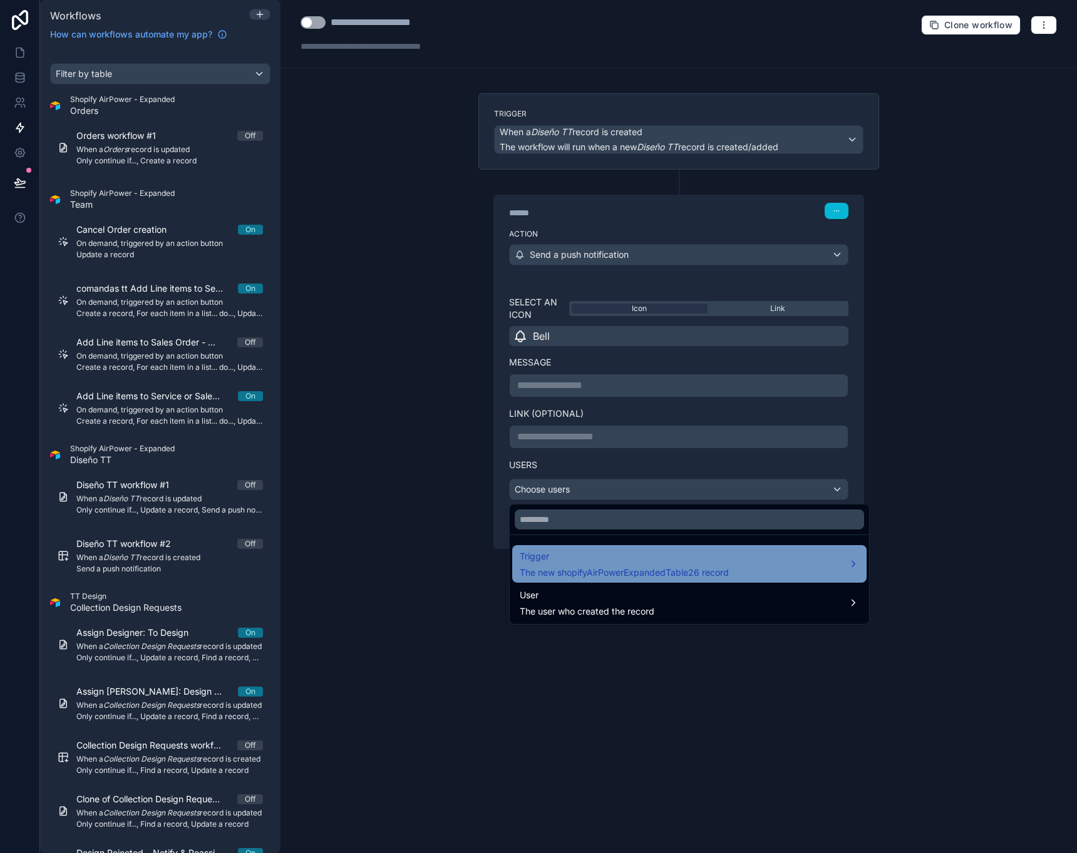
click at [713, 571] on span "The new shopifyAirPowerExpandedTable26 record" at bounding box center [624, 573] width 209 height 13
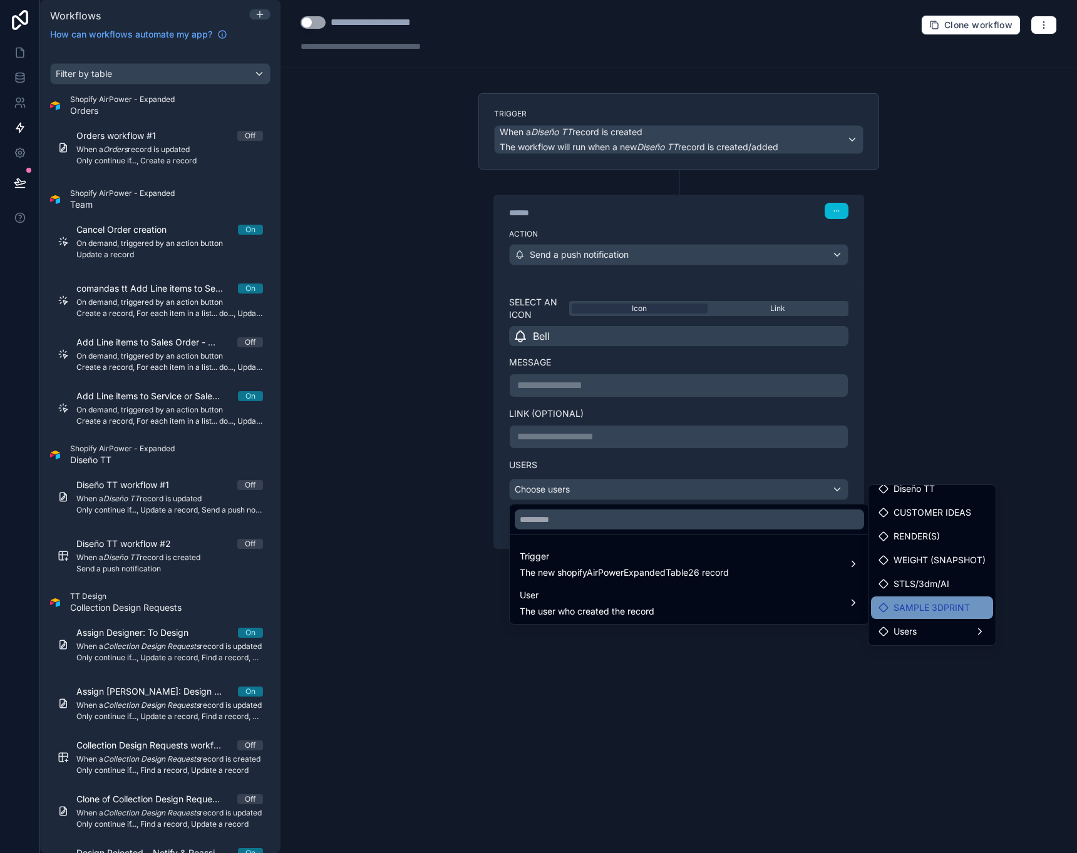
scroll to position [10, 0]
click at [931, 629] on div "Users" at bounding box center [931, 631] width 107 height 15
click at [1017, 635] on div "Users" at bounding box center [1024, 632] width 38 height 15
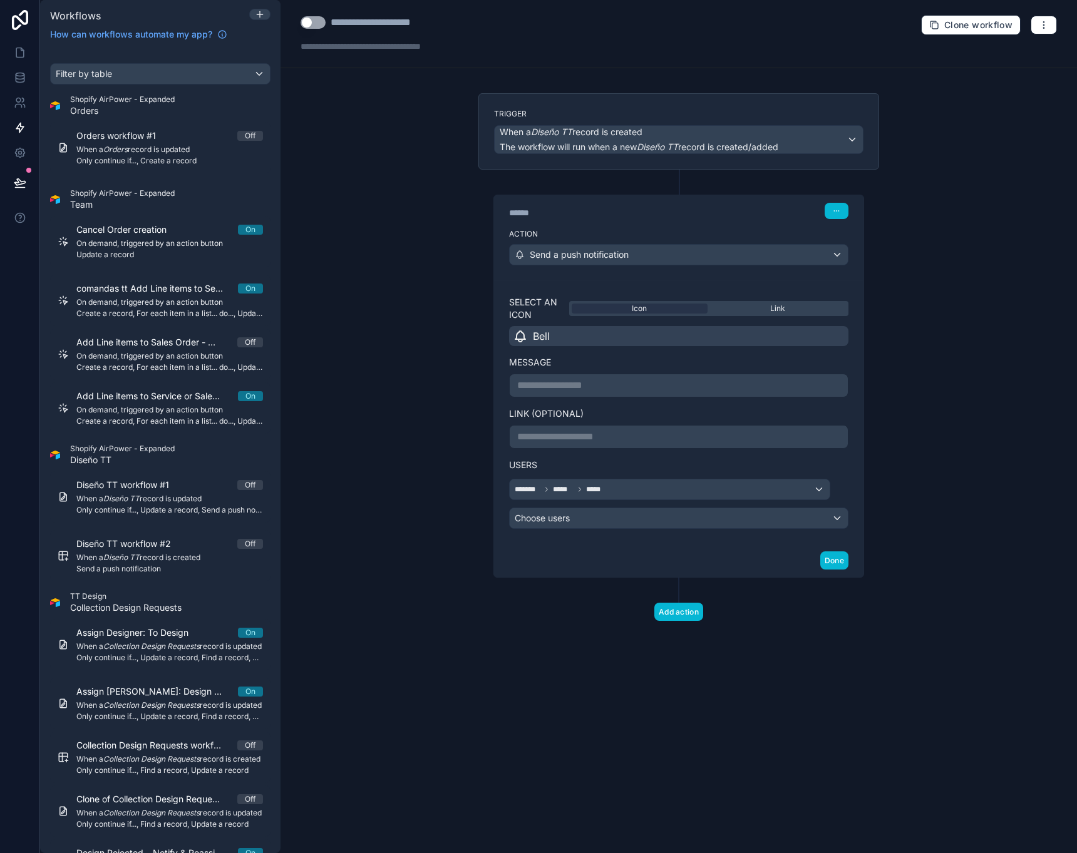
click at [829, 521] on div "Choose users" at bounding box center [679, 518] width 338 height 20
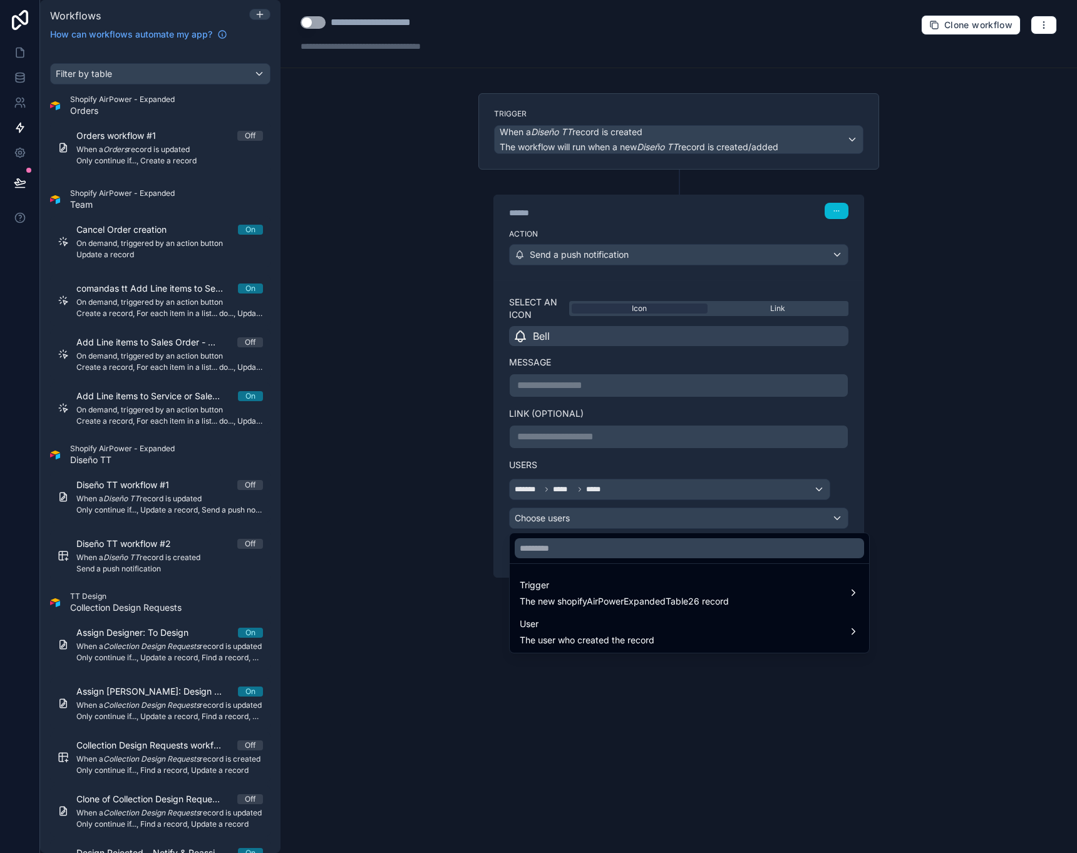
click at [907, 494] on div at bounding box center [538, 426] width 1077 height 853
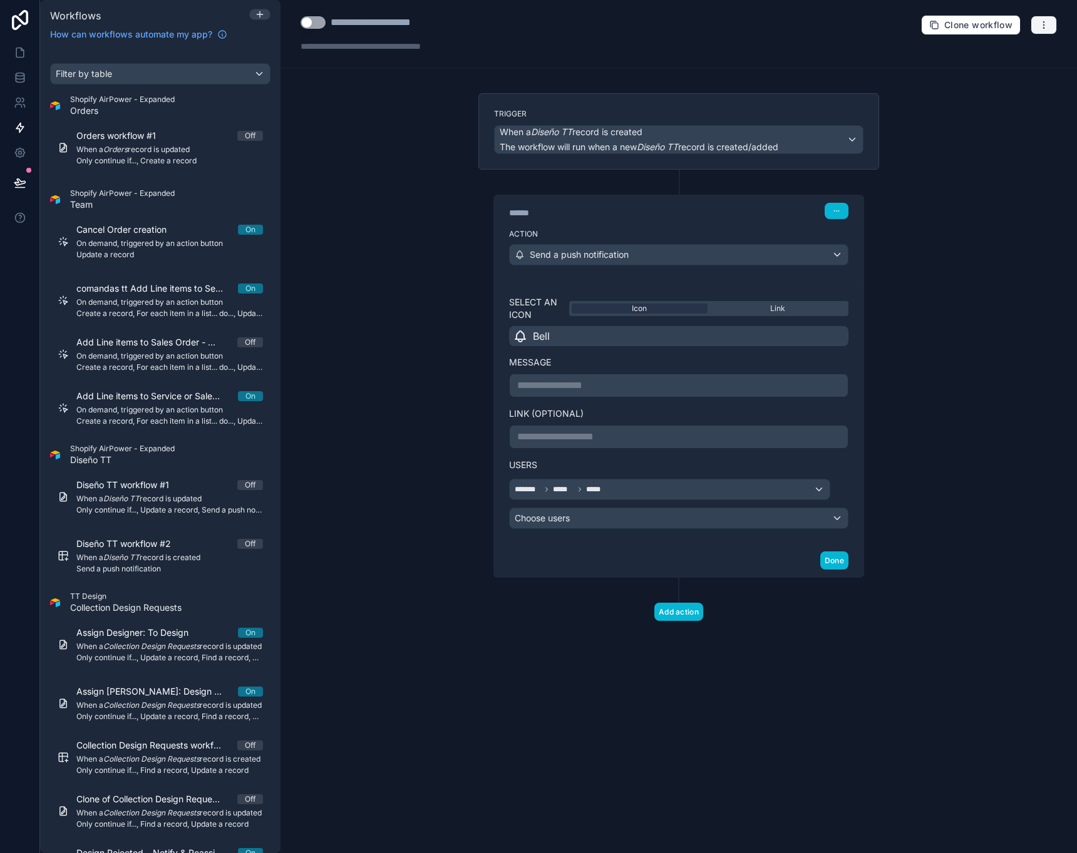
click at [1040, 28] on icon "button" at bounding box center [1044, 25] width 10 height 10
click at [992, 58] on span "Test workflow" at bounding box center [1010, 54] width 60 height 10
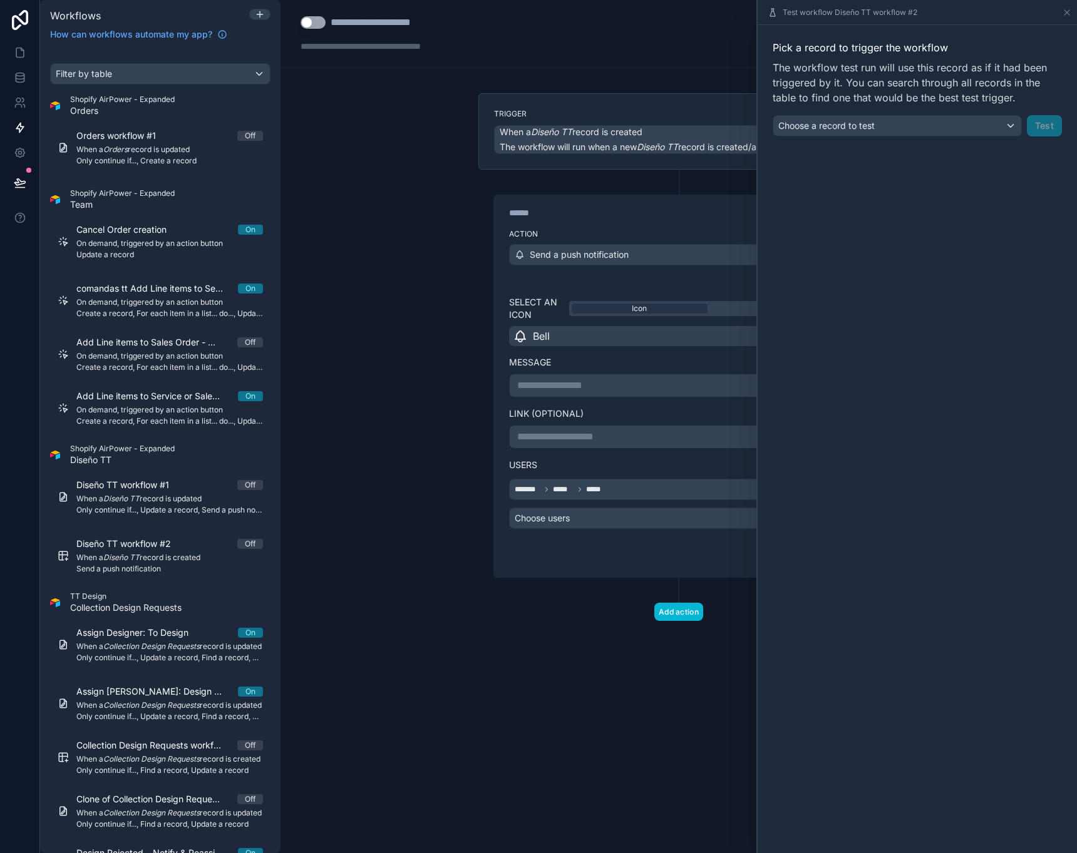
click at [885, 123] on div "Choose a record to test" at bounding box center [897, 126] width 248 height 20
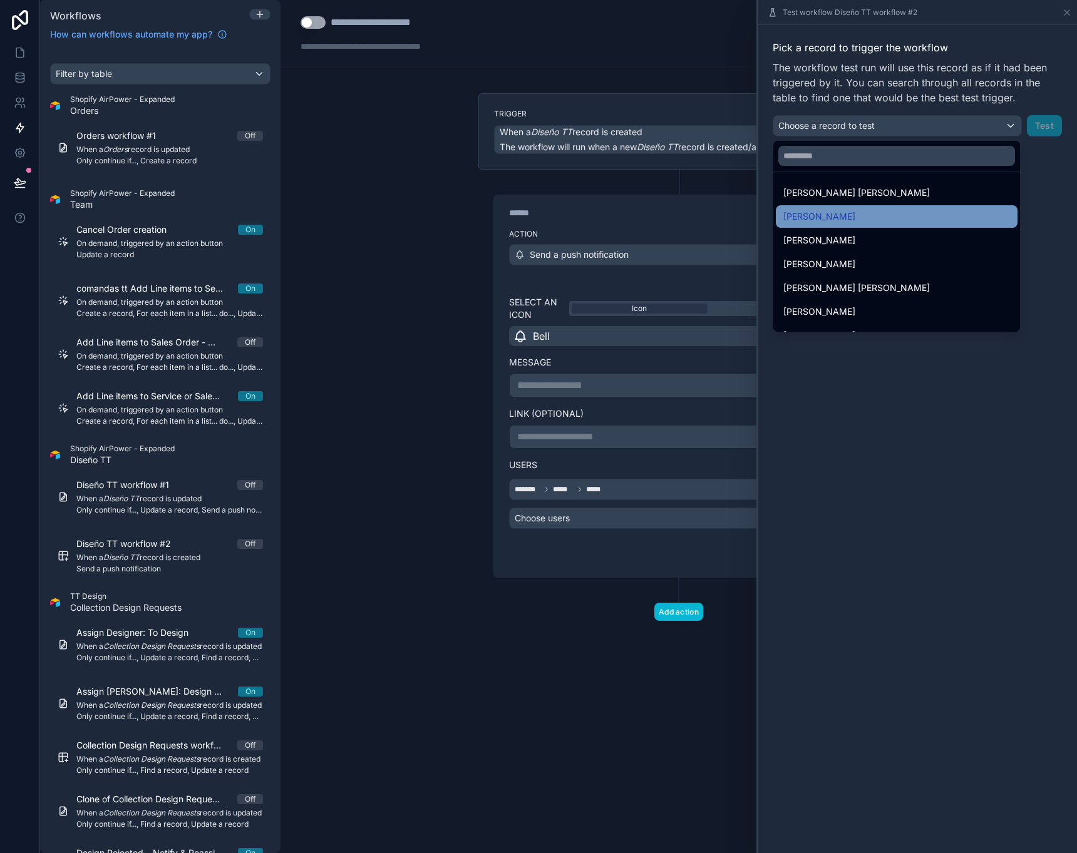
click at [841, 217] on span "[PERSON_NAME]" at bounding box center [819, 216] width 72 height 15
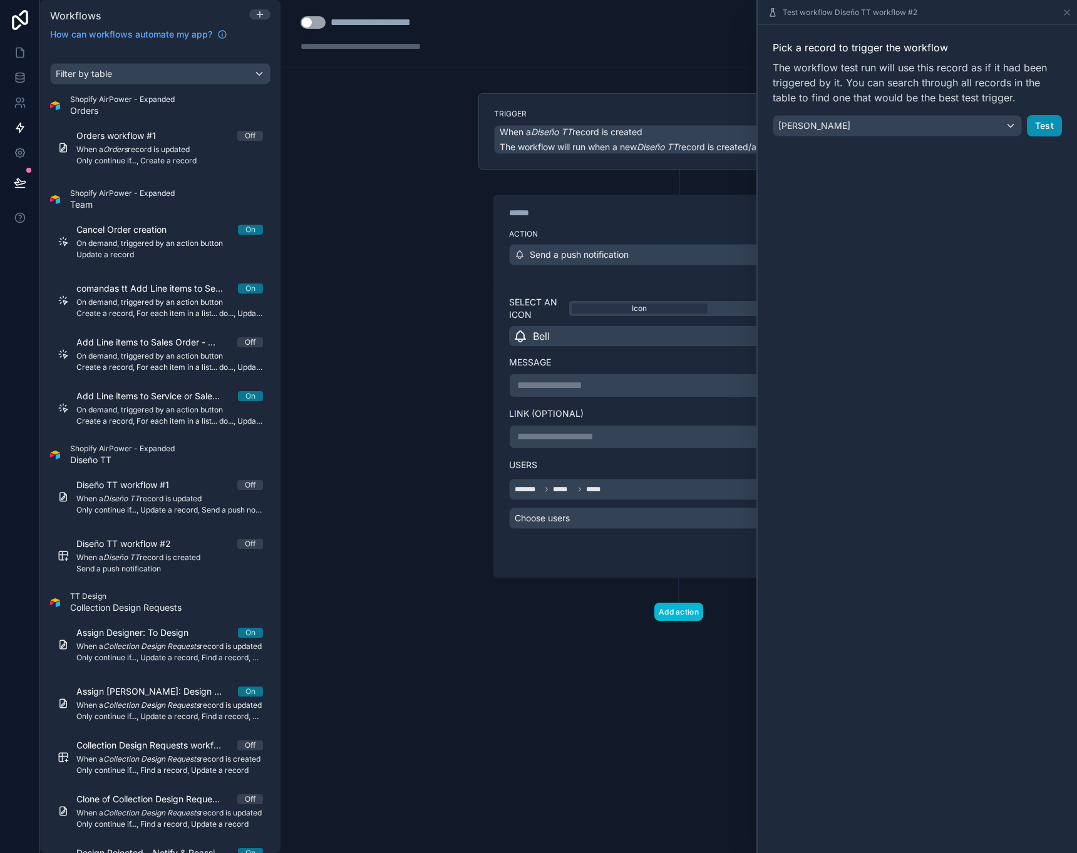
click at [1033, 131] on button "Test" at bounding box center [1044, 125] width 35 height 21
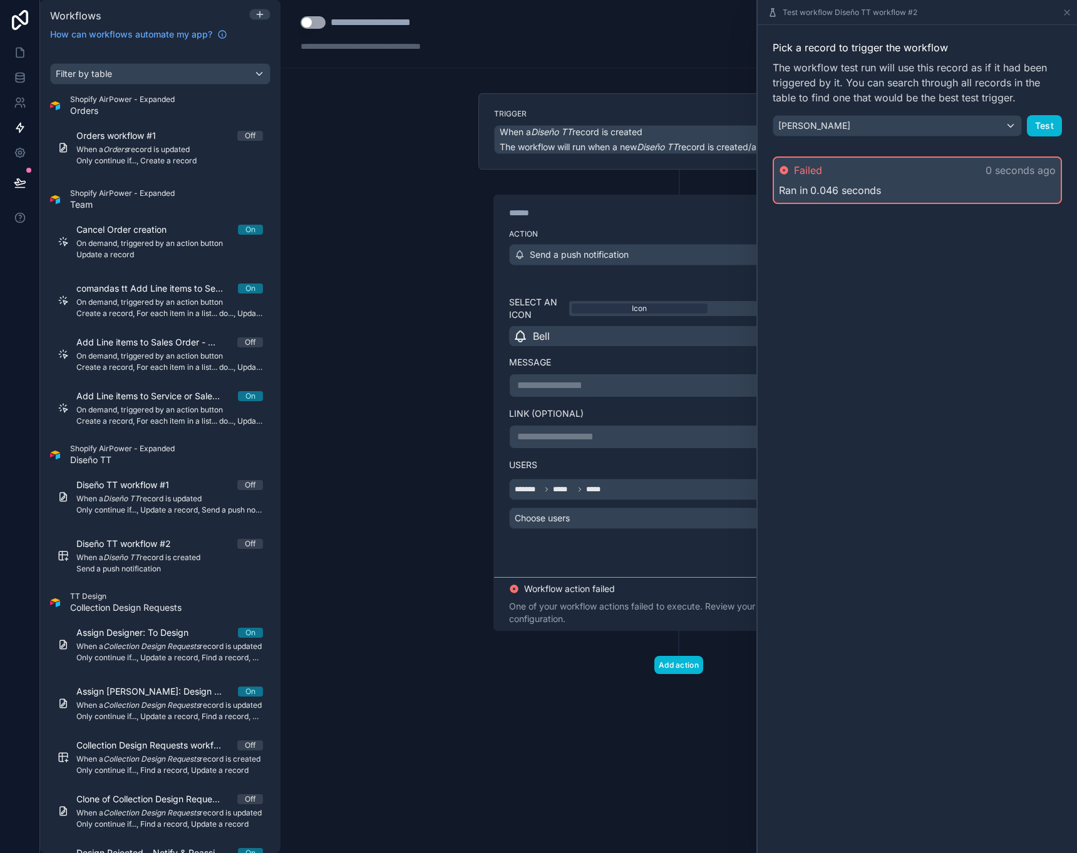
click at [596, 613] on div "One of your workflow actions failed to execute. Review your workflow configurat…" at bounding box center [678, 612] width 339 height 25
click at [1065, 9] on icon at bounding box center [1067, 13] width 10 height 10
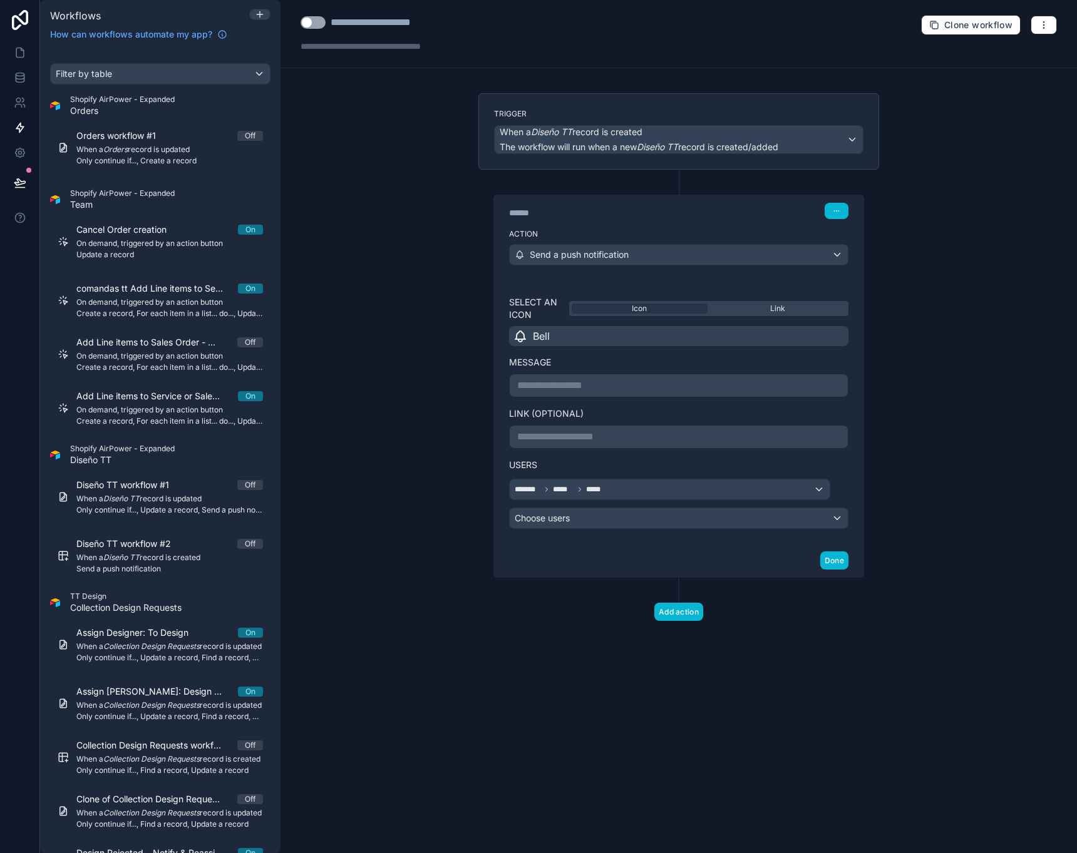
click at [741, 258] on div "Send a push notification" at bounding box center [679, 255] width 338 height 20
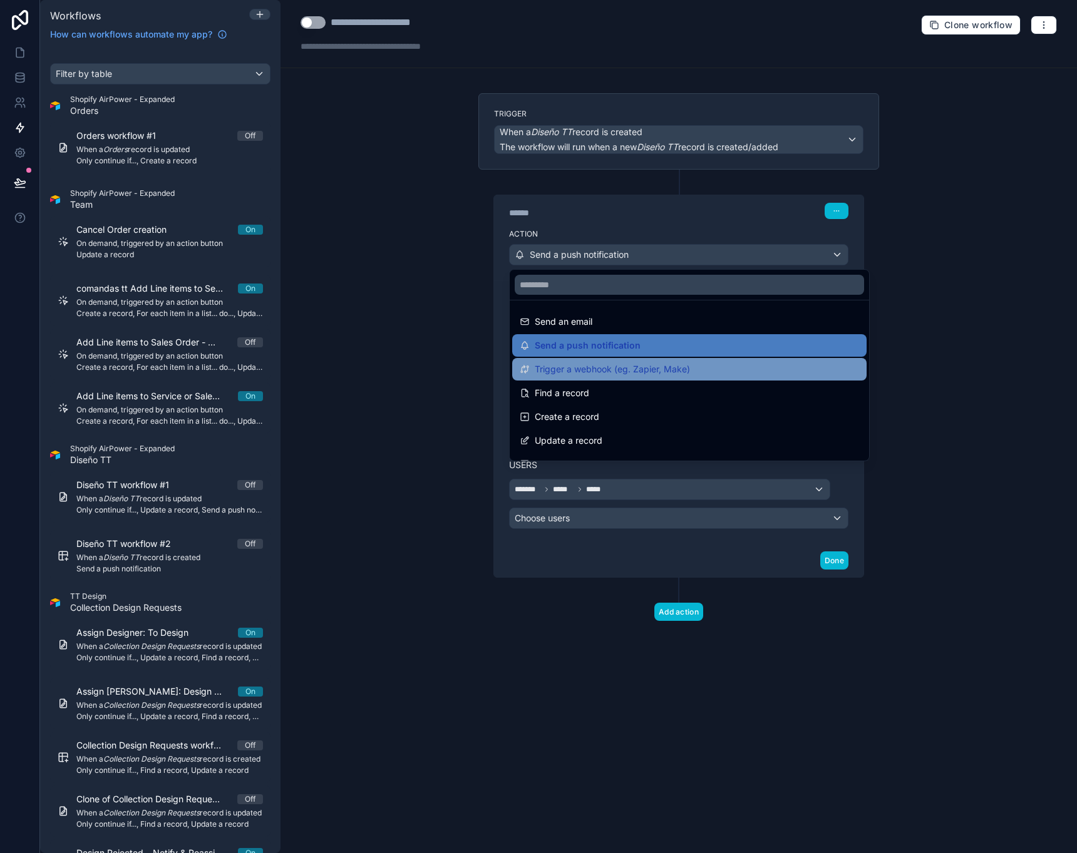
click at [569, 369] on span "Trigger a webhook (eg. Zapier, Make)" at bounding box center [612, 369] width 155 height 15
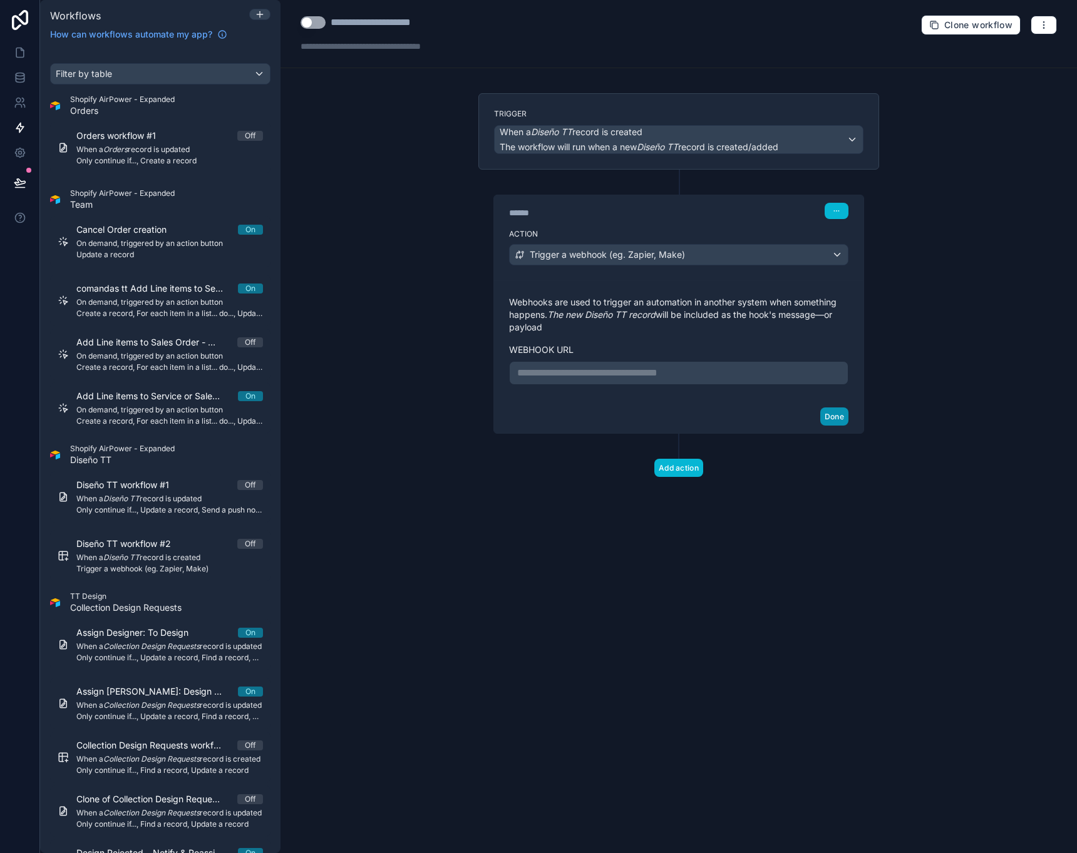
click at [827, 416] on button "Done" at bounding box center [834, 417] width 28 height 18
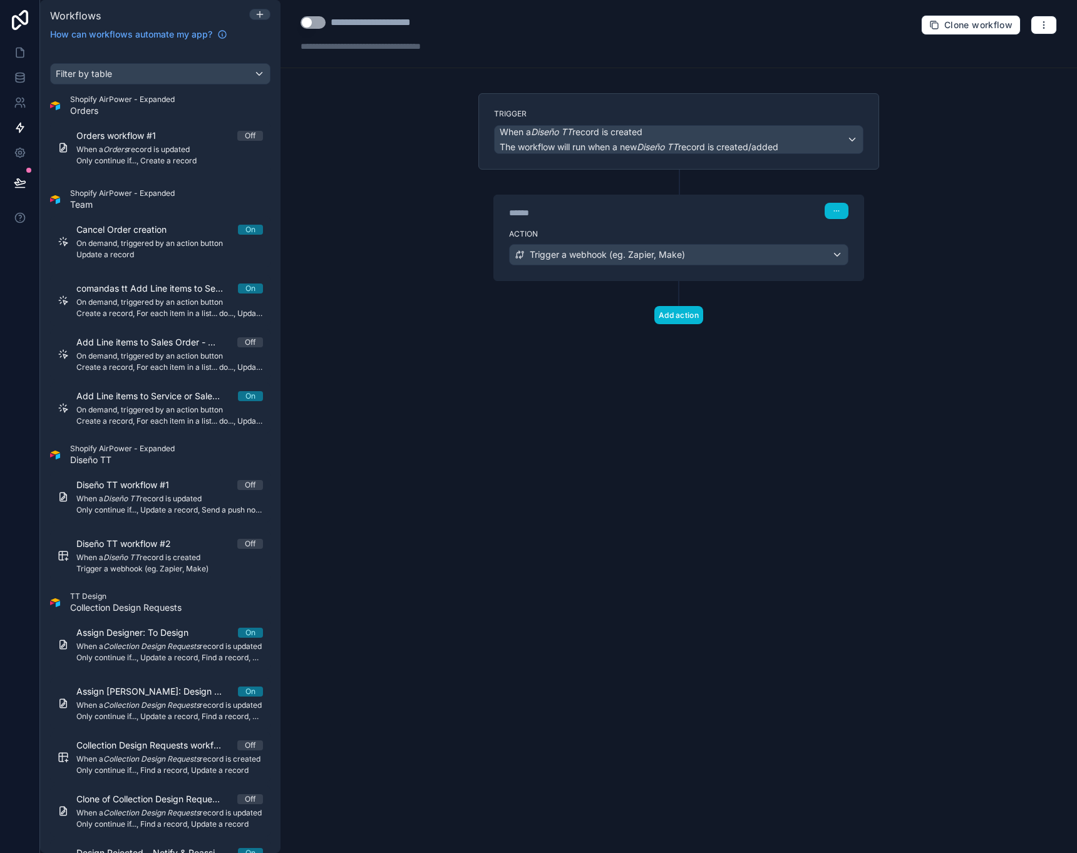
click at [781, 259] on div "Trigger a webhook (eg. Zapier, Make)" at bounding box center [679, 255] width 338 height 20
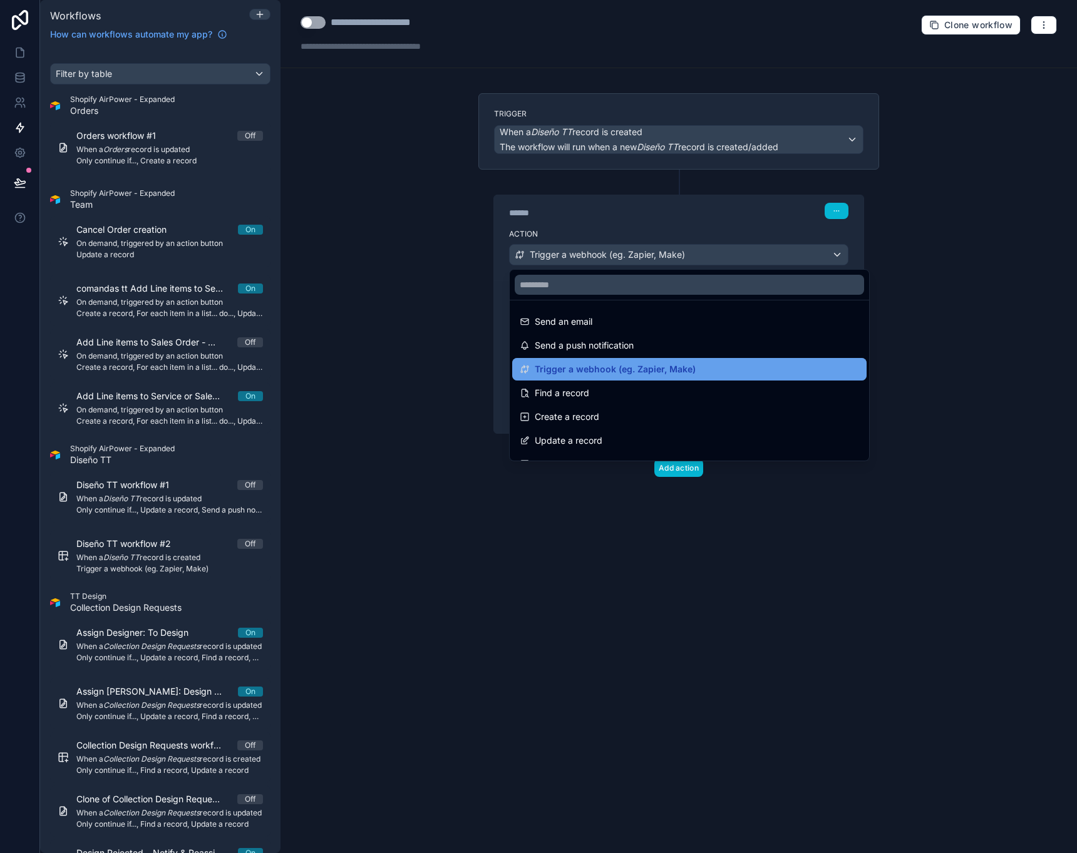
click at [737, 362] on div "Trigger a webhook (eg. Zapier, Make)" at bounding box center [689, 369] width 339 height 15
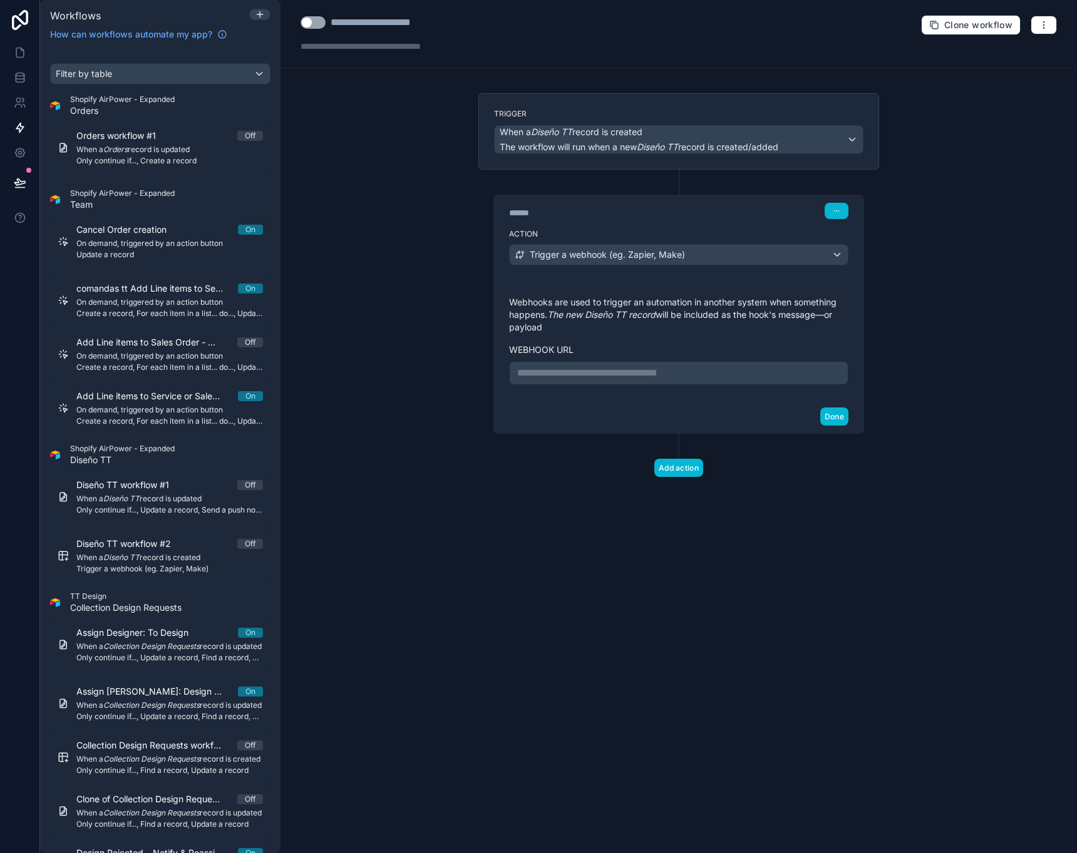
click at [623, 385] on div "**********" at bounding box center [678, 340] width 369 height 120
click at [626, 376] on p "**********" at bounding box center [678, 373] width 323 height 15
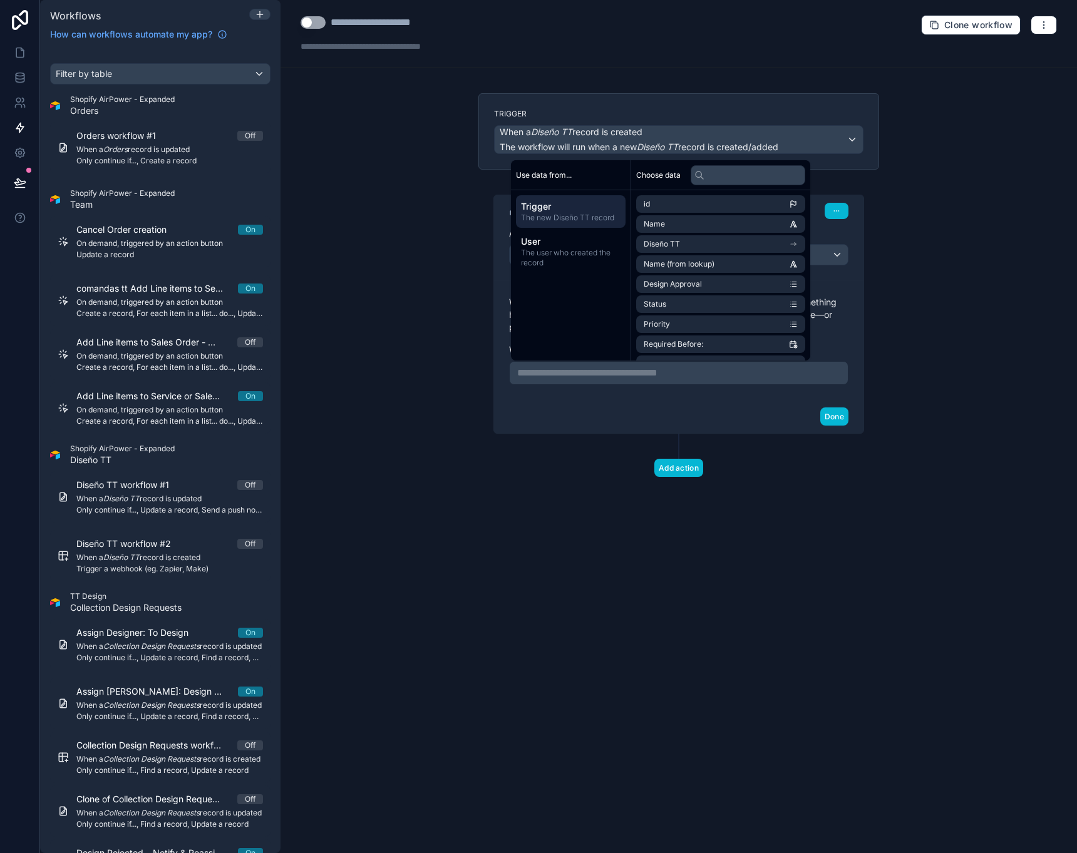
click at [626, 376] on p "**********" at bounding box center [678, 373] width 323 height 15
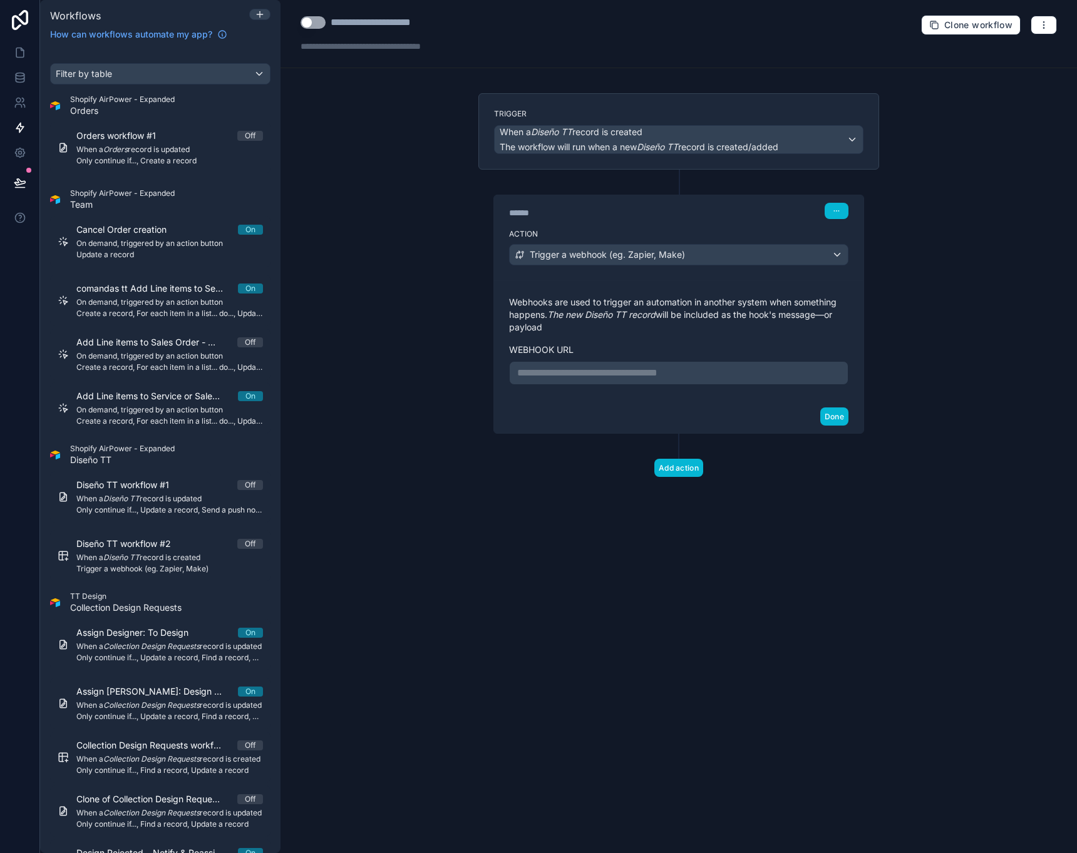
click at [626, 376] on p "**********" at bounding box center [678, 373] width 323 height 15
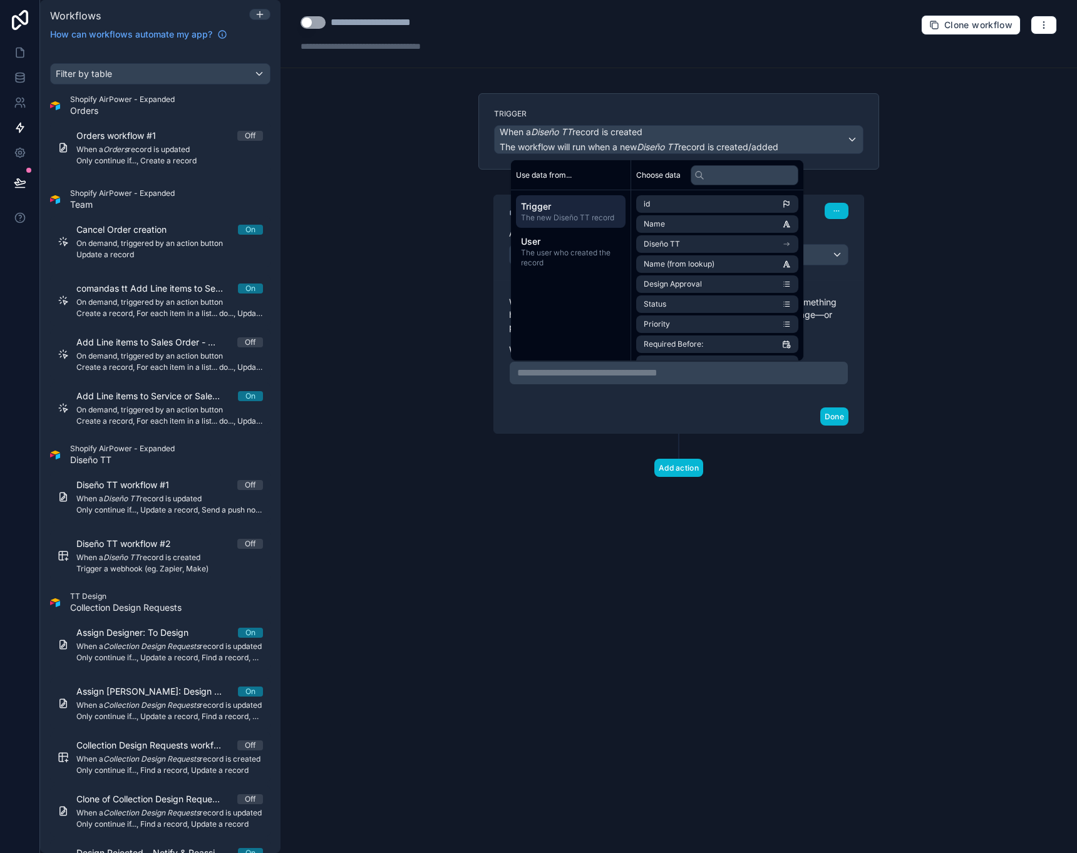
click at [641, 372] on p "**********" at bounding box center [678, 373] width 323 height 15
click at [593, 413] on div "Done" at bounding box center [678, 416] width 369 height 33
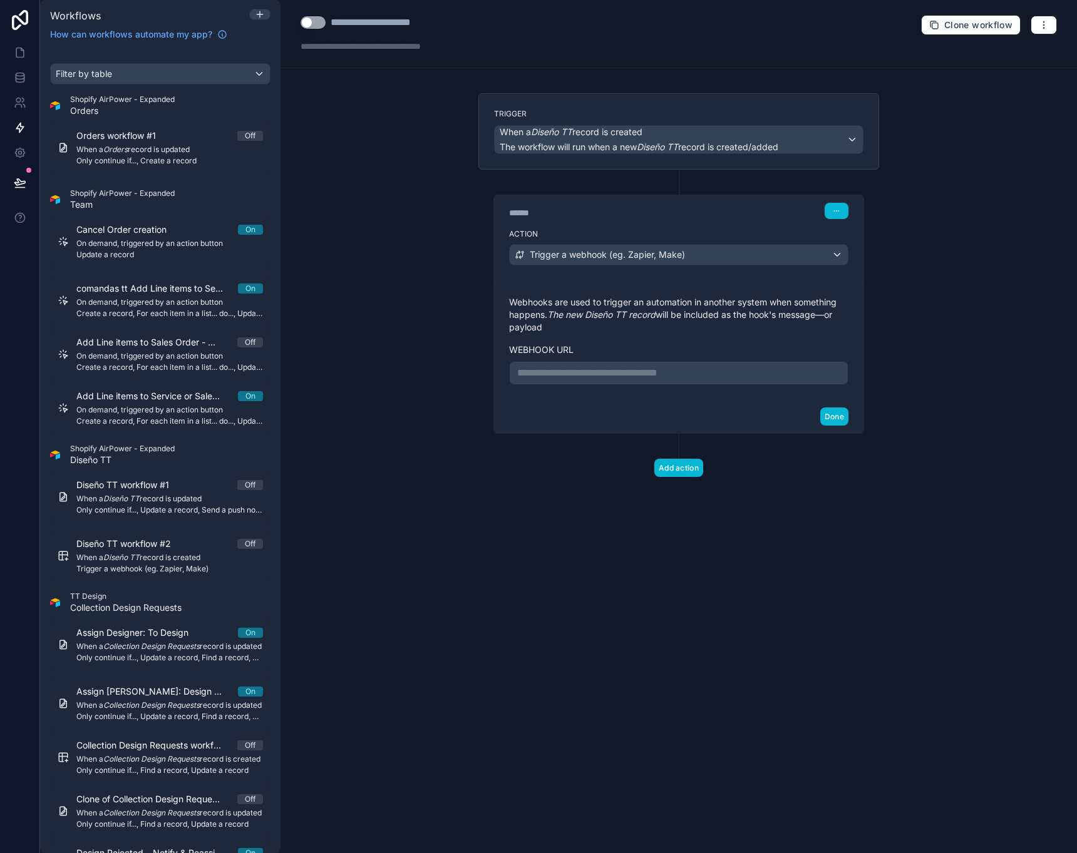
click at [685, 369] on p "**********" at bounding box center [678, 373] width 323 height 15
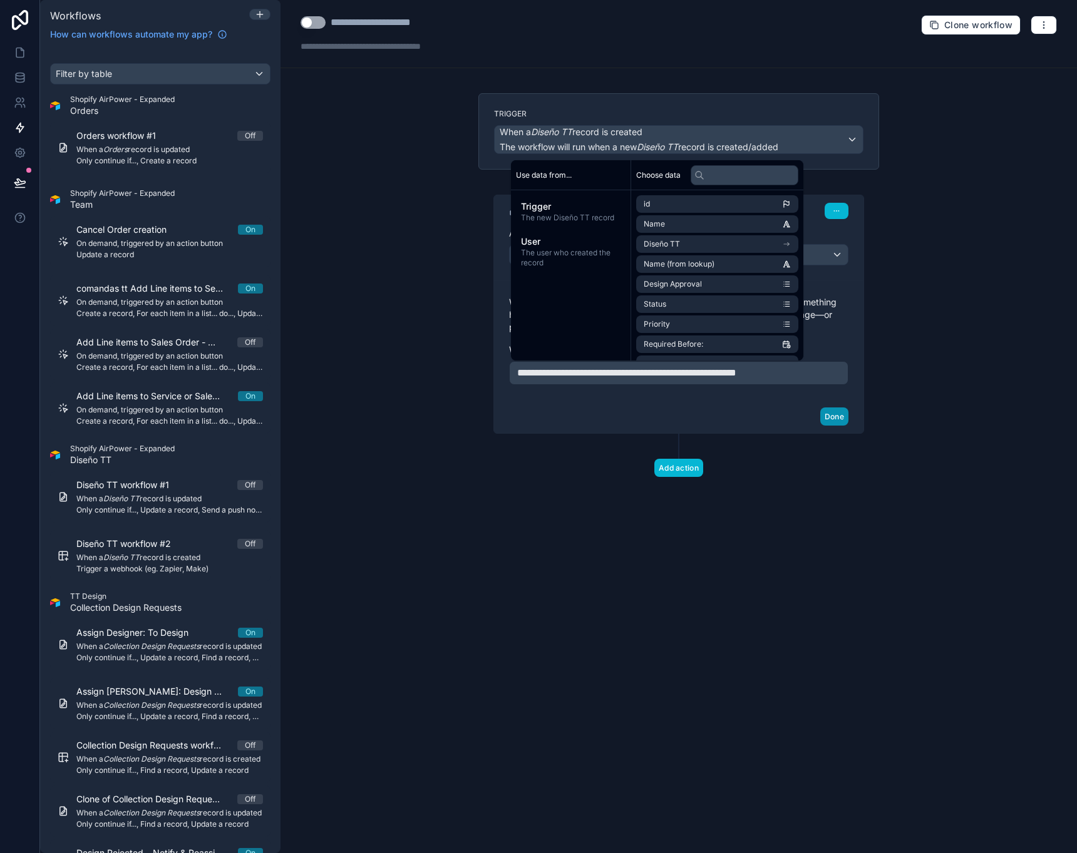
click at [845, 417] on button "Done" at bounding box center [834, 417] width 28 height 18
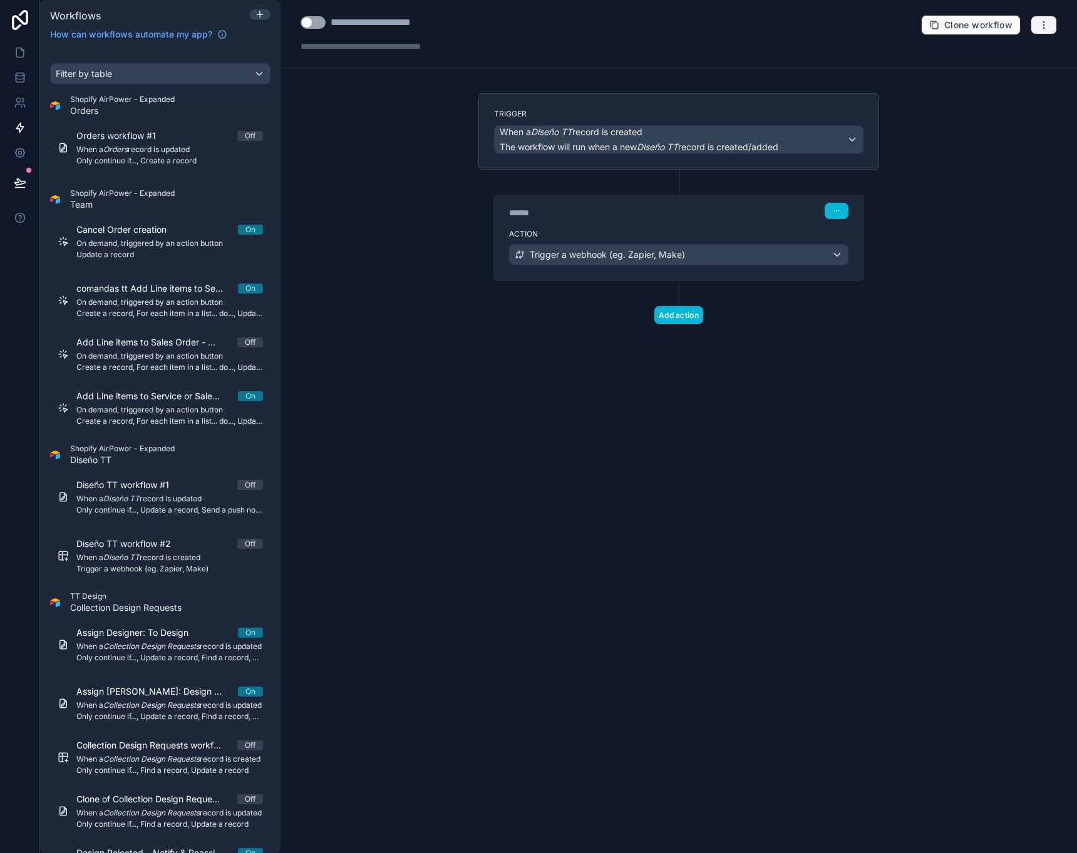
click at [1045, 24] on icon "button" at bounding box center [1044, 25] width 10 height 10
click at [1016, 54] on span "Test workflow" at bounding box center [1010, 54] width 60 height 10
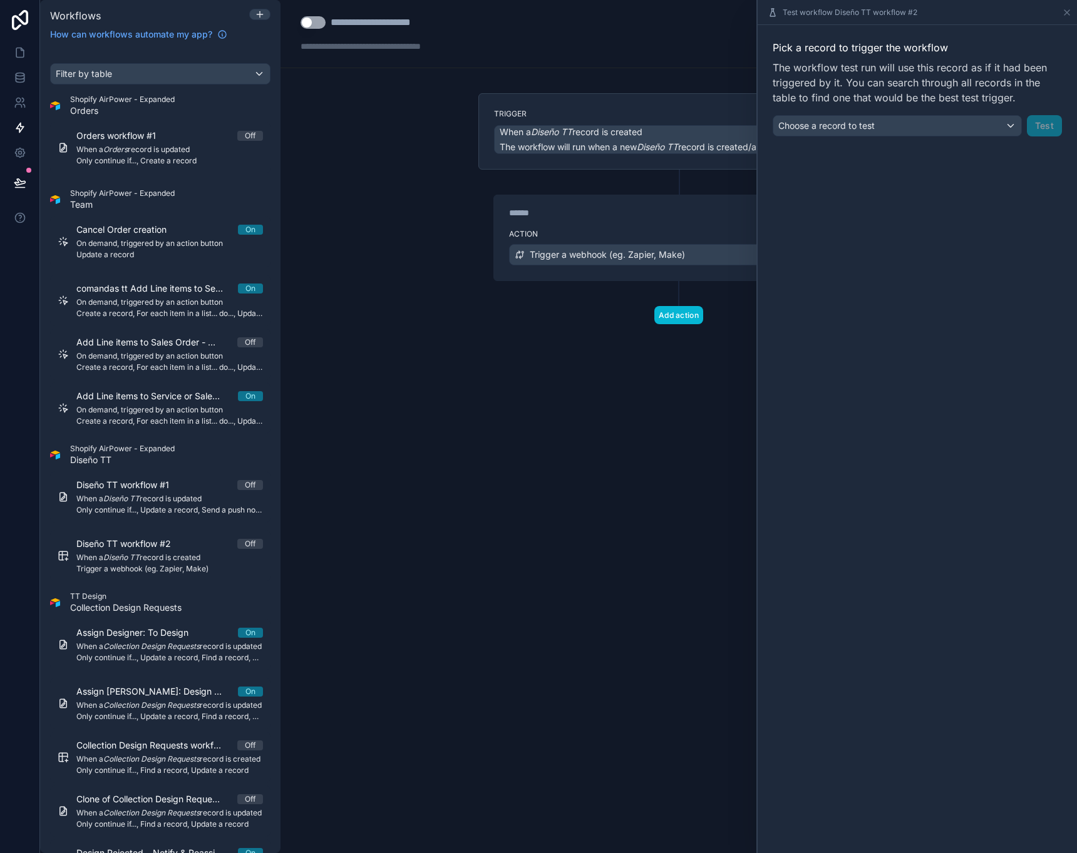
click at [993, 134] on div "Choose a record to test" at bounding box center [897, 126] width 248 height 20
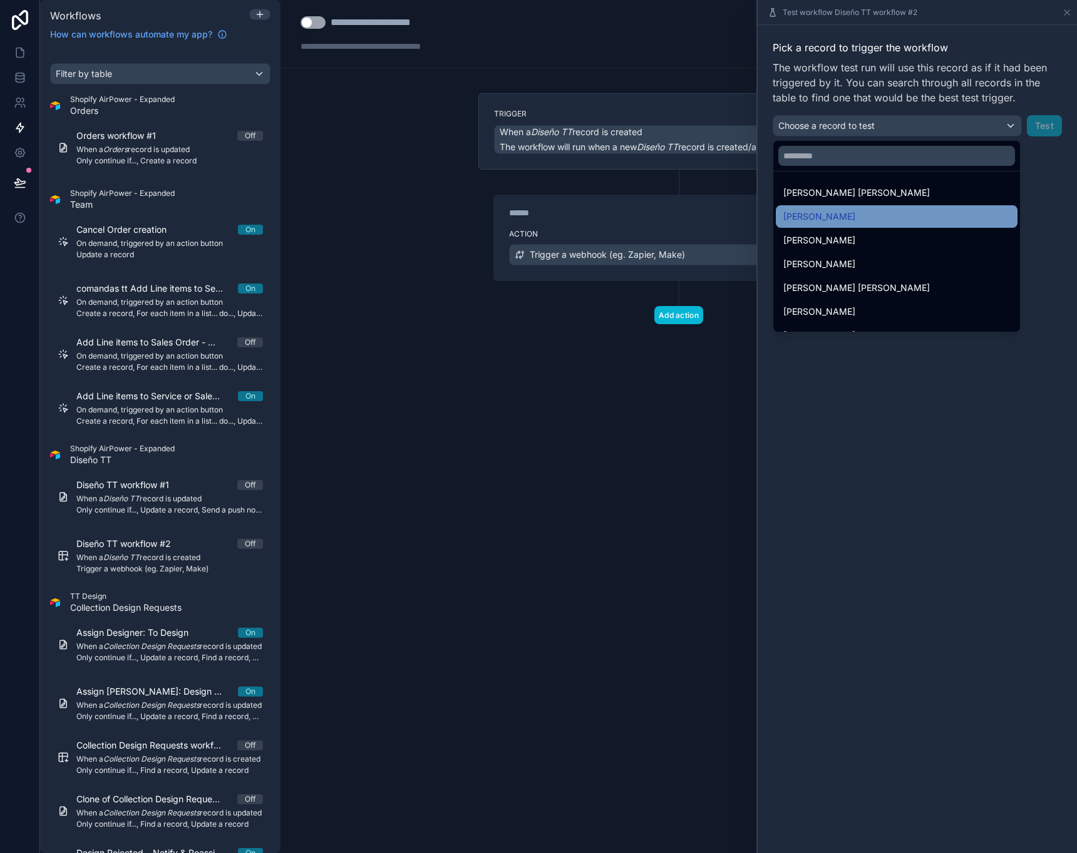
click at [855, 219] on span "[PERSON_NAME]" at bounding box center [819, 216] width 72 height 15
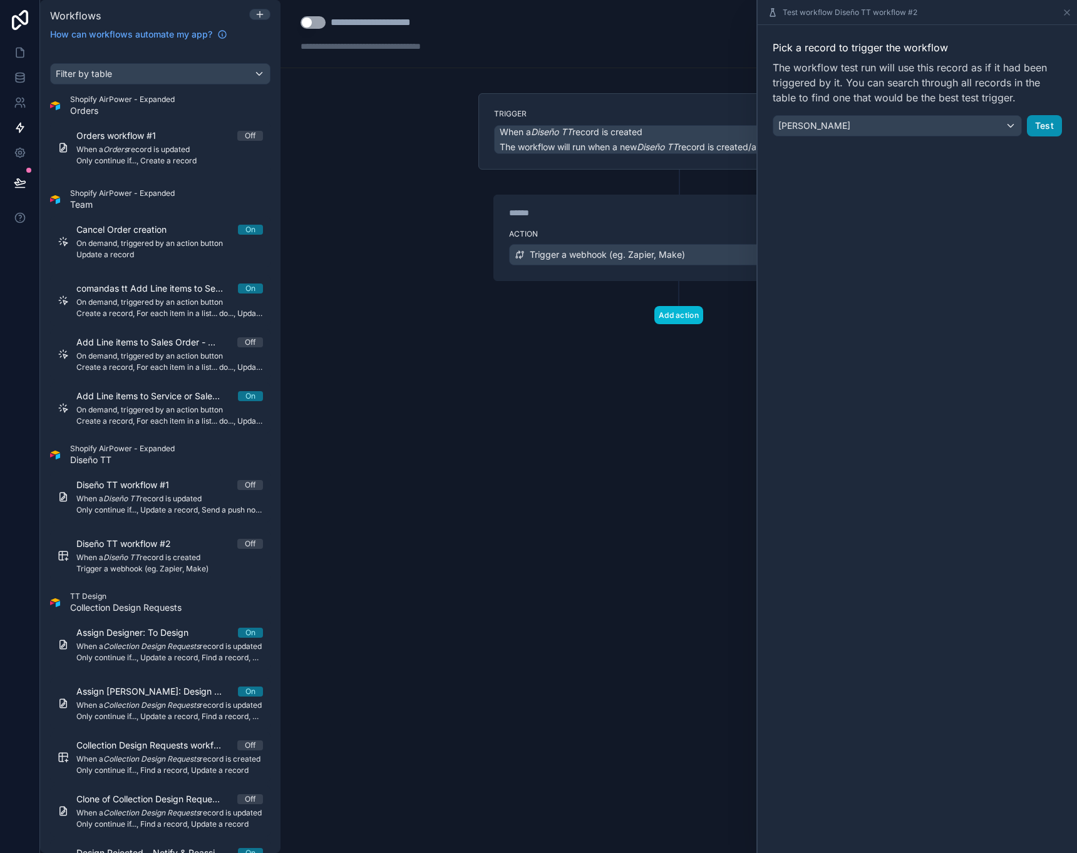
click at [1044, 129] on button "Test" at bounding box center [1044, 125] width 35 height 21
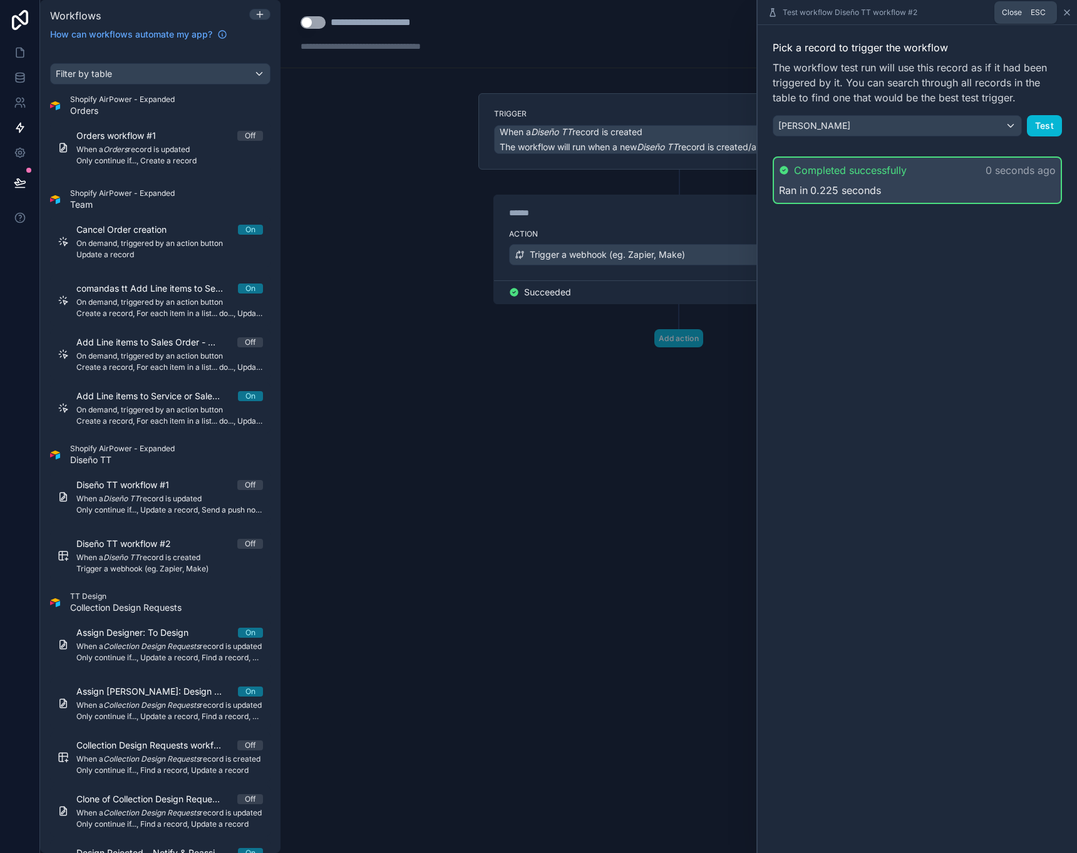
click at [1064, 9] on icon at bounding box center [1067, 13] width 10 height 10
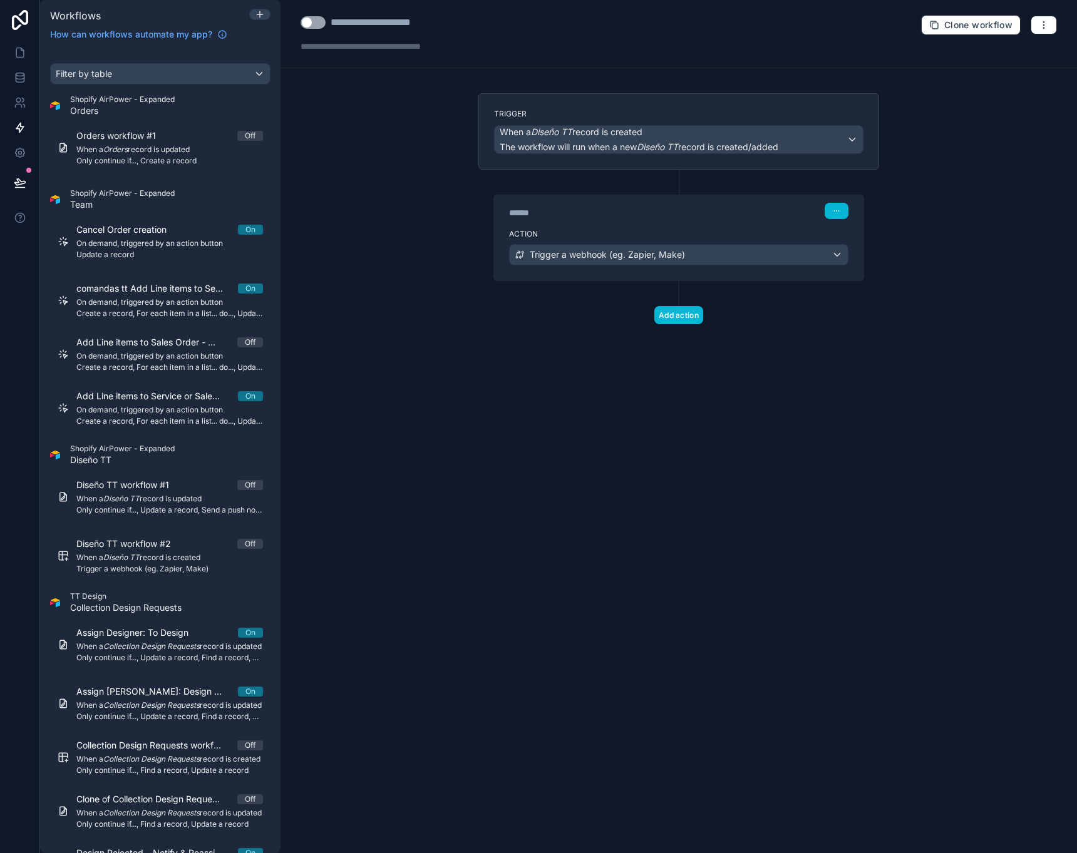
click at [419, 24] on div "**********" at bounding box center [391, 22] width 120 height 15
click at [433, 21] on div "**********" at bounding box center [391, 22] width 120 height 15
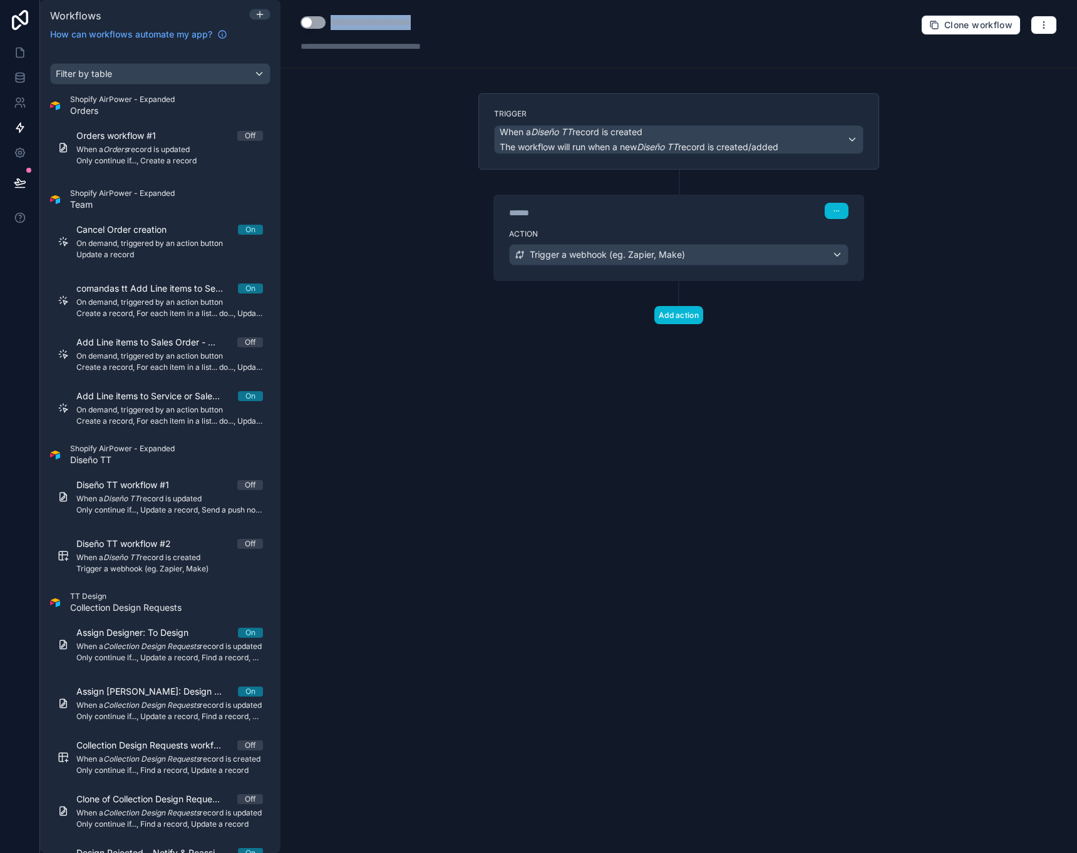
type div "**********"
click at [307, 20] on button "Use setting" at bounding box center [312, 22] width 25 height 13
click at [983, 172] on div "**********" at bounding box center [678, 426] width 796 height 853
click at [1037, 25] on button "button" at bounding box center [1043, 25] width 26 height 19
click at [900, 58] on div "**********" at bounding box center [678, 34] width 796 height 68
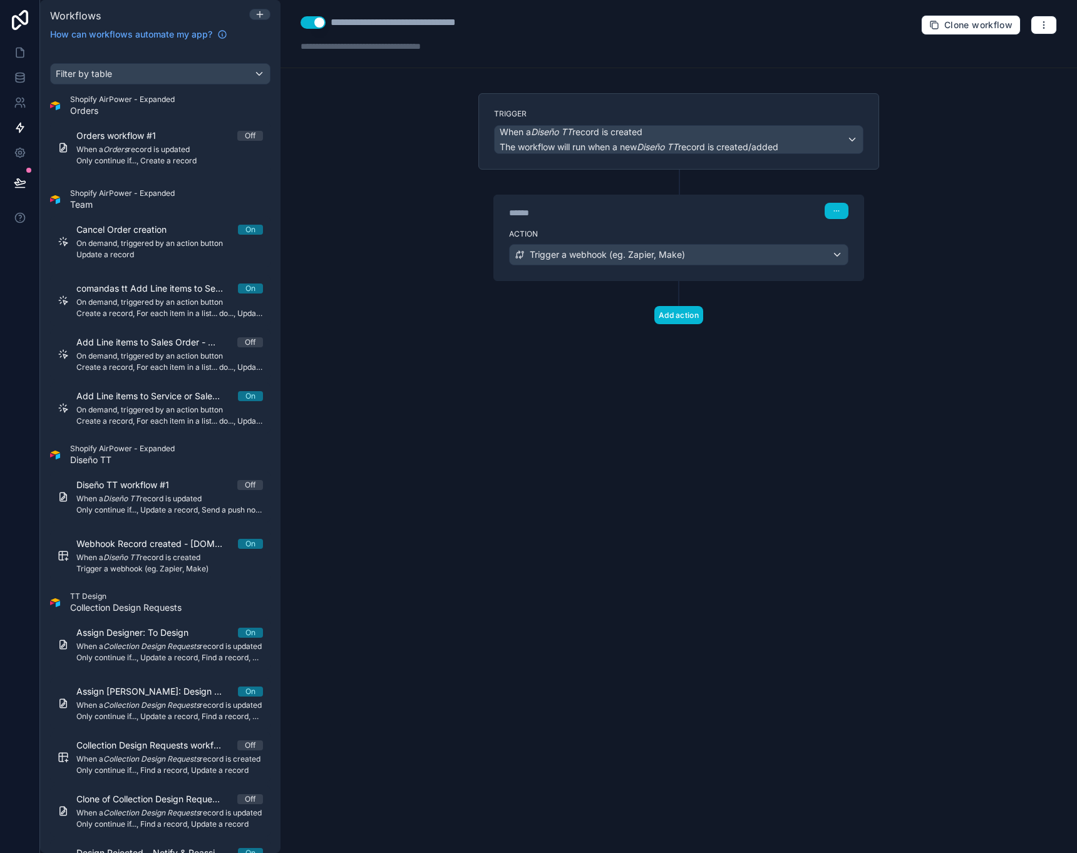
click at [265, 12] on div at bounding box center [260, 14] width 20 height 10
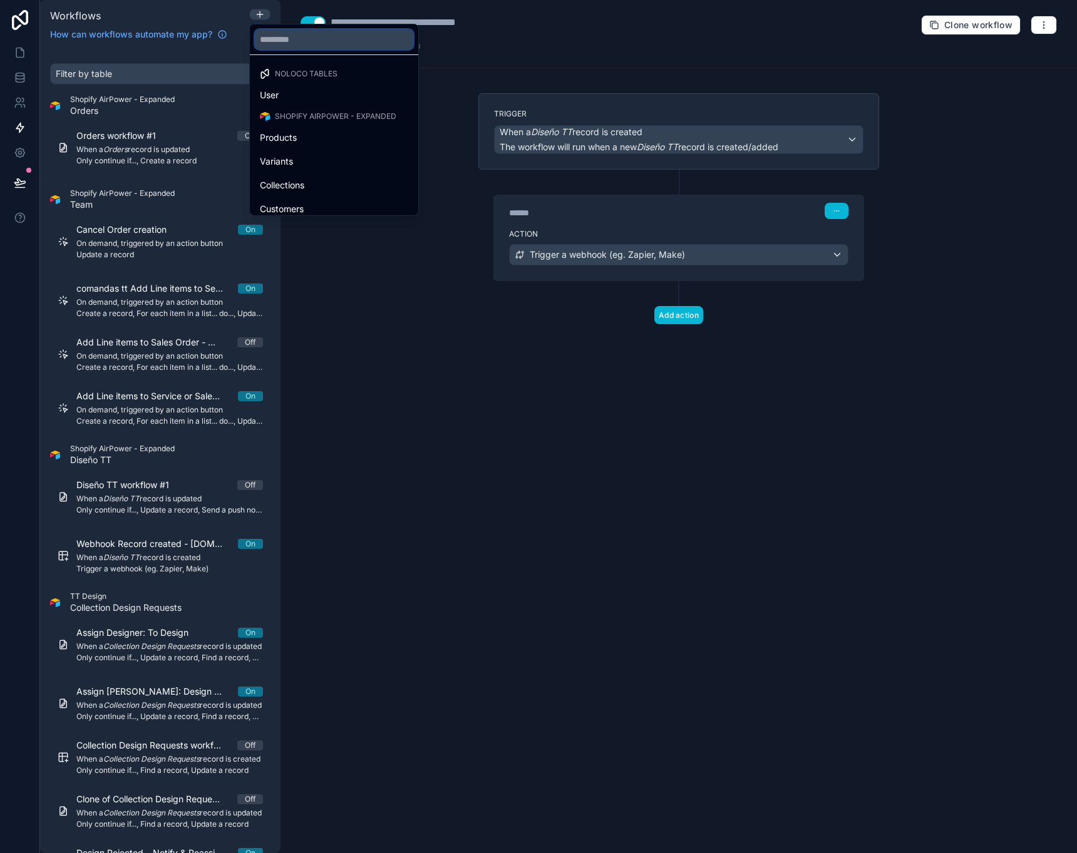
click at [300, 38] on input "text" at bounding box center [334, 39] width 158 height 20
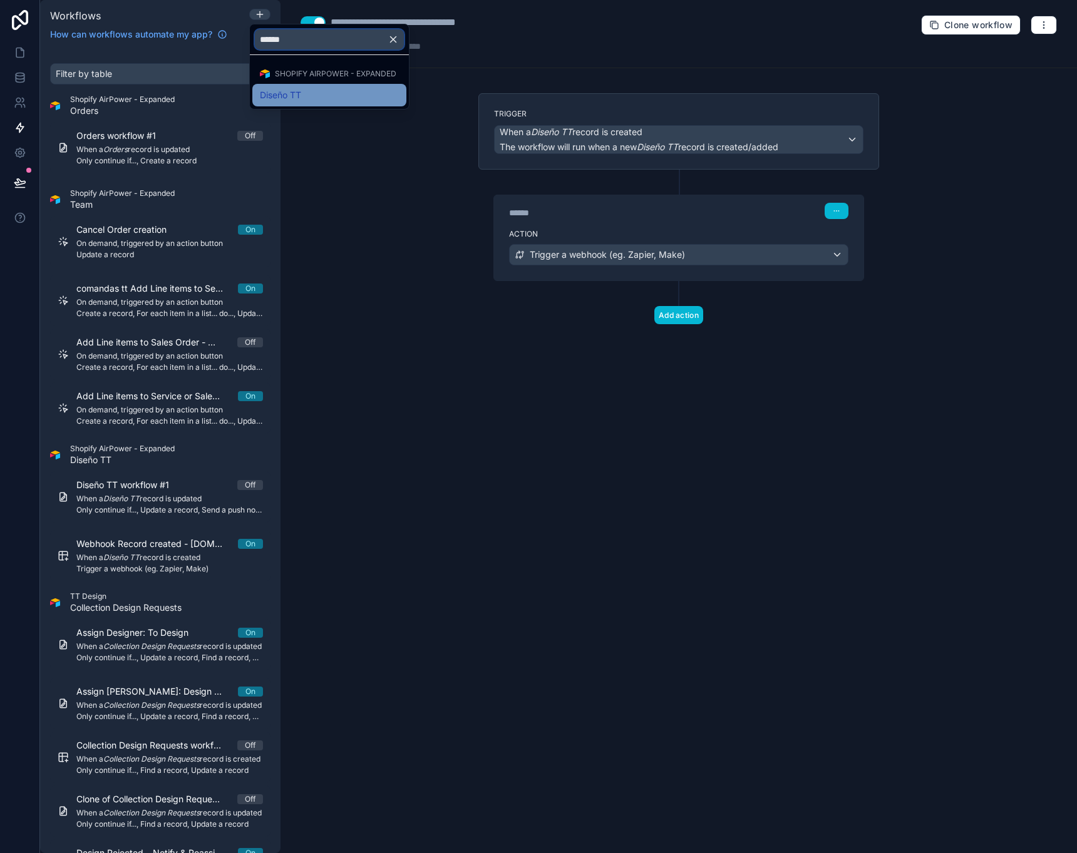
type input "******"
click at [285, 101] on span "Diseño TT" at bounding box center [280, 95] width 41 height 15
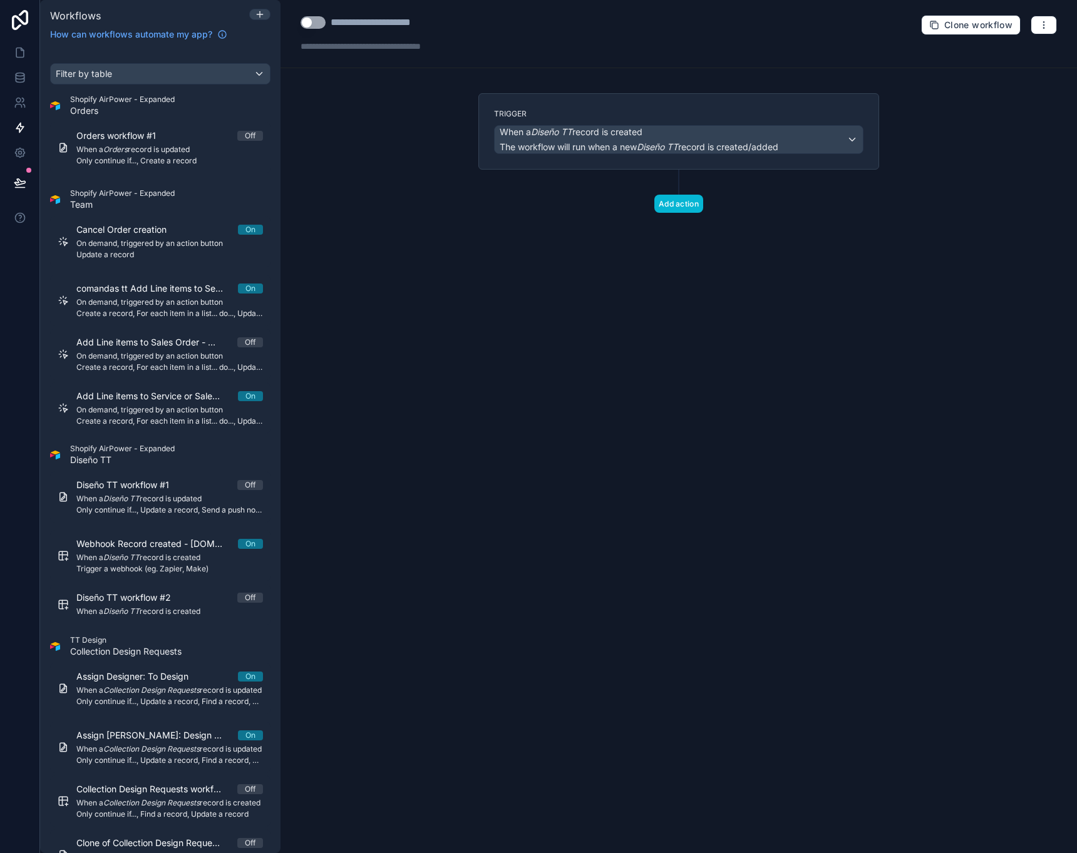
click at [694, 143] on span "The workflow will run when a new Diseño TT record is created/added" at bounding box center [639, 146] width 279 height 11
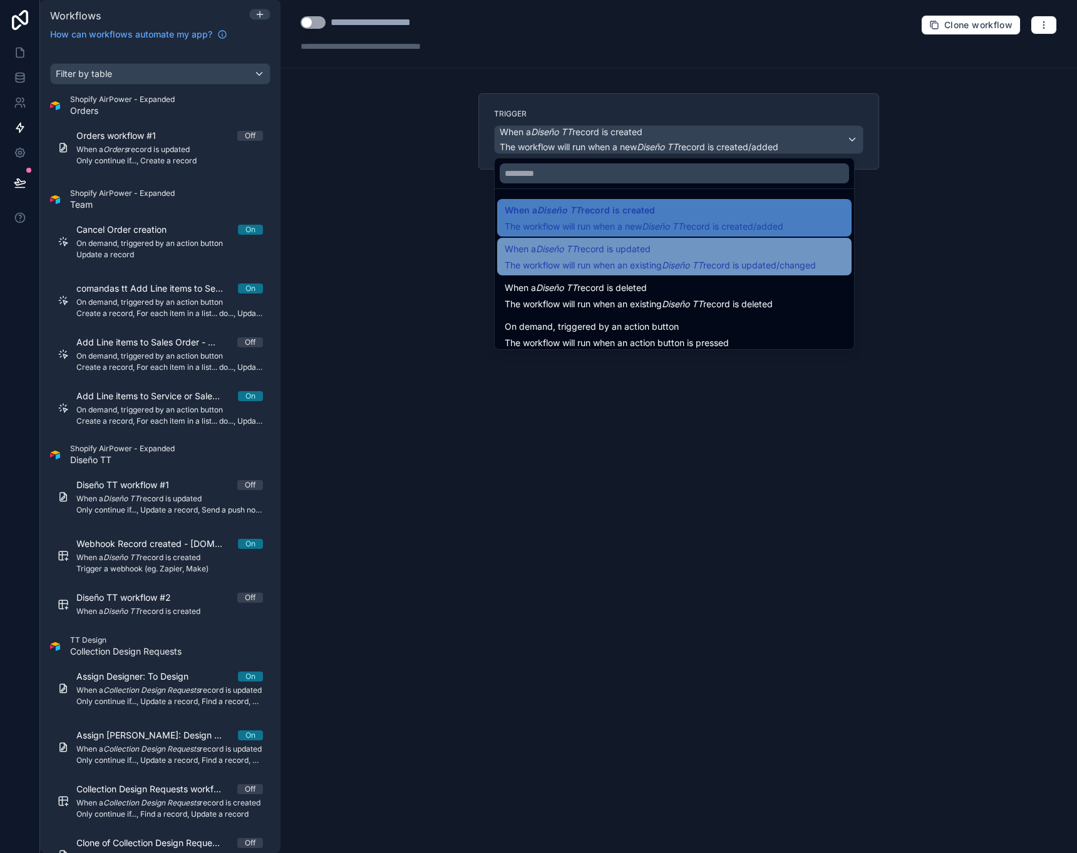
click at [598, 264] on span "The workflow will run when an existing Diseño TT record is updated/changed" at bounding box center [660, 265] width 311 height 11
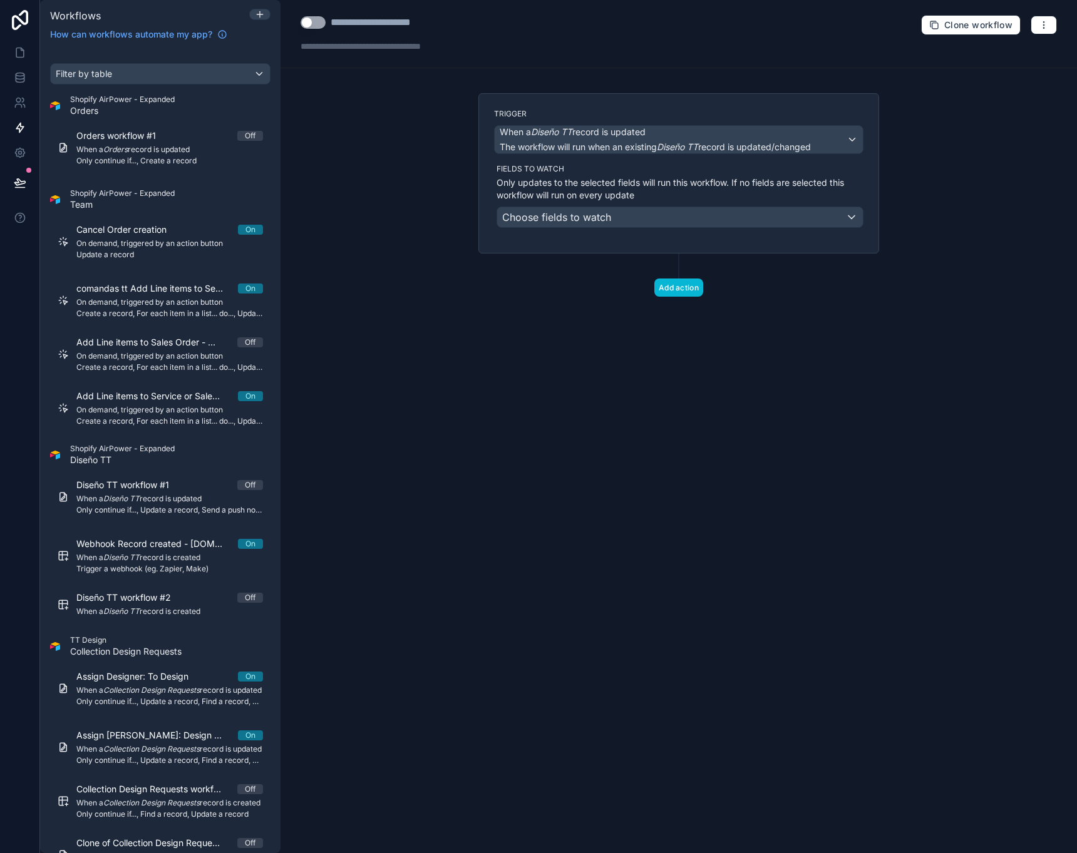
click at [613, 218] on div "Choose fields to watch" at bounding box center [680, 217] width 366 height 20
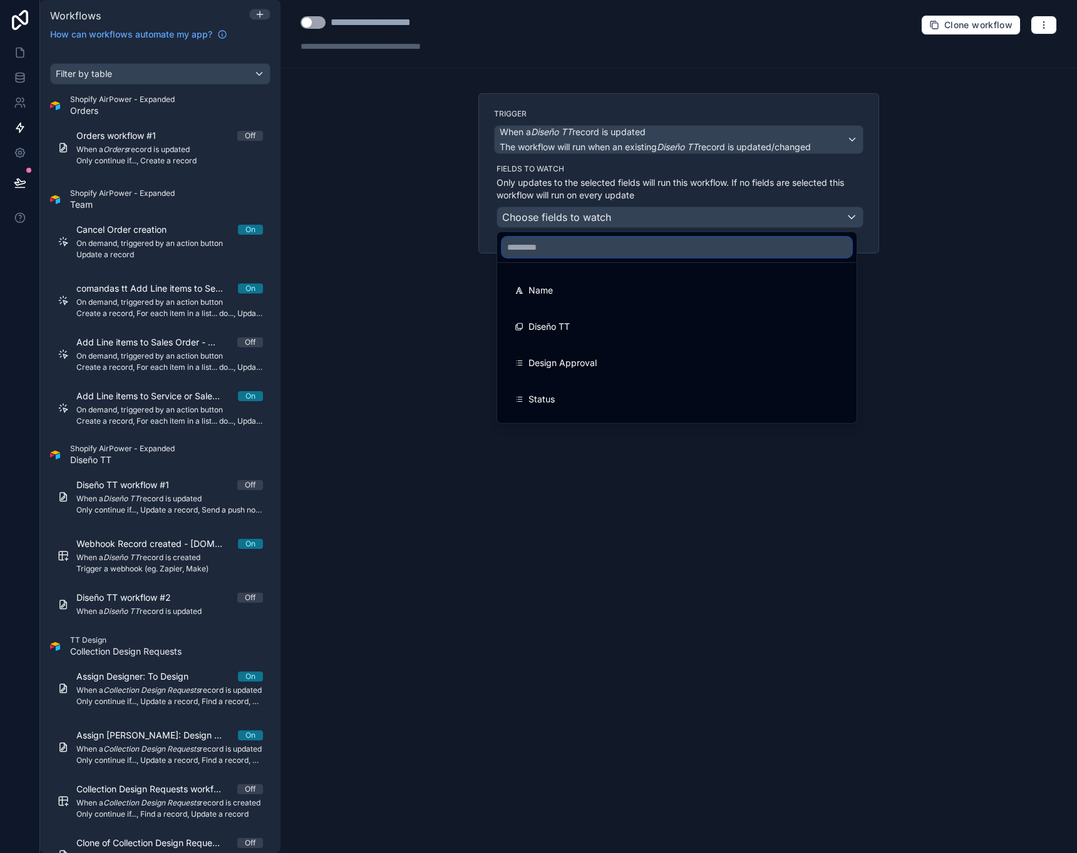
click at [598, 239] on input "text" at bounding box center [676, 247] width 349 height 20
click at [618, 168] on div at bounding box center [538, 426] width 1077 height 853
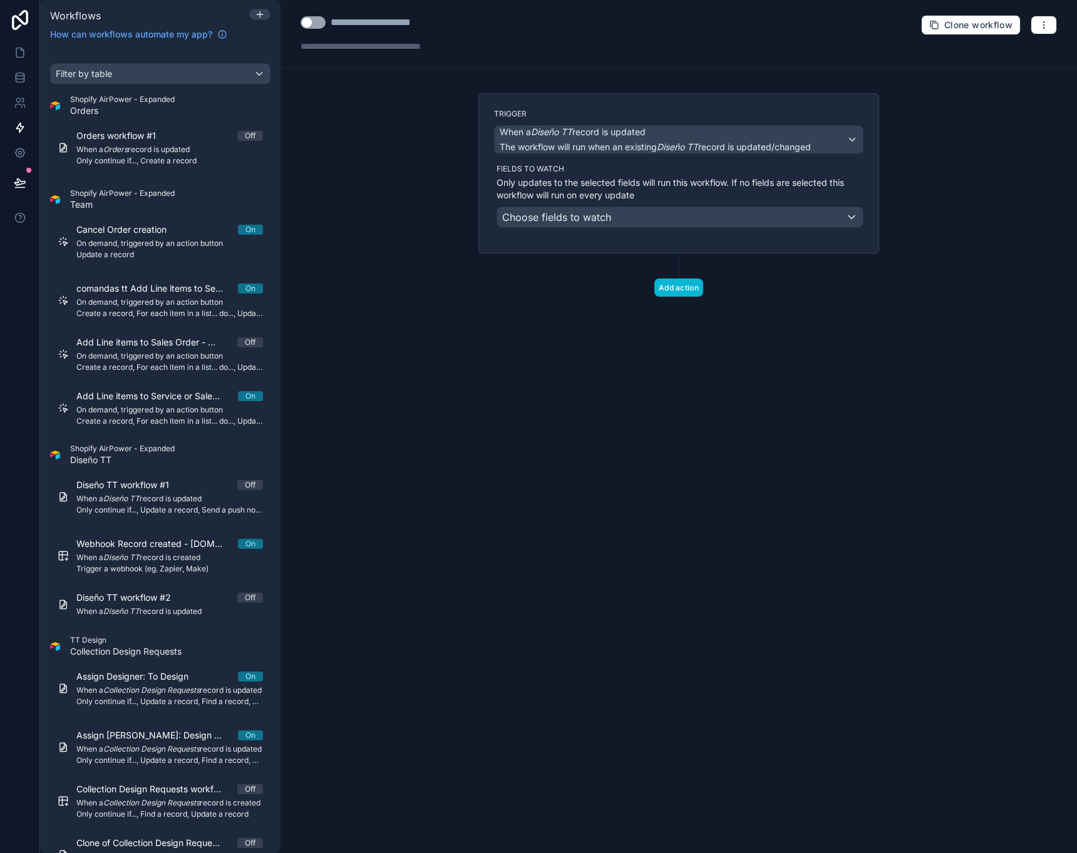
click at [618, 219] on div "Choose fields to watch" at bounding box center [680, 217] width 366 height 20
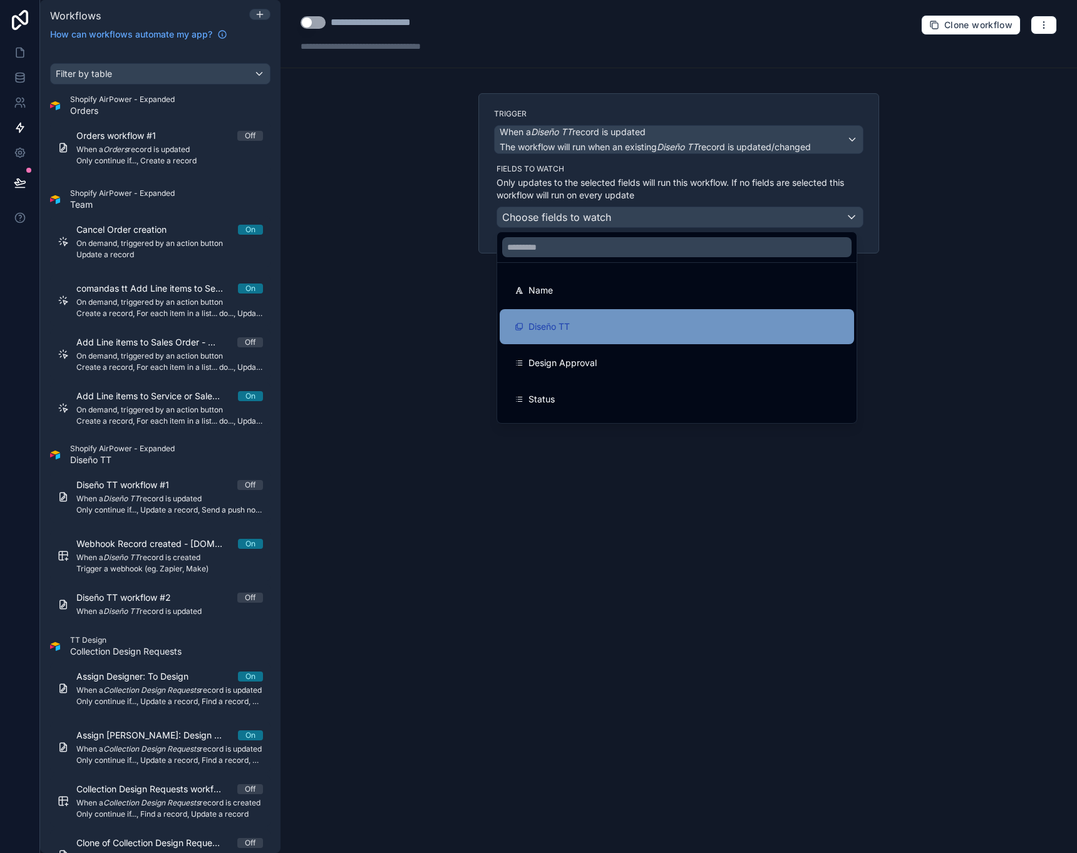
click at [609, 318] on div "Diseño TT" at bounding box center [677, 326] width 354 height 35
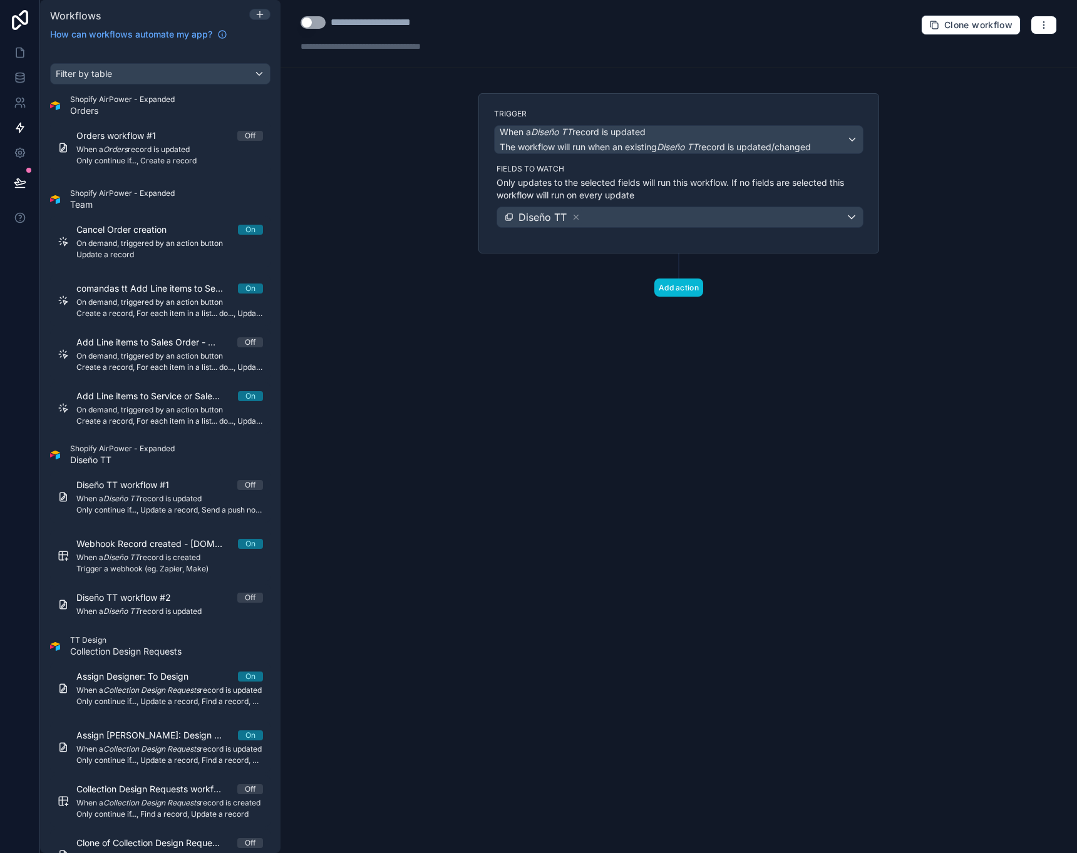
click at [655, 223] on div "Diseño TT" at bounding box center [680, 217] width 366 height 20
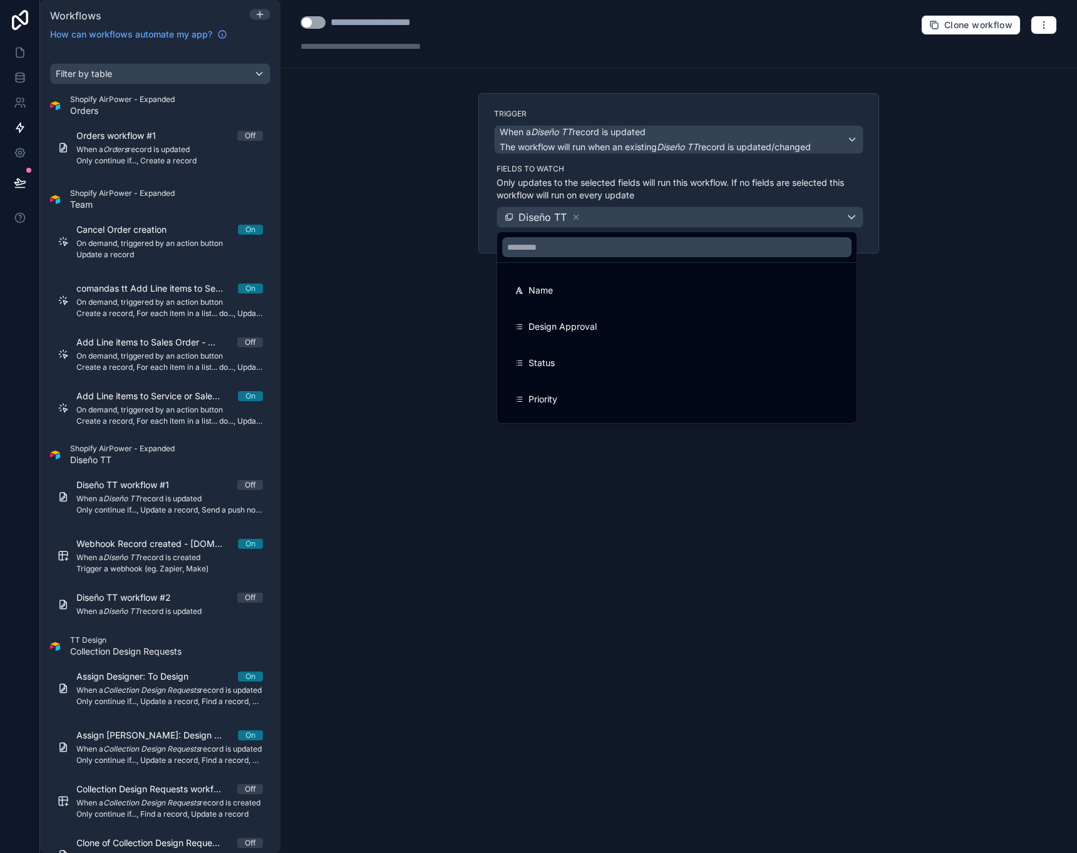
click at [919, 170] on div at bounding box center [538, 426] width 1077 height 853
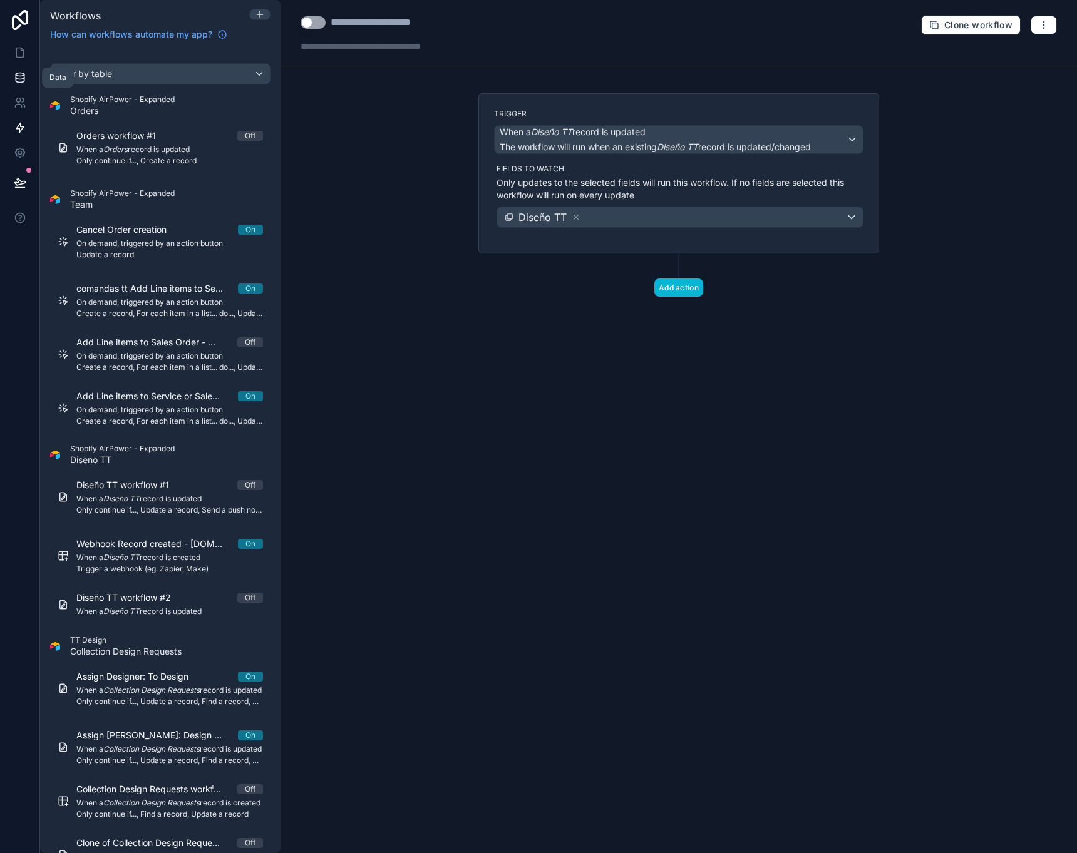
click at [22, 76] on icon at bounding box center [20, 74] width 8 height 3
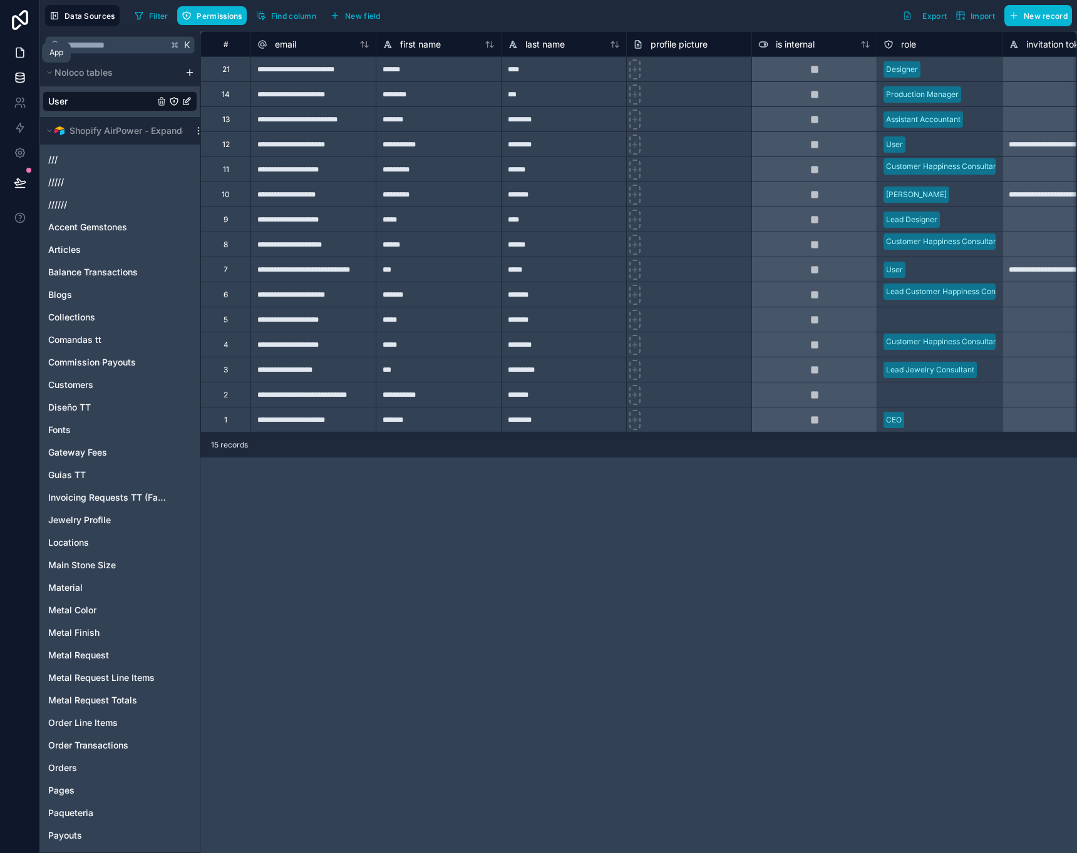
click at [22, 54] on icon at bounding box center [20, 52] width 13 height 13
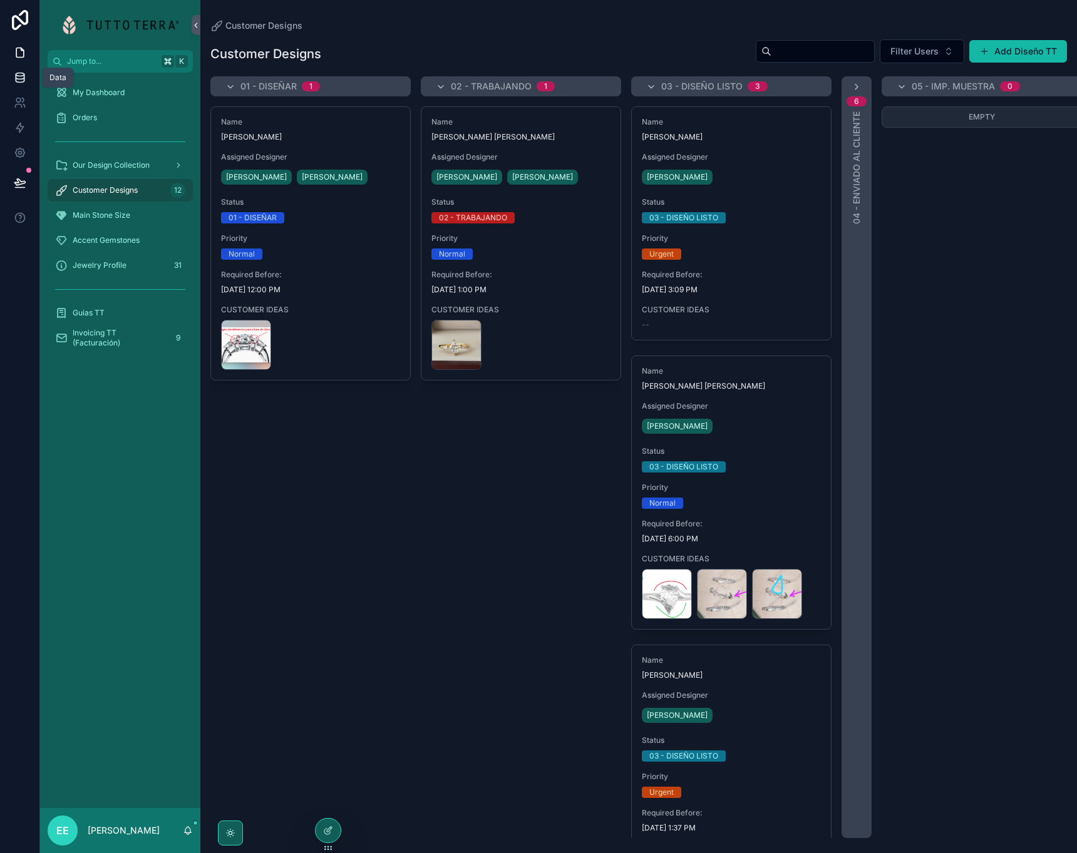
click at [18, 76] on icon at bounding box center [20, 74] width 8 height 3
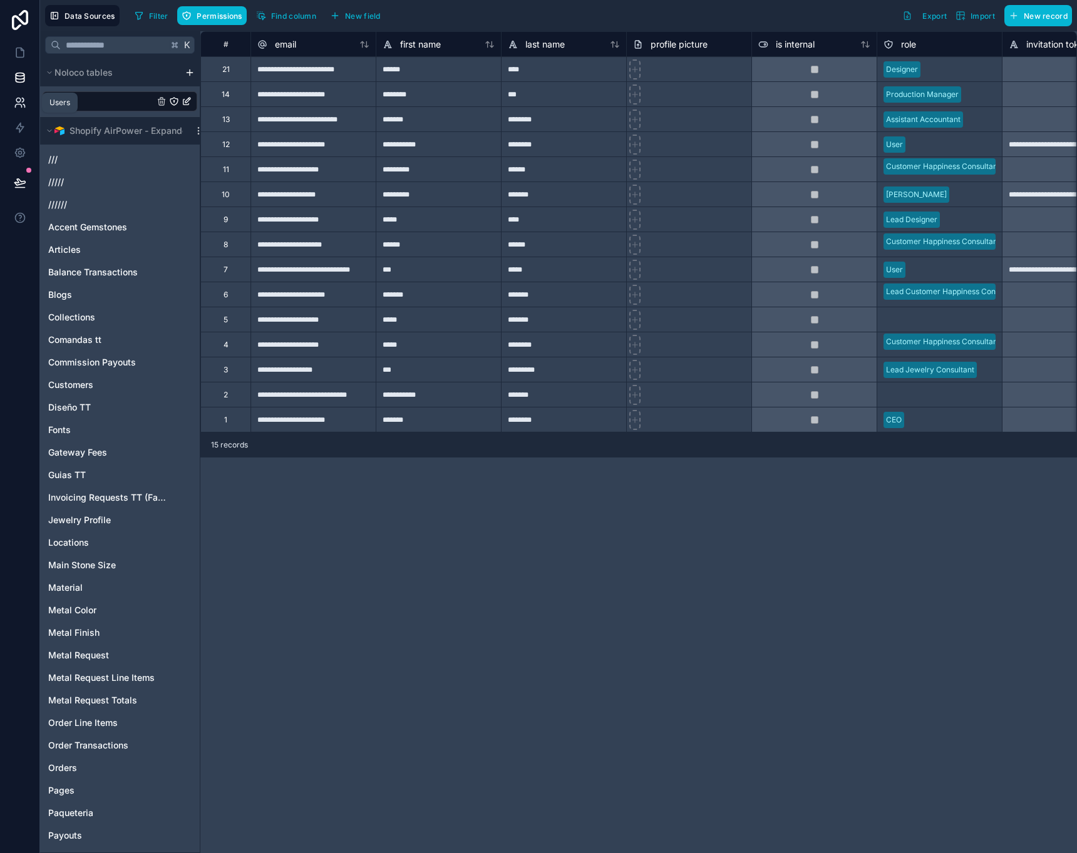
click at [18, 99] on icon at bounding box center [20, 102] width 13 height 13
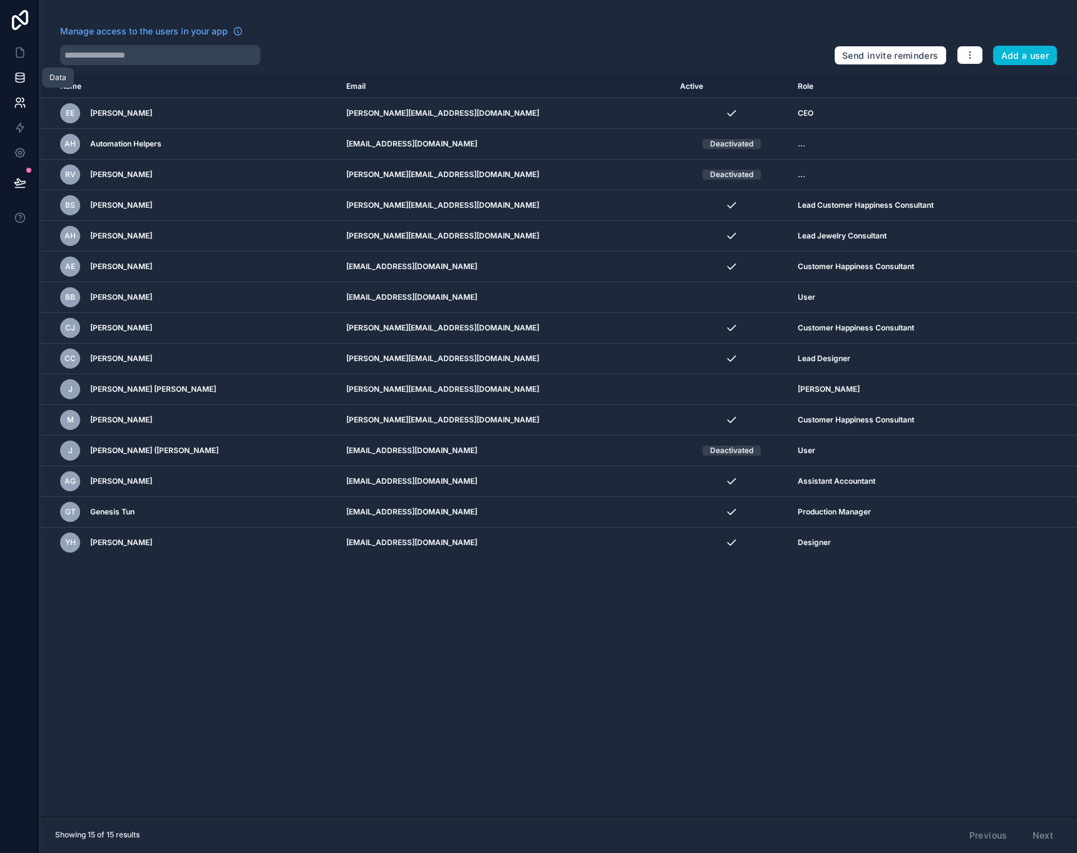
click at [21, 76] on icon at bounding box center [20, 74] width 8 height 3
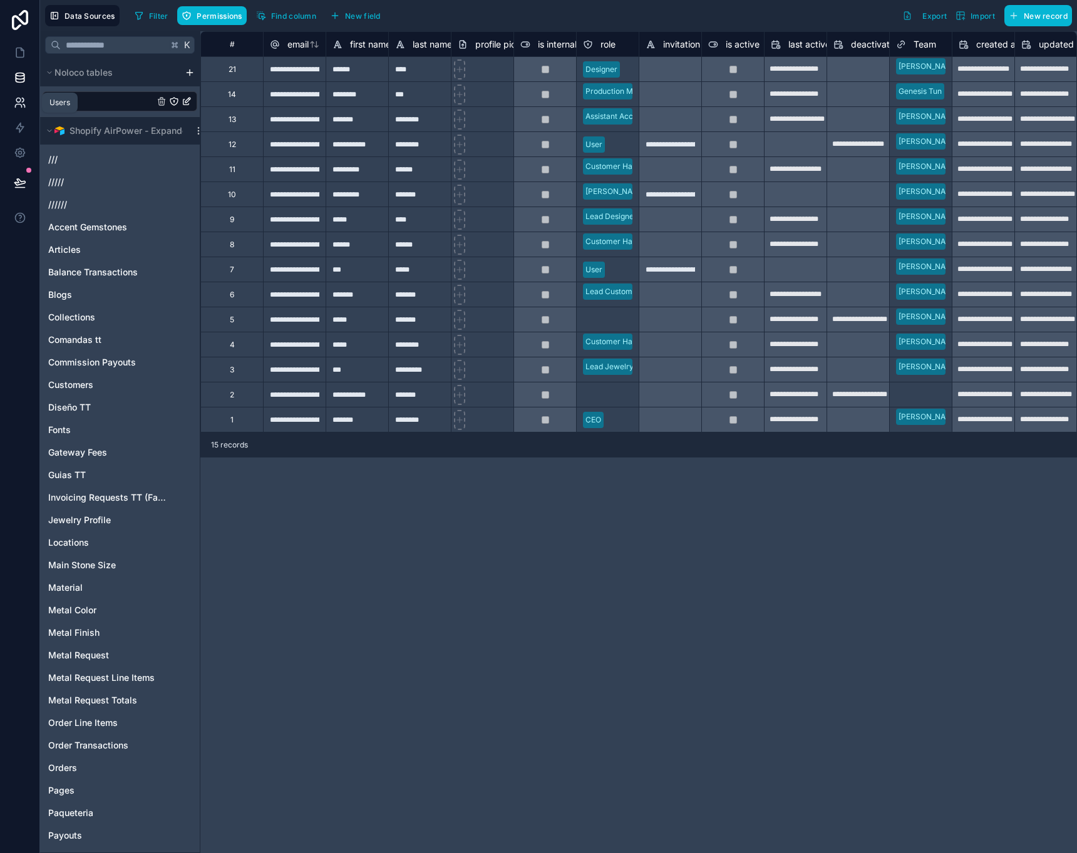
click at [22, 101] on icon at bounding box center [20, 102] width 13 height 13
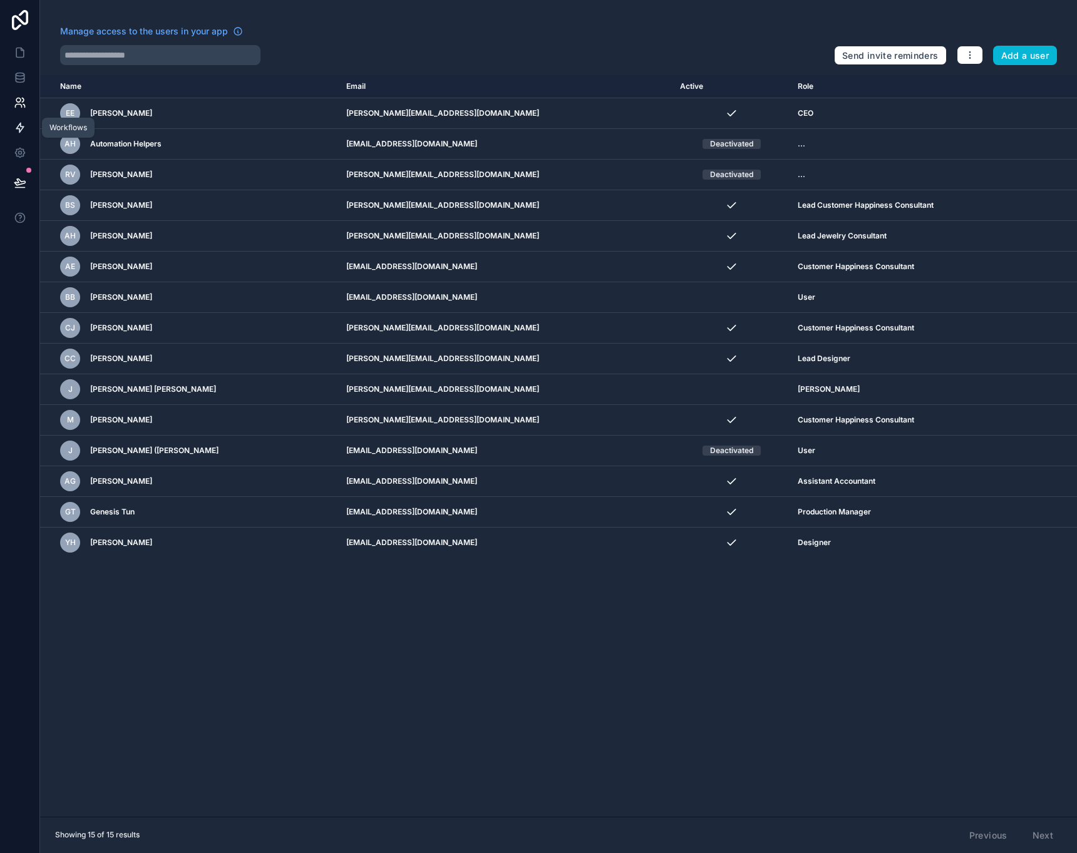
click at [14, 131] on icon at bounding box center [20, 127] width 13 height 13
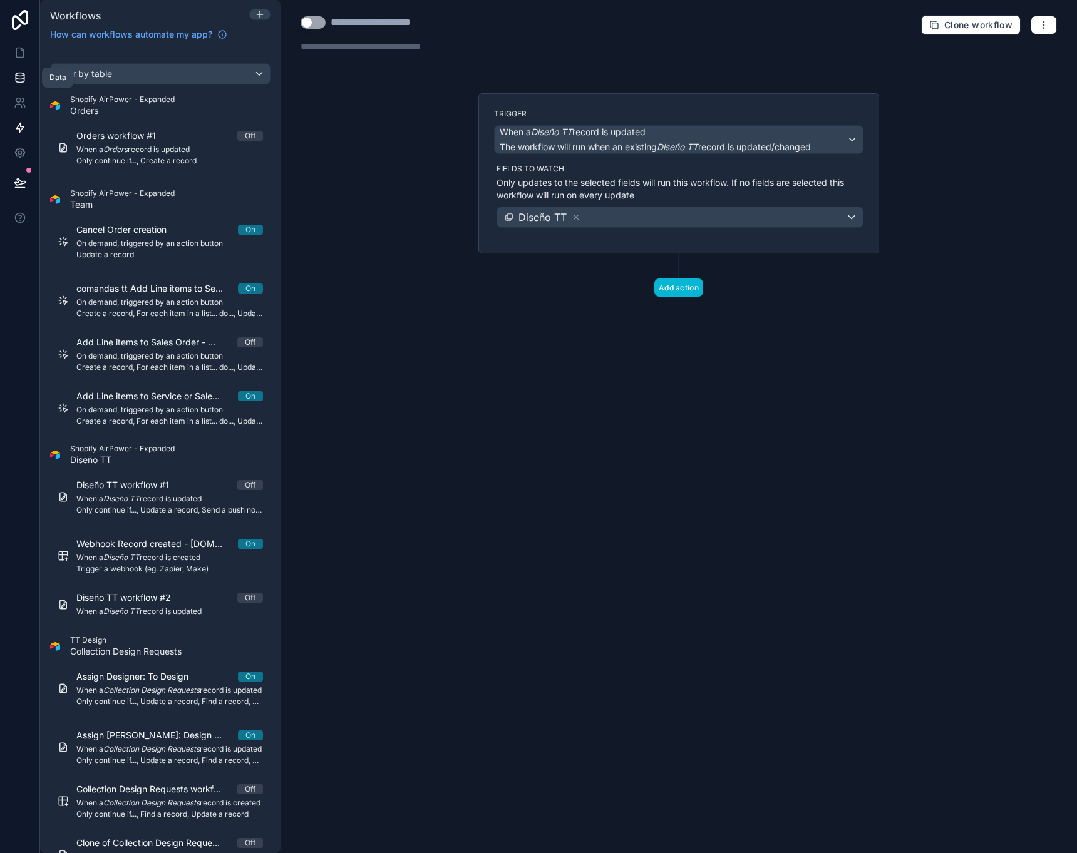
click at [15, 79] on icon at bounding box center [20, 77] width 13 height 13
